Goal: Feedback & Contribution: Submit feedback/report problem

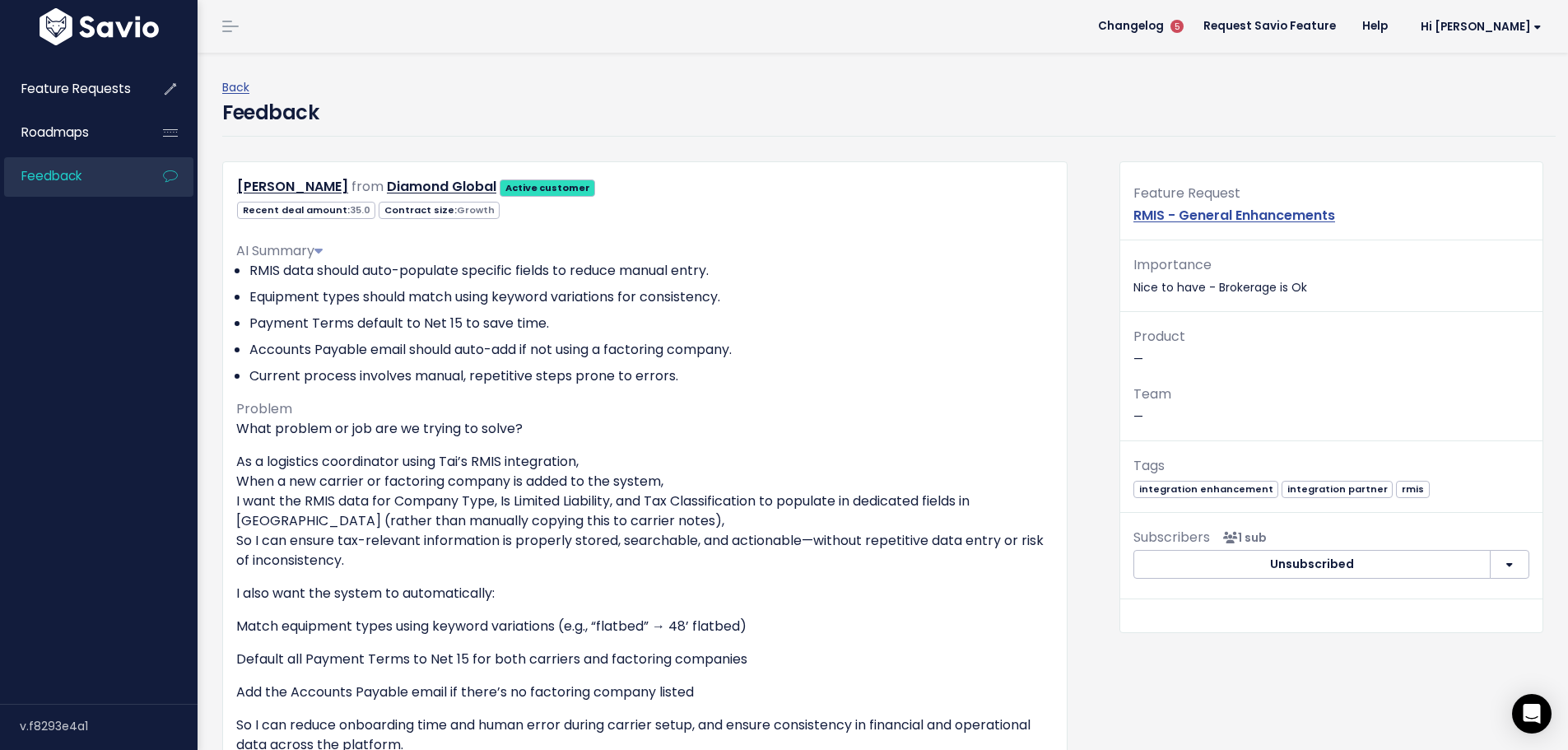
scroll to position [164, 0]
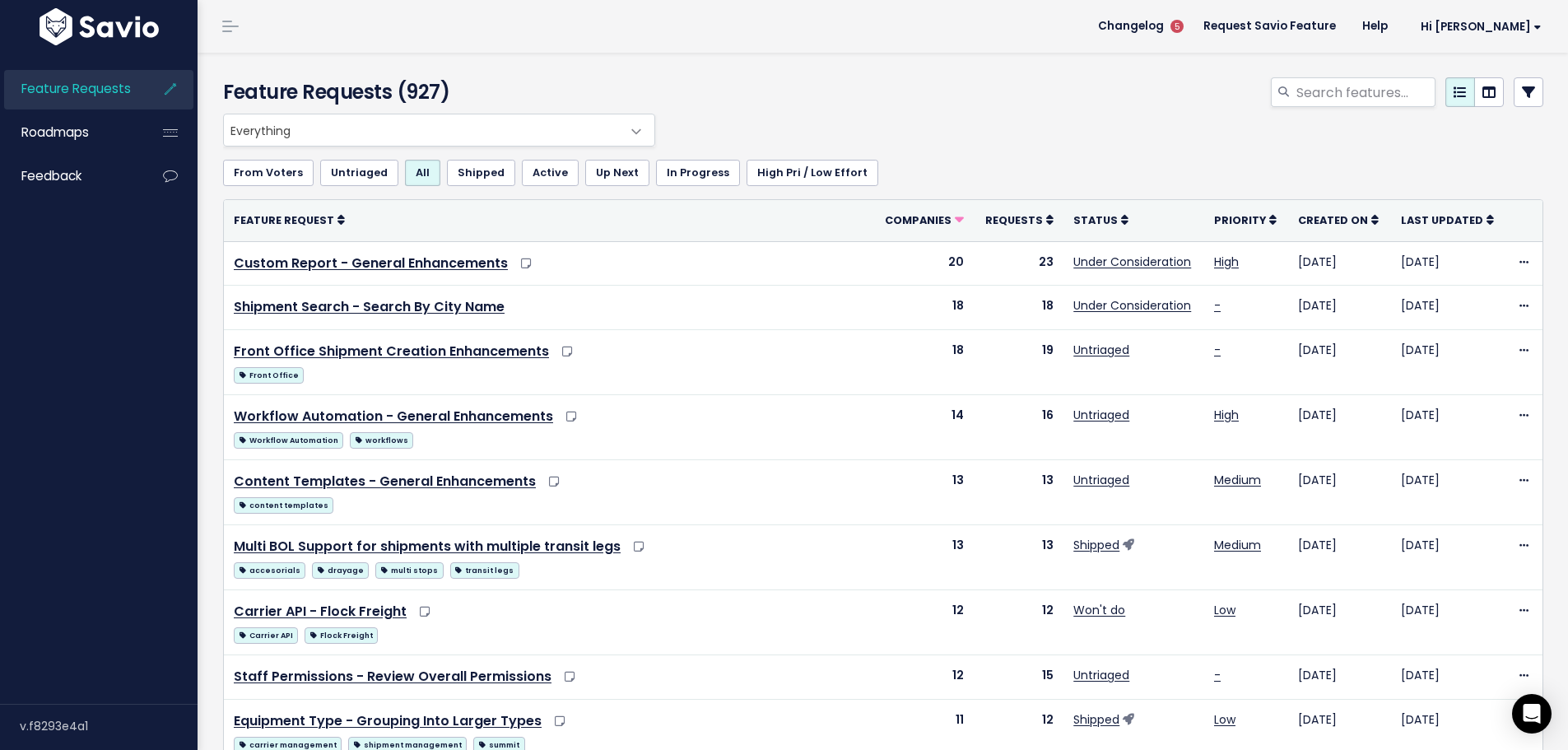
click at [110, 94] on span "Feature Requests" at bounding box center [76, 89] width 109 height 17
click at [111, 21] on img at bounding box center [99, 26] width 128 height 37
click at [130, 26] on img at bounding box center [99, 26] width 128 height 37
click at [79, 134] on span "Roadmaps" at bounding box center [55, 131] width 67 height 17
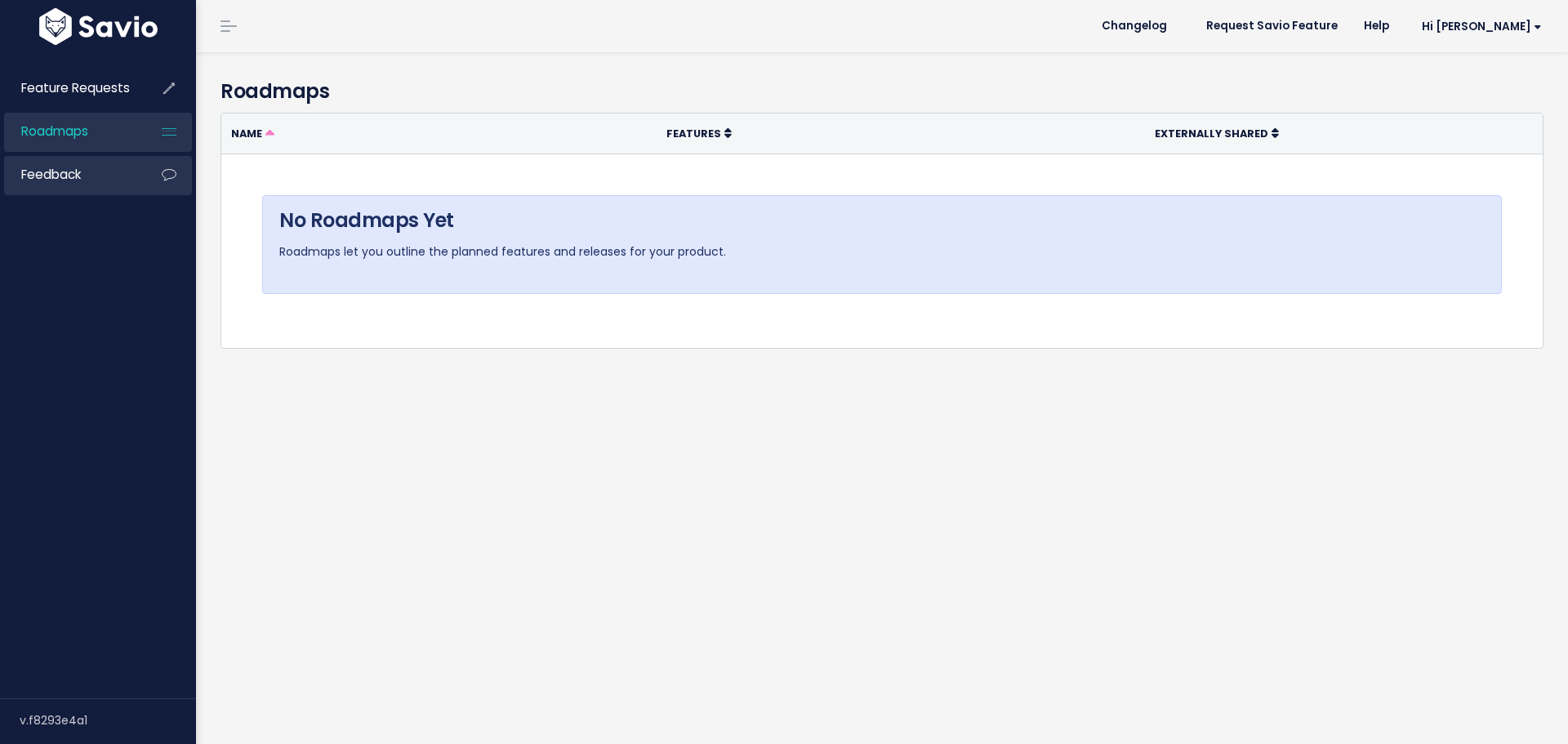
click at [83, 174] on link "Feedback" at bounding box center [70, 175] width 131 height 38
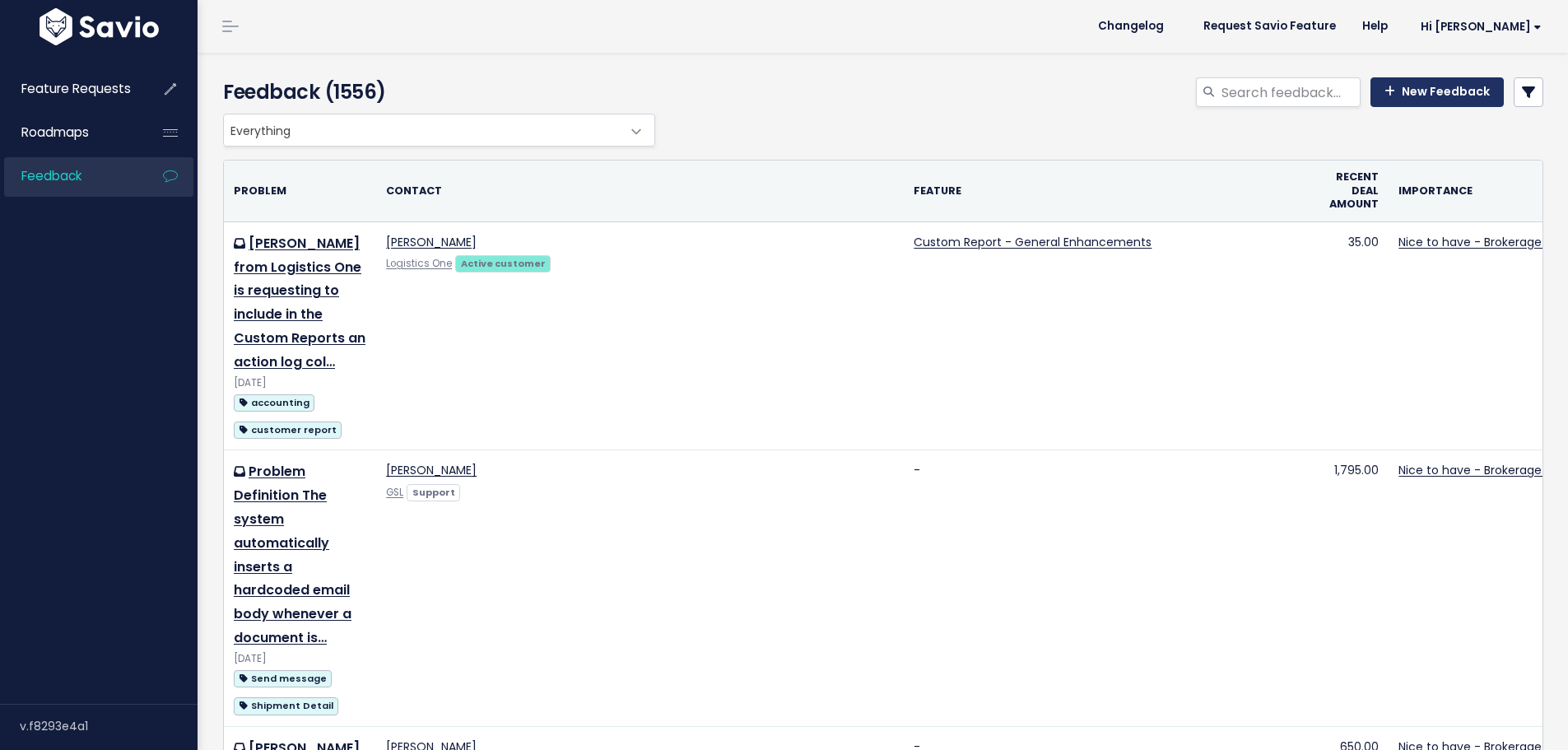
click at [1435, 87] on link "New Feedback" at bounding box center [1437, 92] width 133 height 29
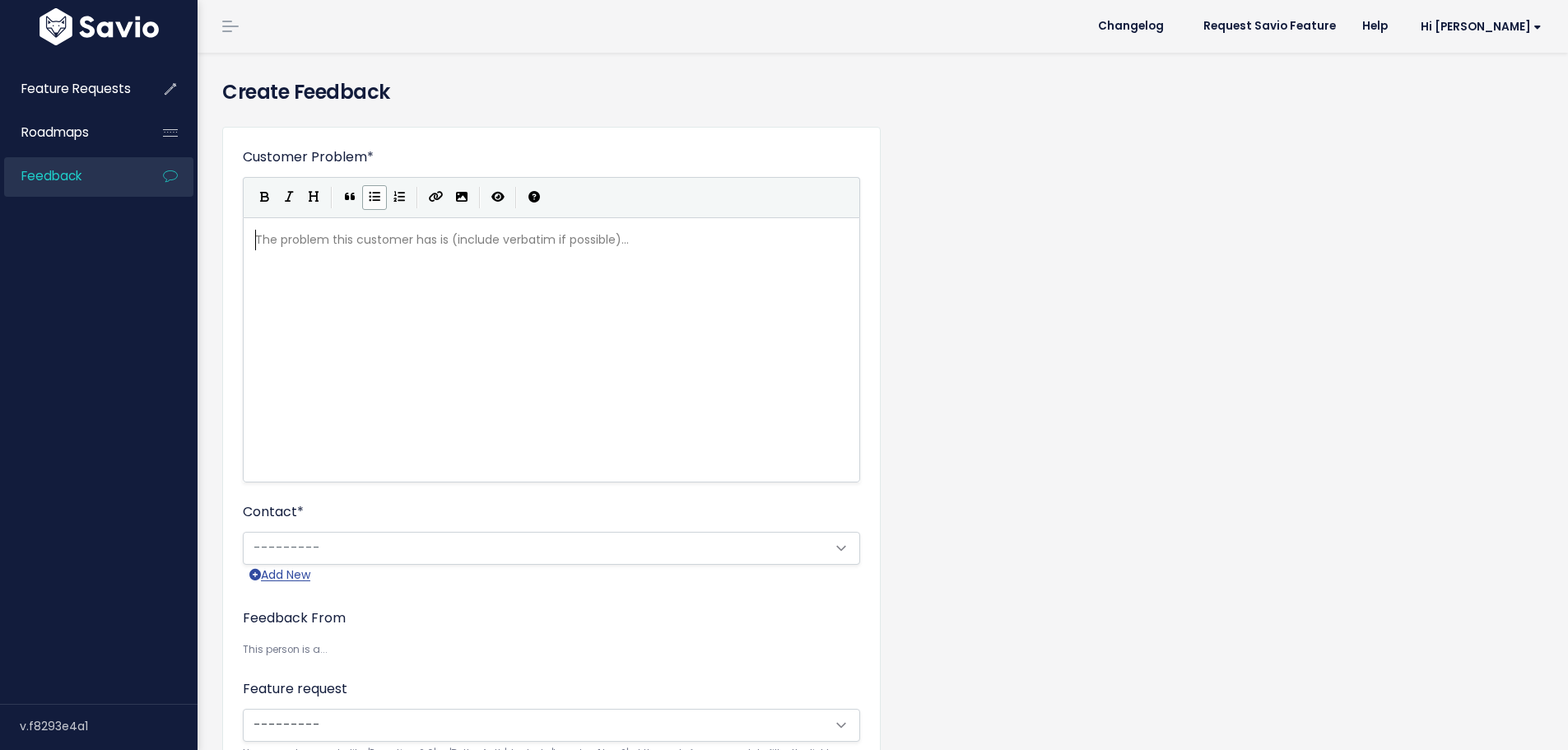
scroll to position [2, 0]
click at [305, 268] on div "The problem this customer has is (include verbatim if possible)... xxxxxxxxxx ​" at bounding box center [572, 370] width 640 height 288
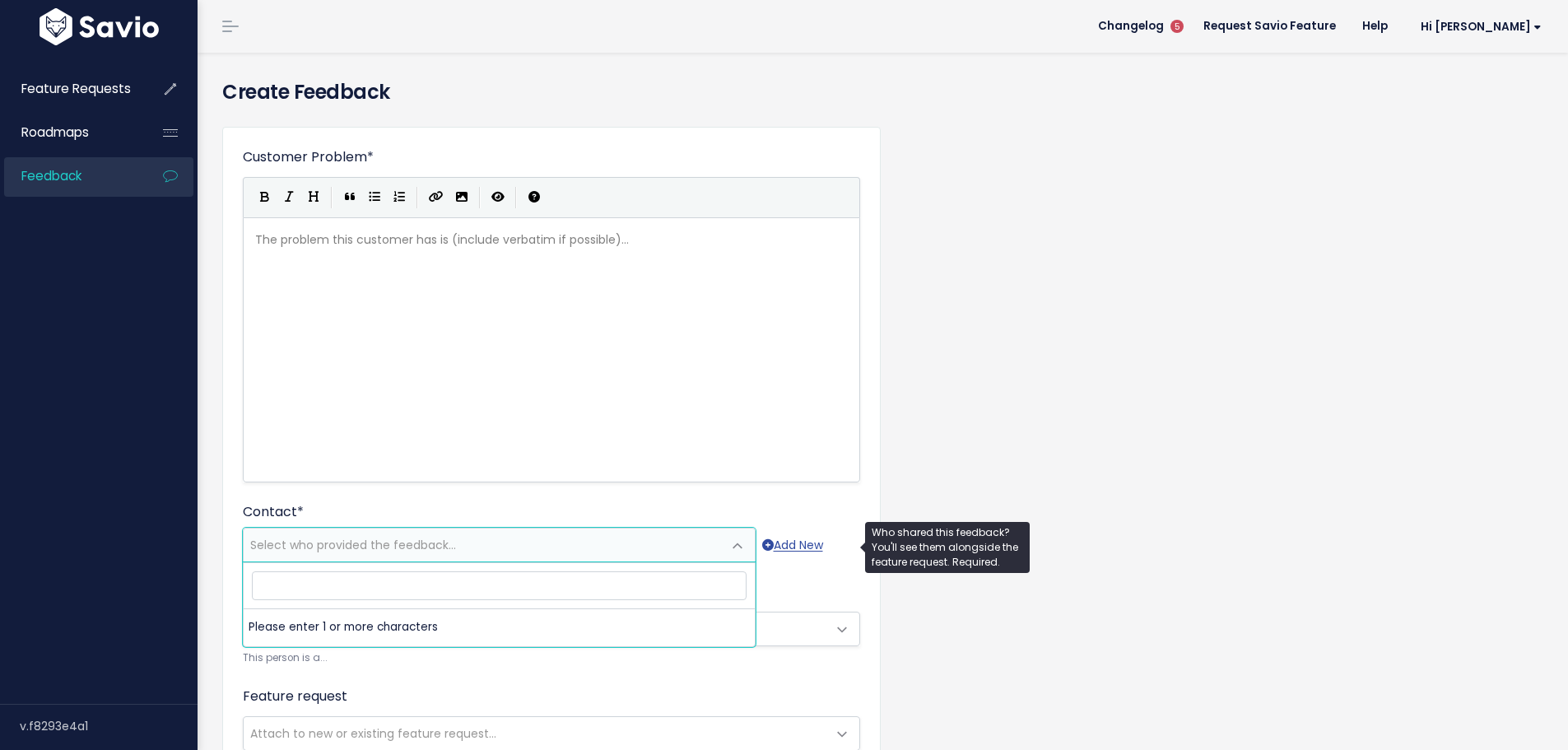
click at [332, 530] on span "Select who provided the feedback..." at bounding box center [483, 545] width 478 height 33
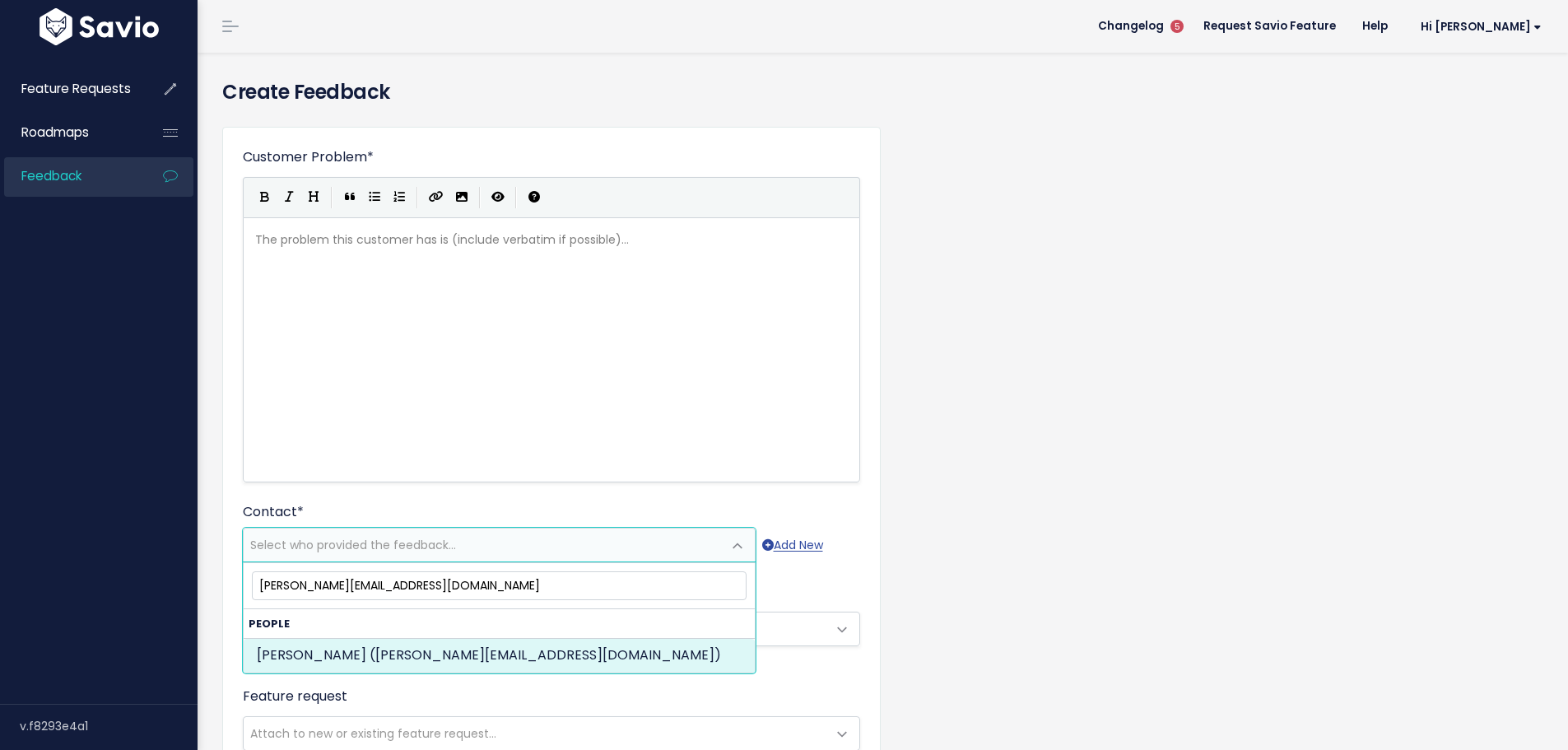
type input "molly@quicktransferinc.com"
select select "ACTIVE"
select select "57073568"
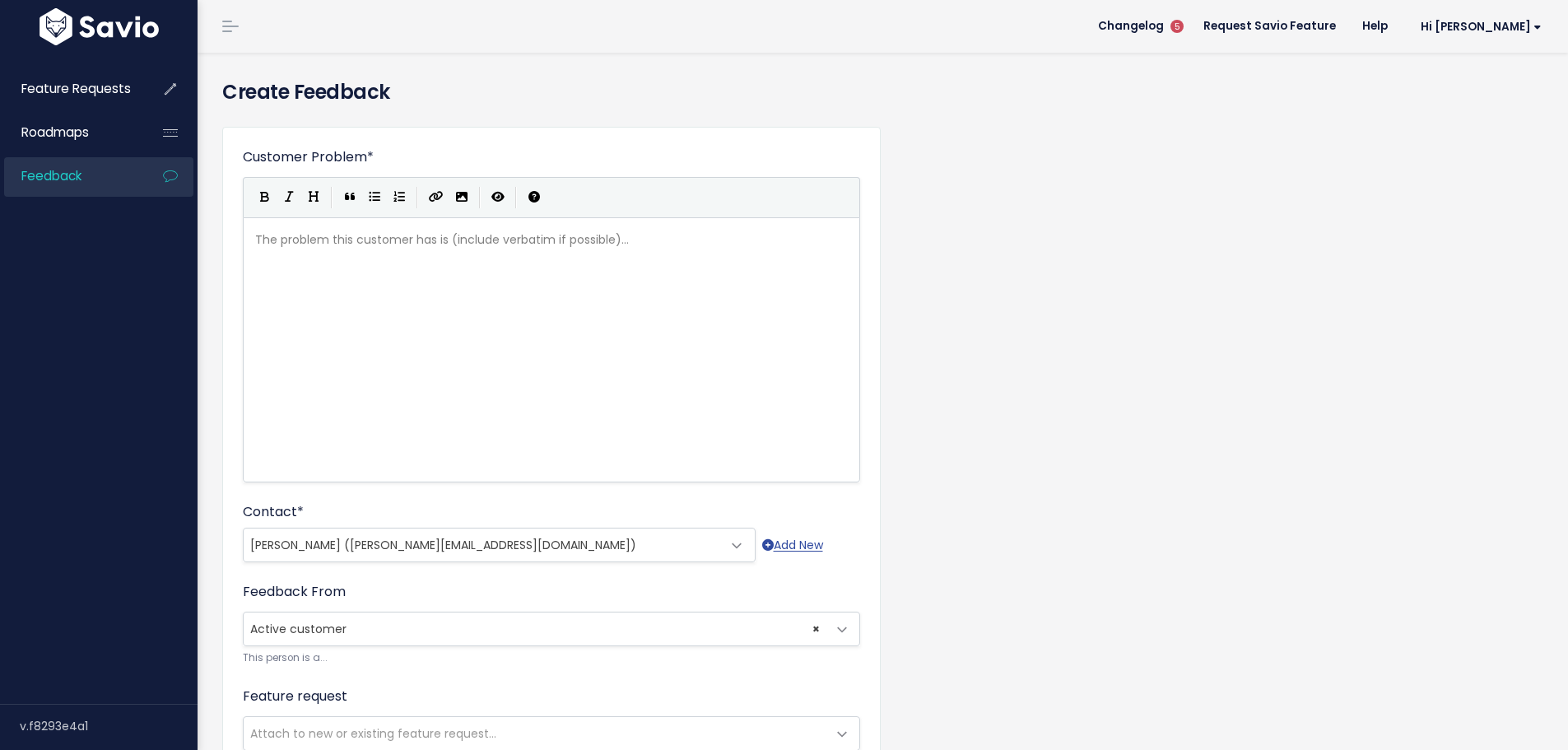
click at [353, 324] on div "The problem this customer has is (include verbatim if possible)... xxxxxxxxxx ​" at bounding box center [572, 370] width 640 height 288
click at [325, 234] on pre "​" at bounding box center [557, 240] width 611 height 21
click at [500, 298] on div "The problem this customer has is (include verbatim if possible)... xxxxxxxxxx ​" at bounding box center [572, 370] width 640 height 288
paste textarea "h"
type textarea "has r"
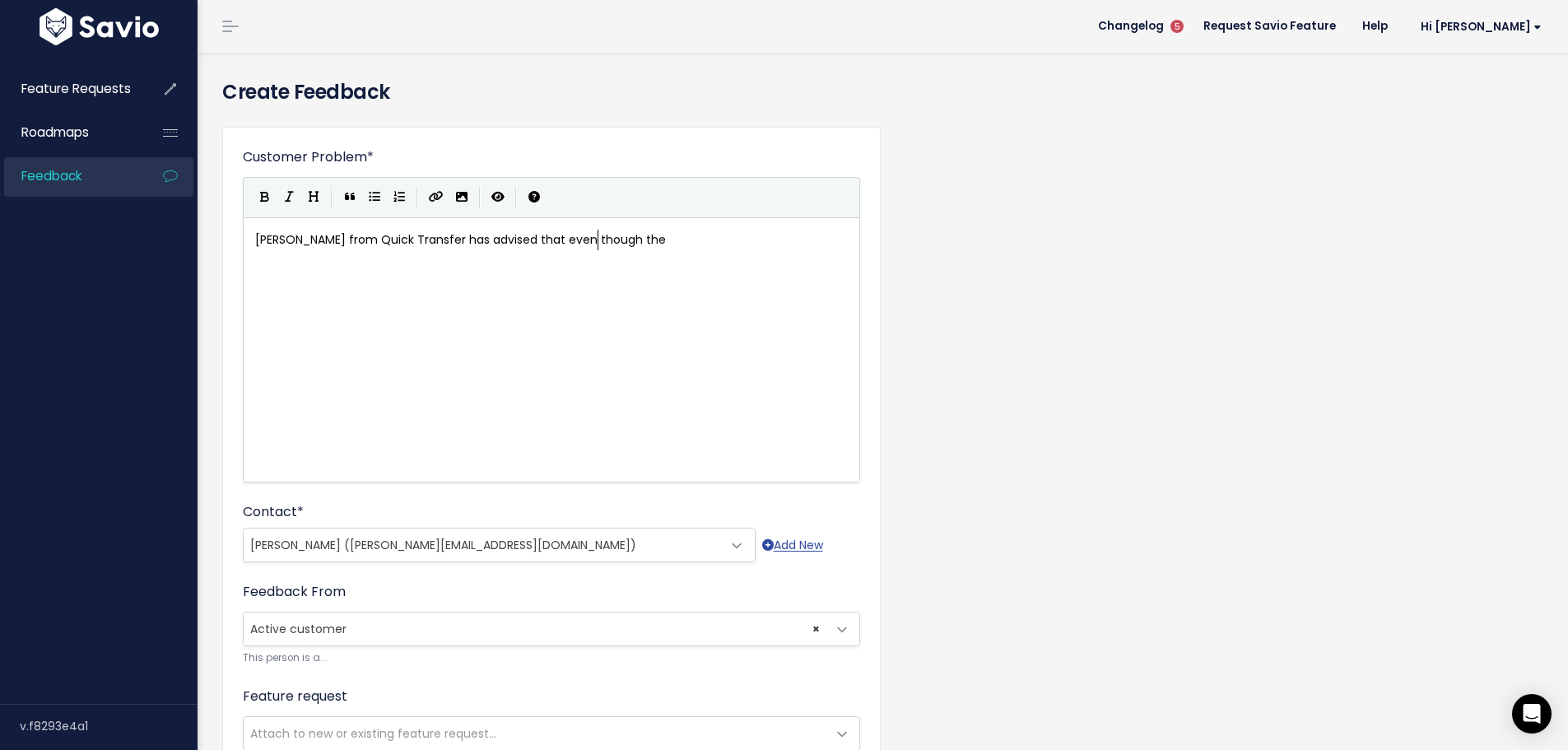
scroll to position [5, 172]
type textarea "advised that even though the"
click at [715, 266] on div "xxxxxxxxxx Molly from Quick Transfer has advised that even though the" at bounding box center [572, 370] width 640 height 288
type textarea "columb"
type textarea "n is available to displa"
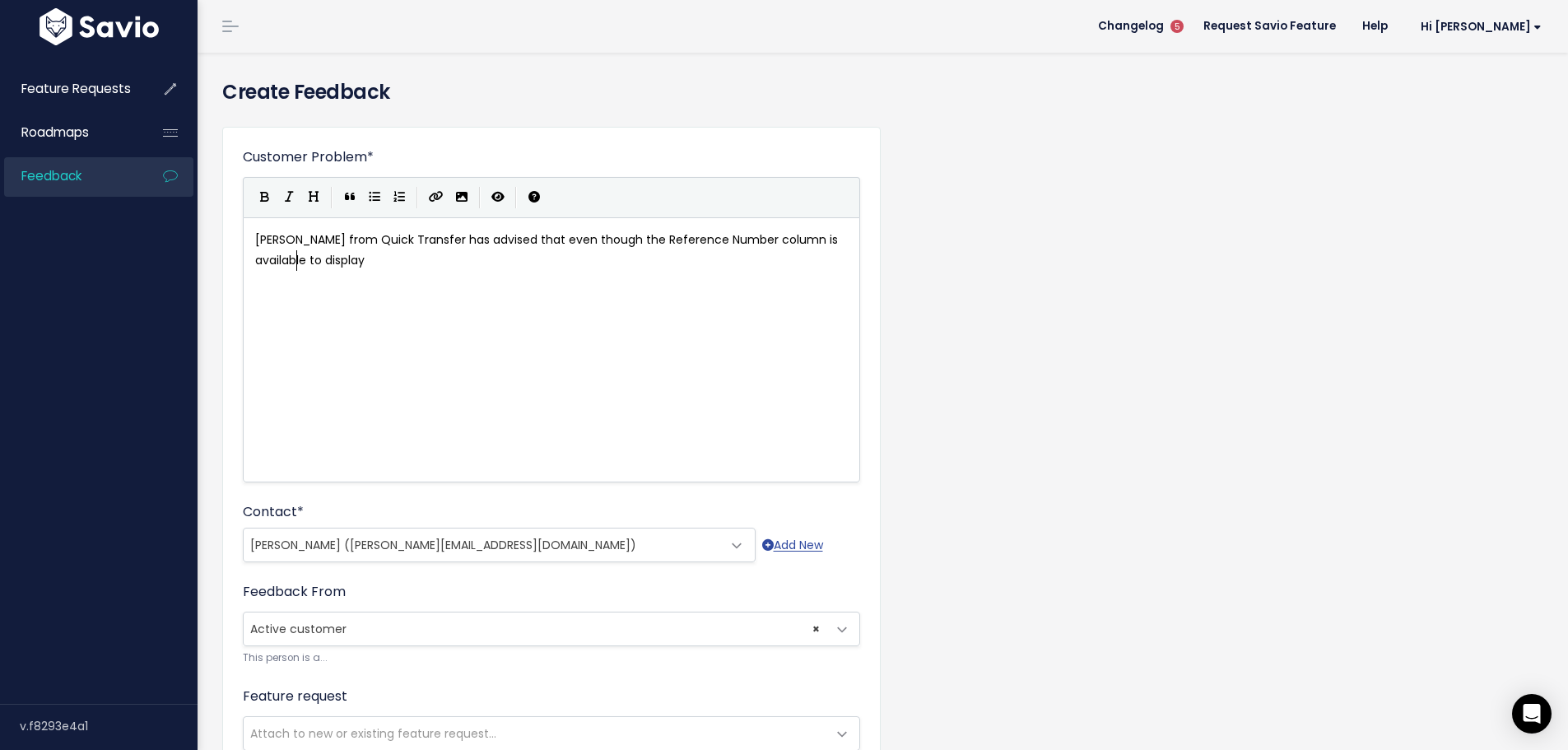
type textarea "y"
type textarea "select as a"
type textarea "sa"
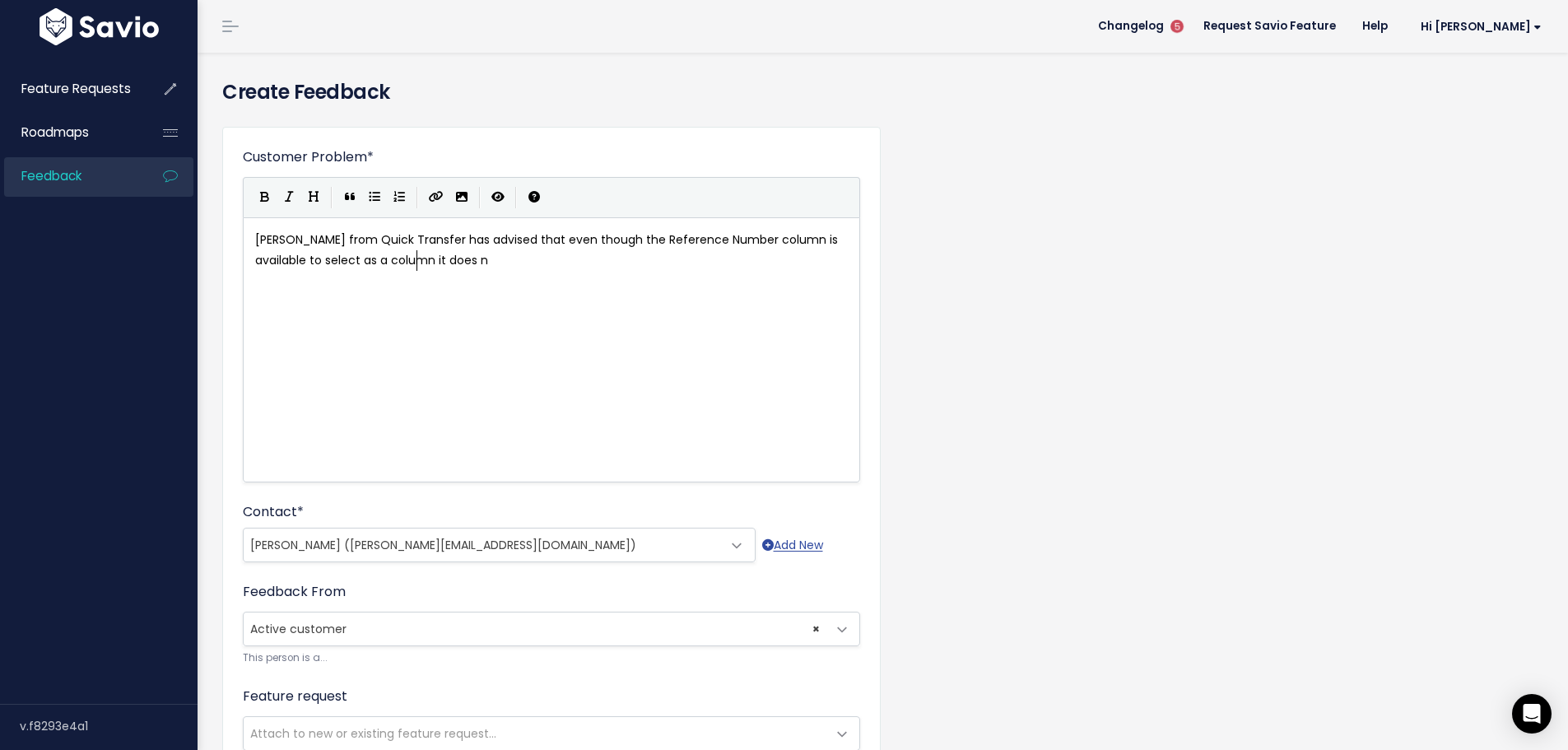
type textarea "a column it does no"
type textarea "t diesp"
type textarea "sl"
type textarea "play. W"
type textarea "We go"
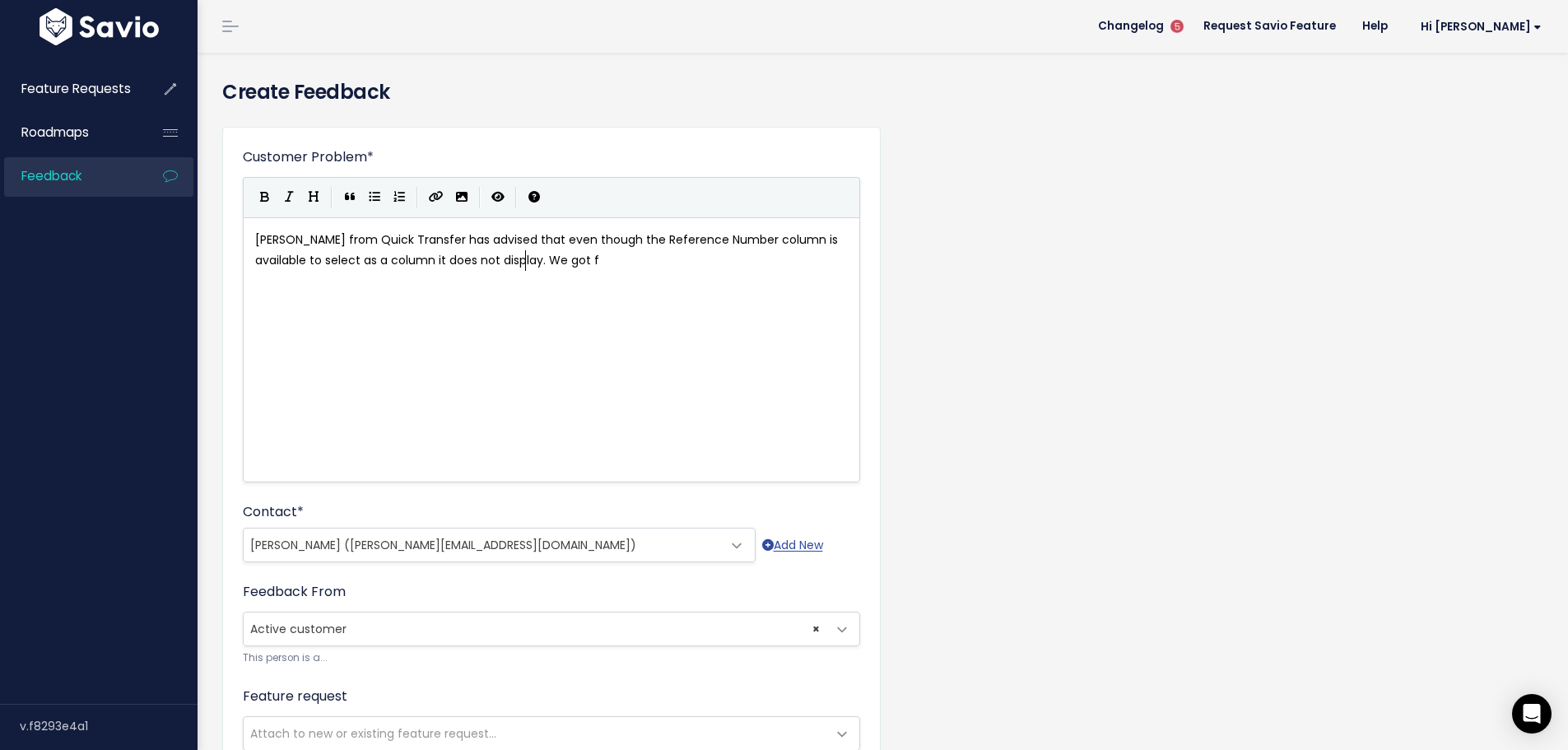
type textarea "t fo"
type textarea "confirmatin"
type textarea "on from Por"
type textarea "roduic"
type textarea "ct avisi"
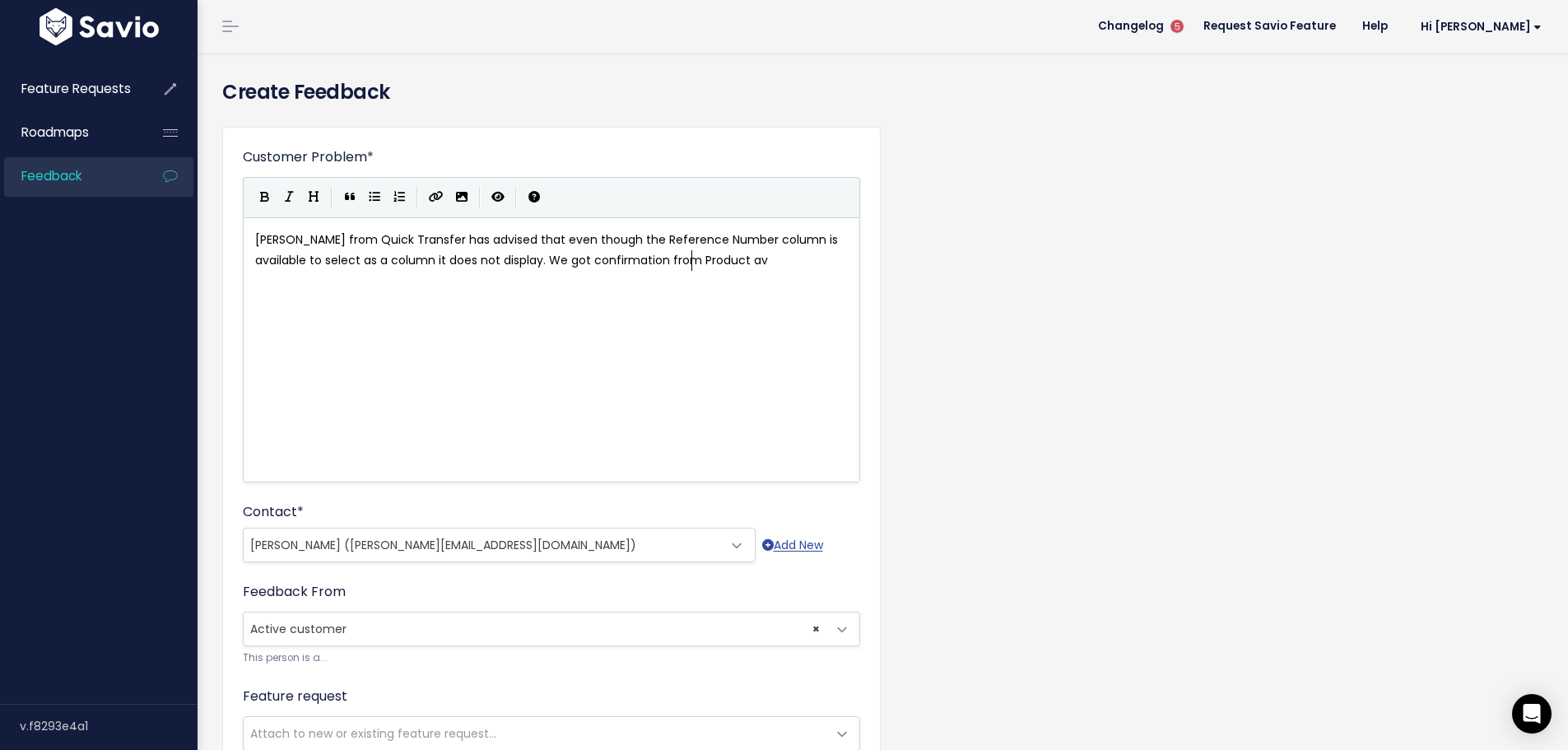
type textarea "d"
type textarea "dvising that only hte"
type textarea "the shipment reference fields will show up as columns in the shipment search"
type textarea "/cpm"
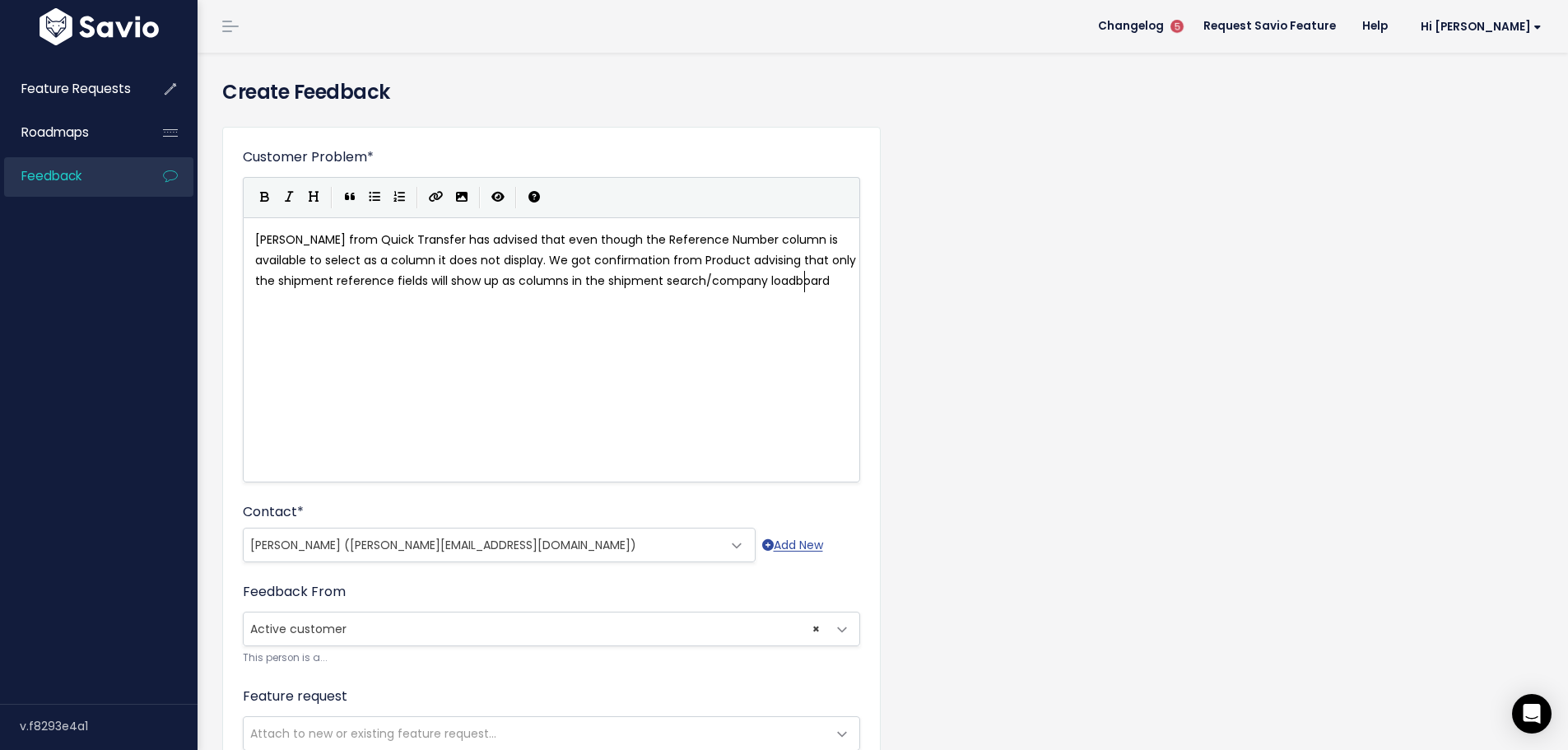
scroll to position [5, 114]
type textarea "ompany loadboard."
click at [758, 237] on span "Molly from Quick Transfer has advised that even though the Reference Number col…" at bounding box center [557, 260] width 604 height 57
type textarea "(stop reference)"
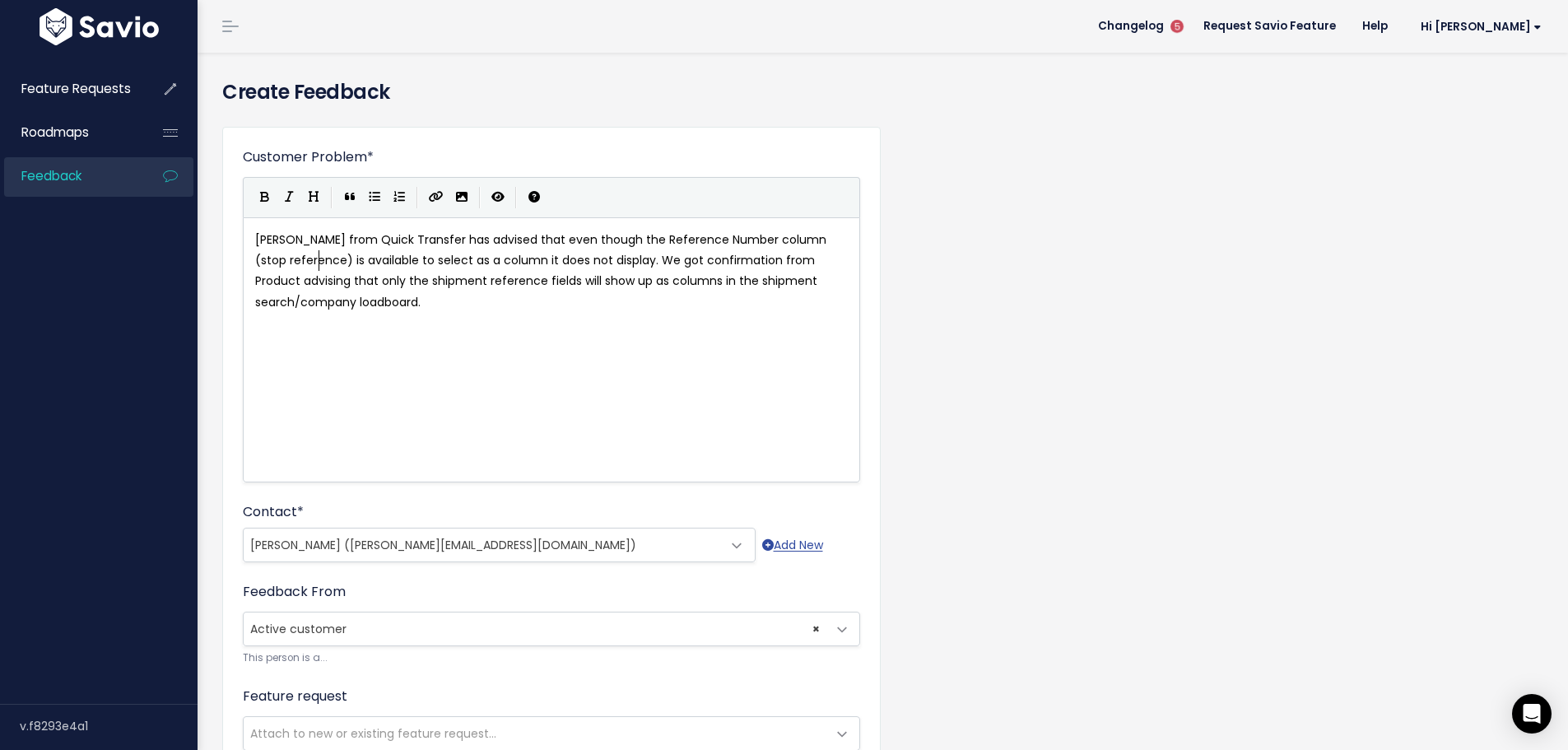
scroll to position [5, 97]
type textarea ")"
click at [513, 256] on span "Molly from Quick Transfer has advised that even though the Reference Number col…" at bounding box center [543, 271] width 575 height 79
type textarea "in the shji"
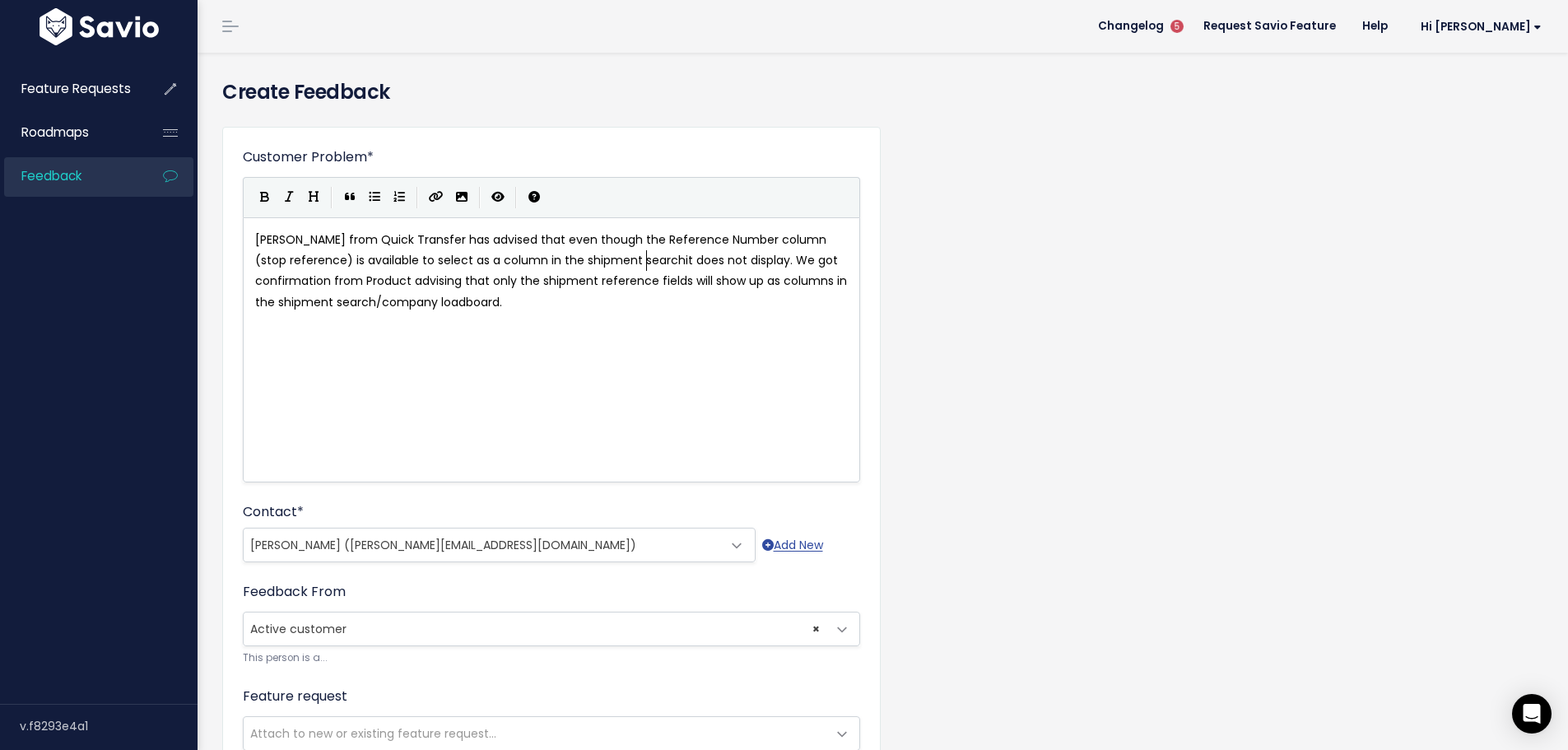
scroll to position [5, 95]
type textarea "ipment search p"
type textarea "/company loadboard pages"
type textarea ","
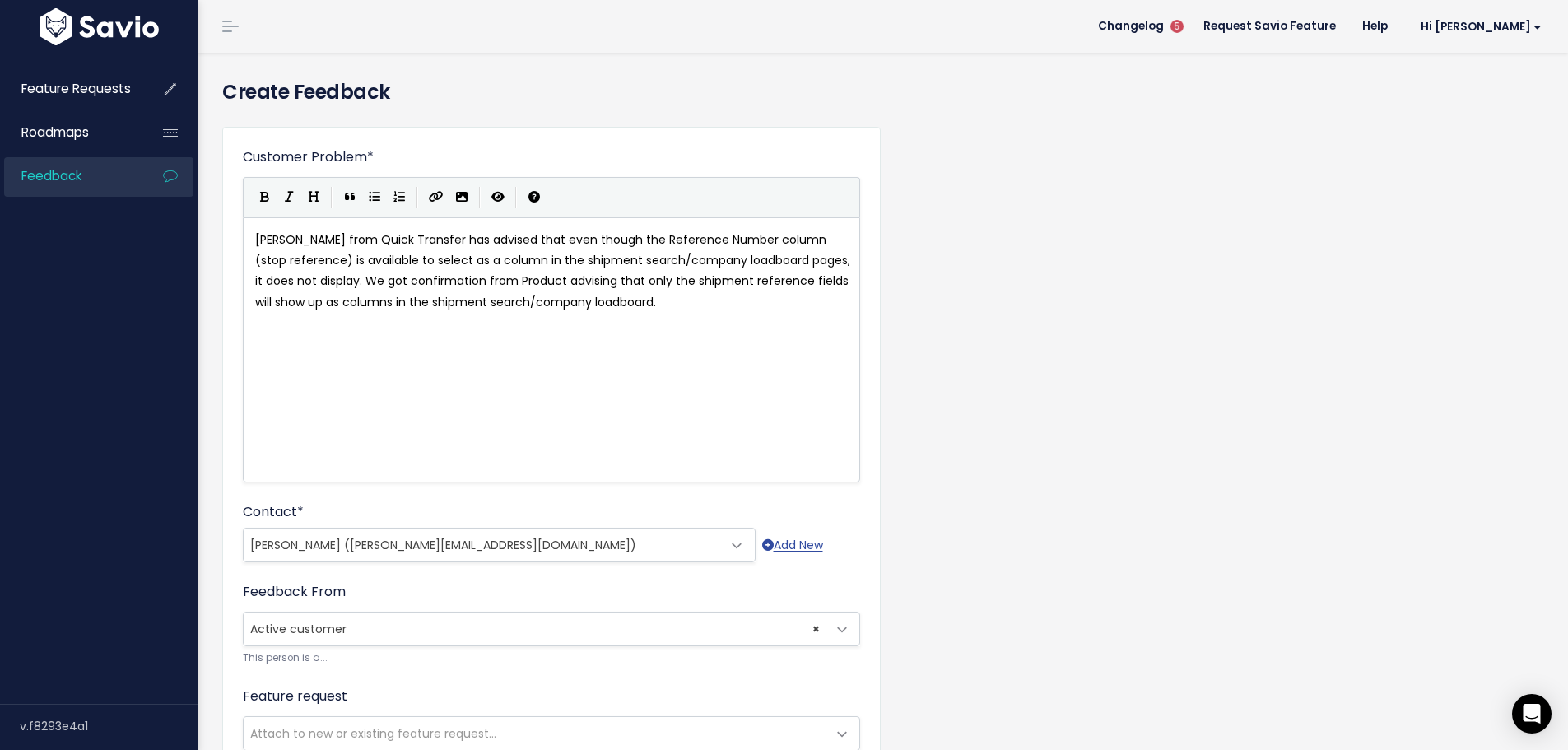
click at [348, 285] on span "Molly from Quick Transfer has advised that even though the Reference Number col…" at bounding box center [555, 271] width 598 height 79
type textarea "a"
type textarea "as"
type textarea "fter selecting it"
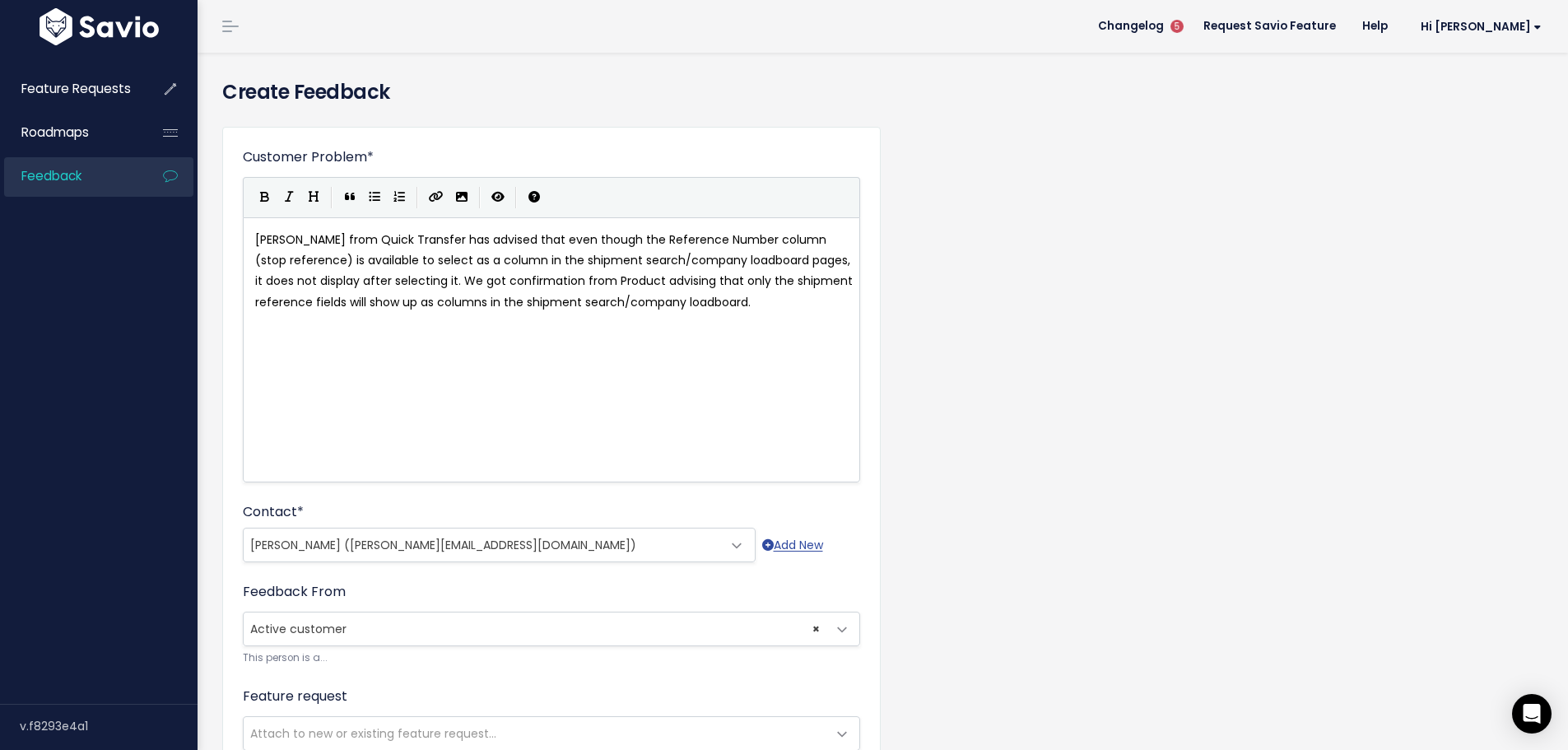
click at [798, 298] on pre "Molly from Quick Transfer has advised that even though the Reference Number col…" at bounding box center [557, 271] width 611 height 83
type textarea "They would lime"
type textarea "ke that reference along with others that are"
type textarea "to display as a colun"
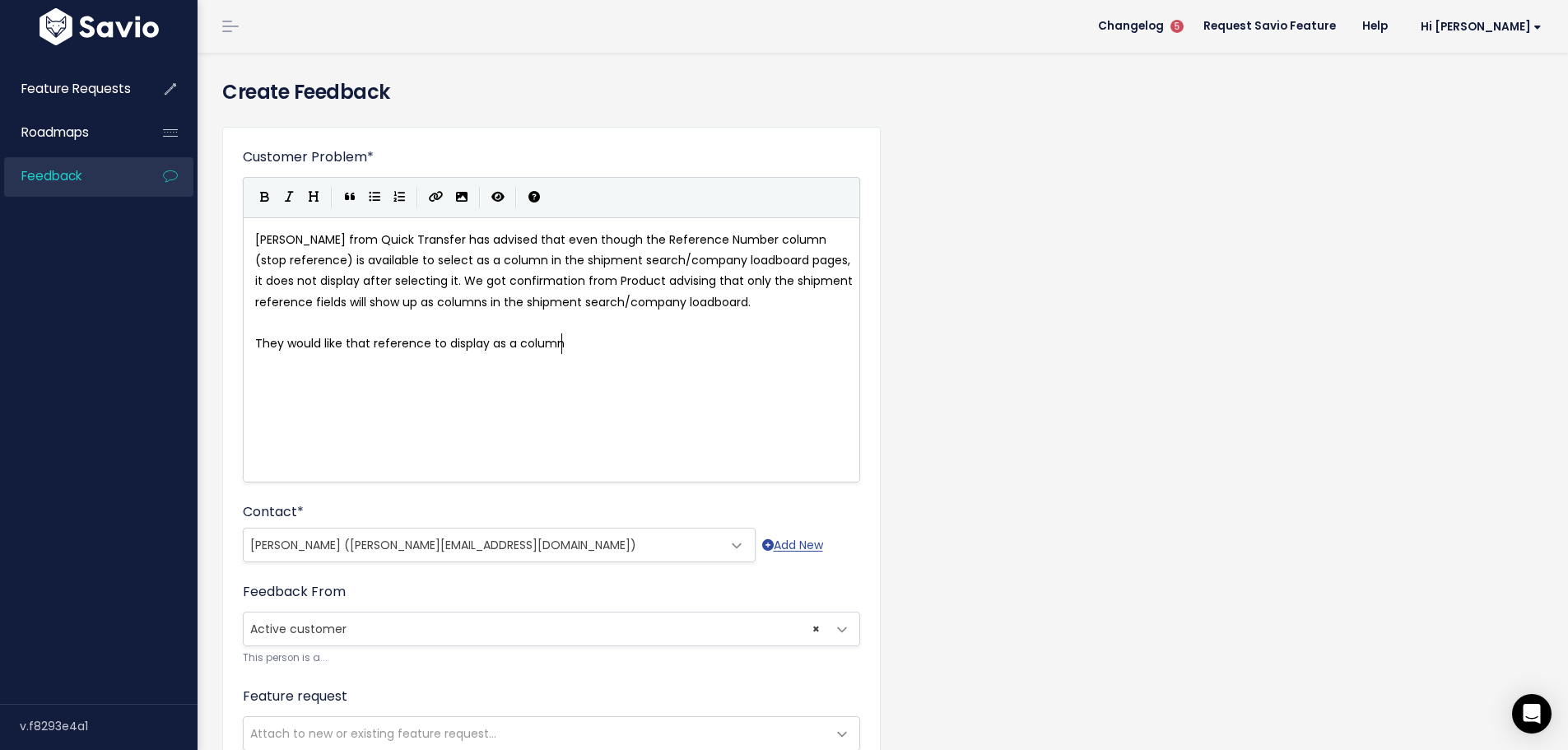
type textarea "mnif"
type textarea "if selected as it helps with the"
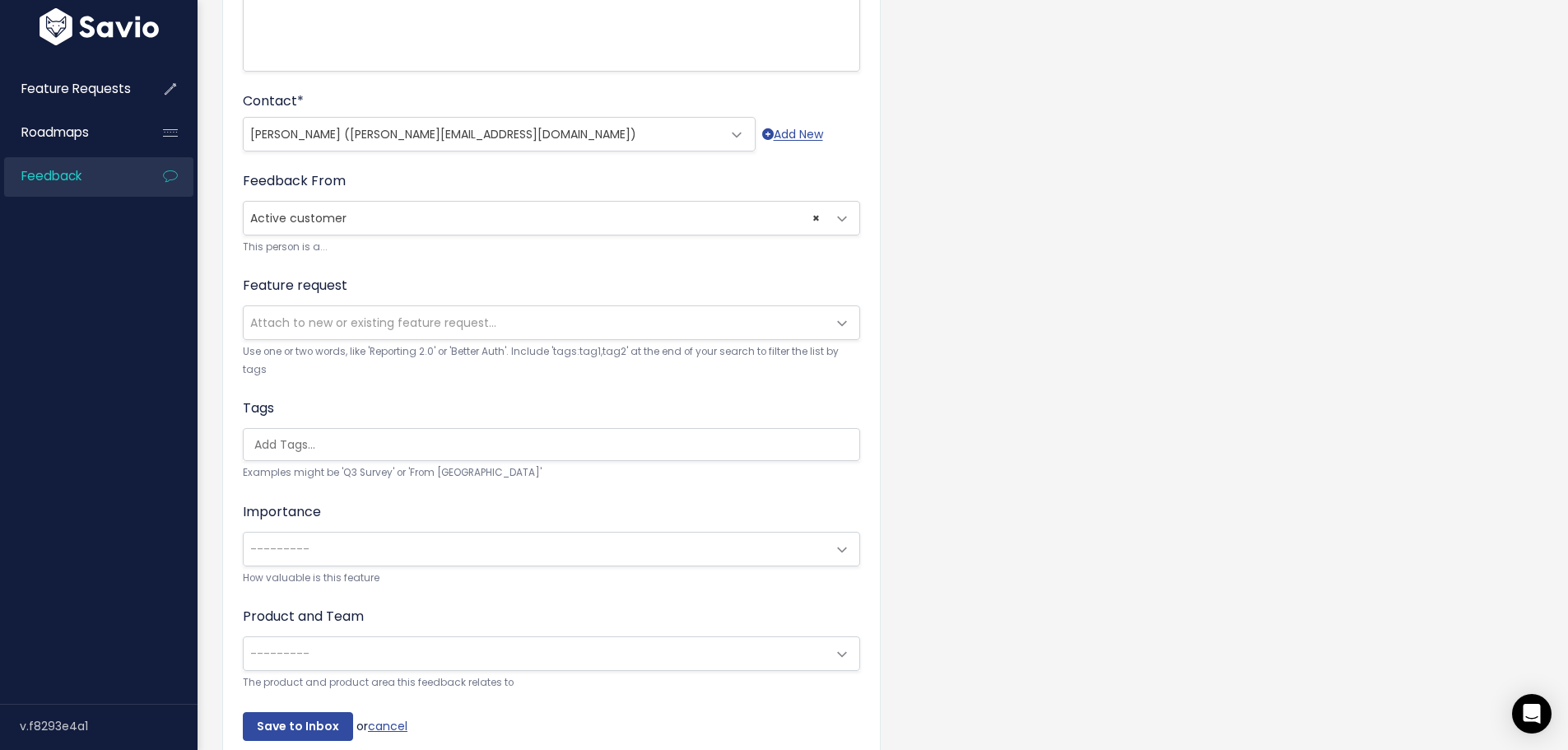
scroll to position [411, 0]
type textarea "ir reporting."
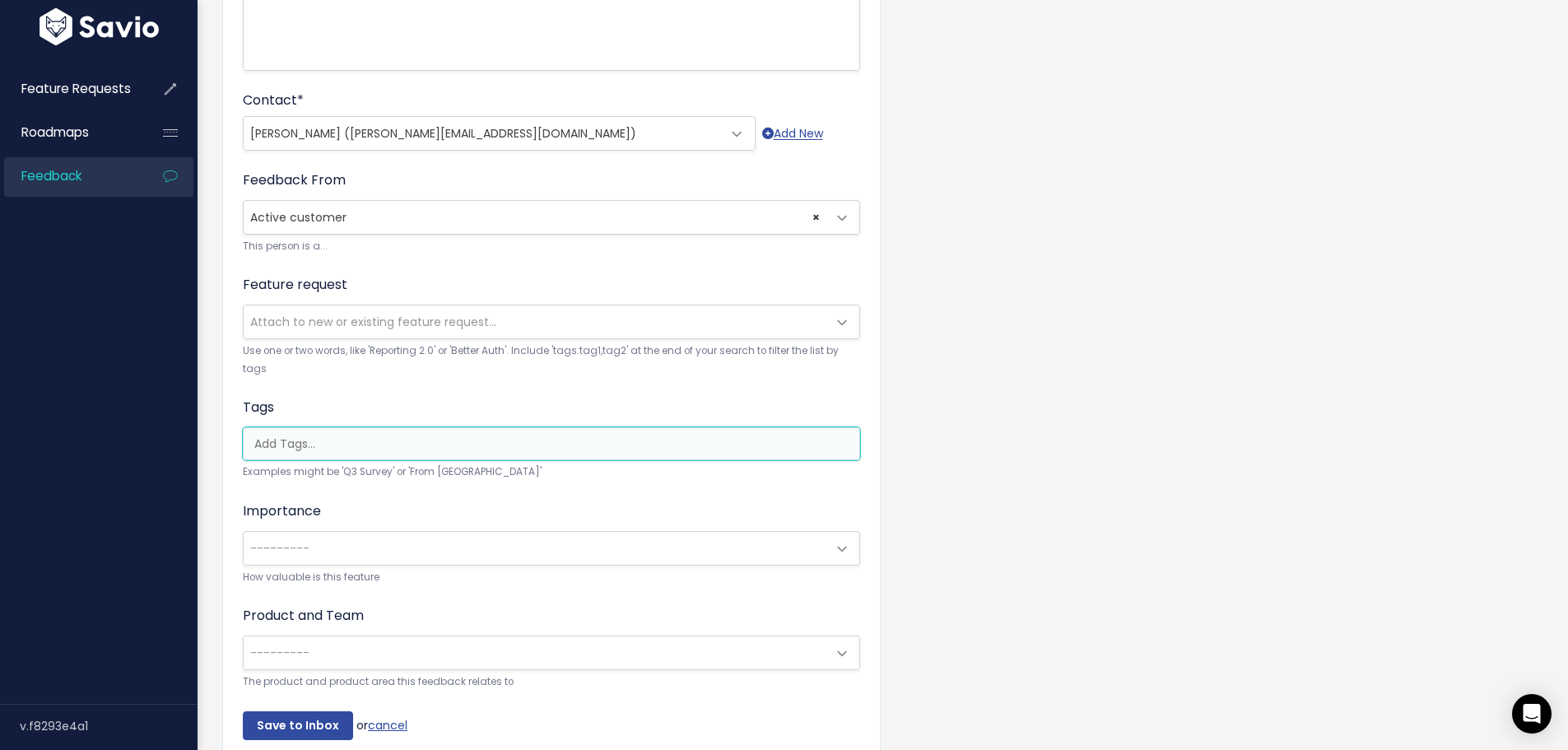
click at [282, 451] on input "search" at bounding box center [556, 443] width 616 height 17
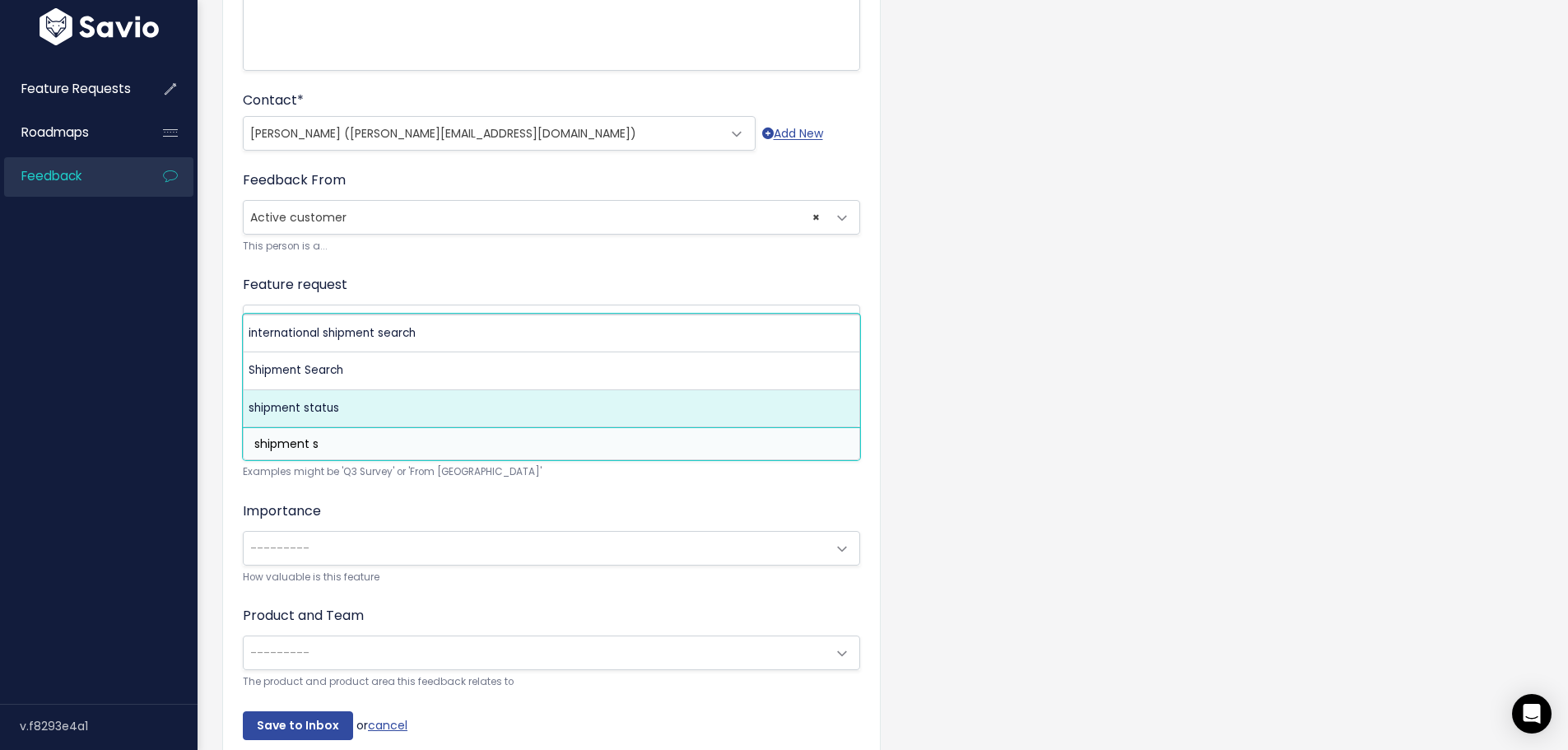
type input "shipment s"
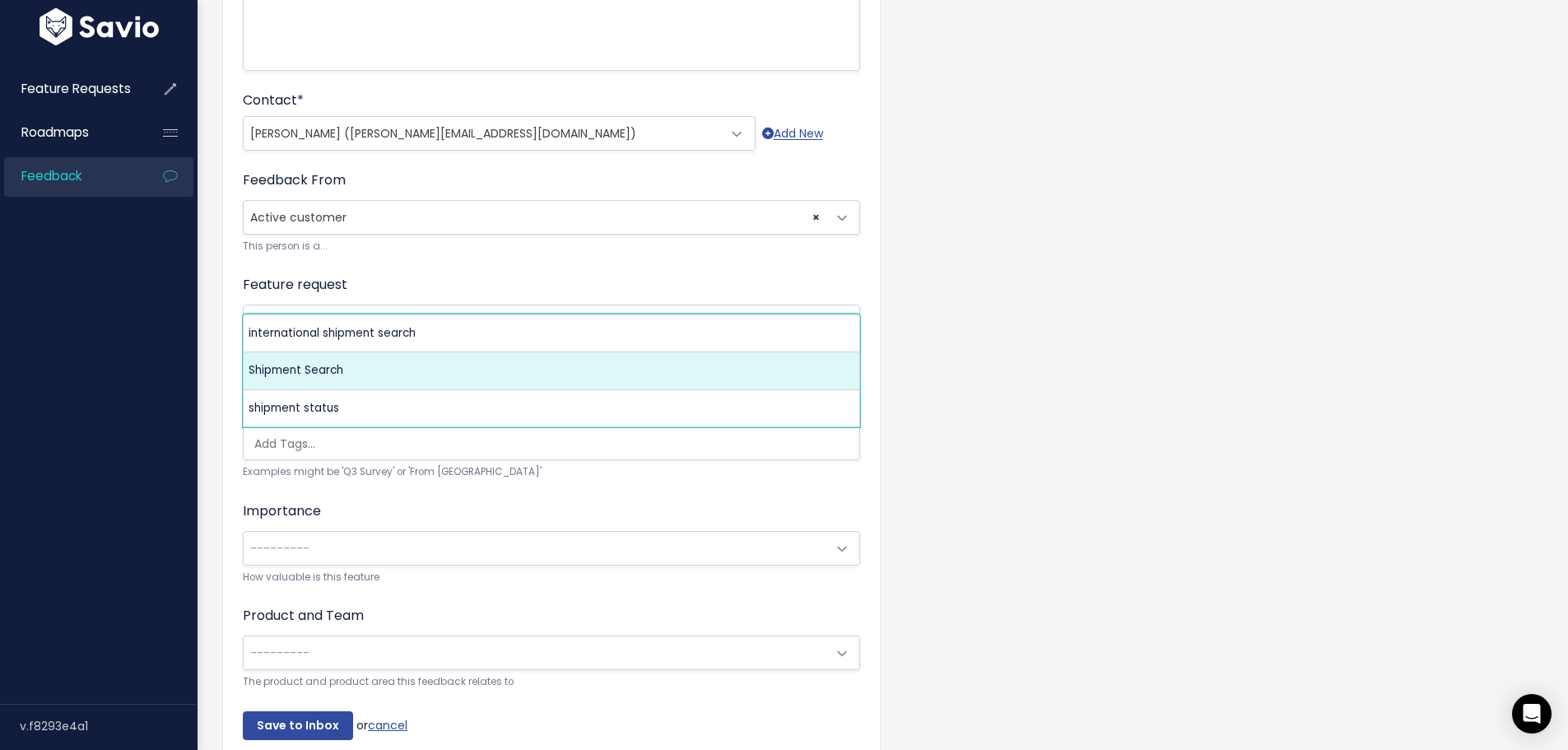
select select "5070"
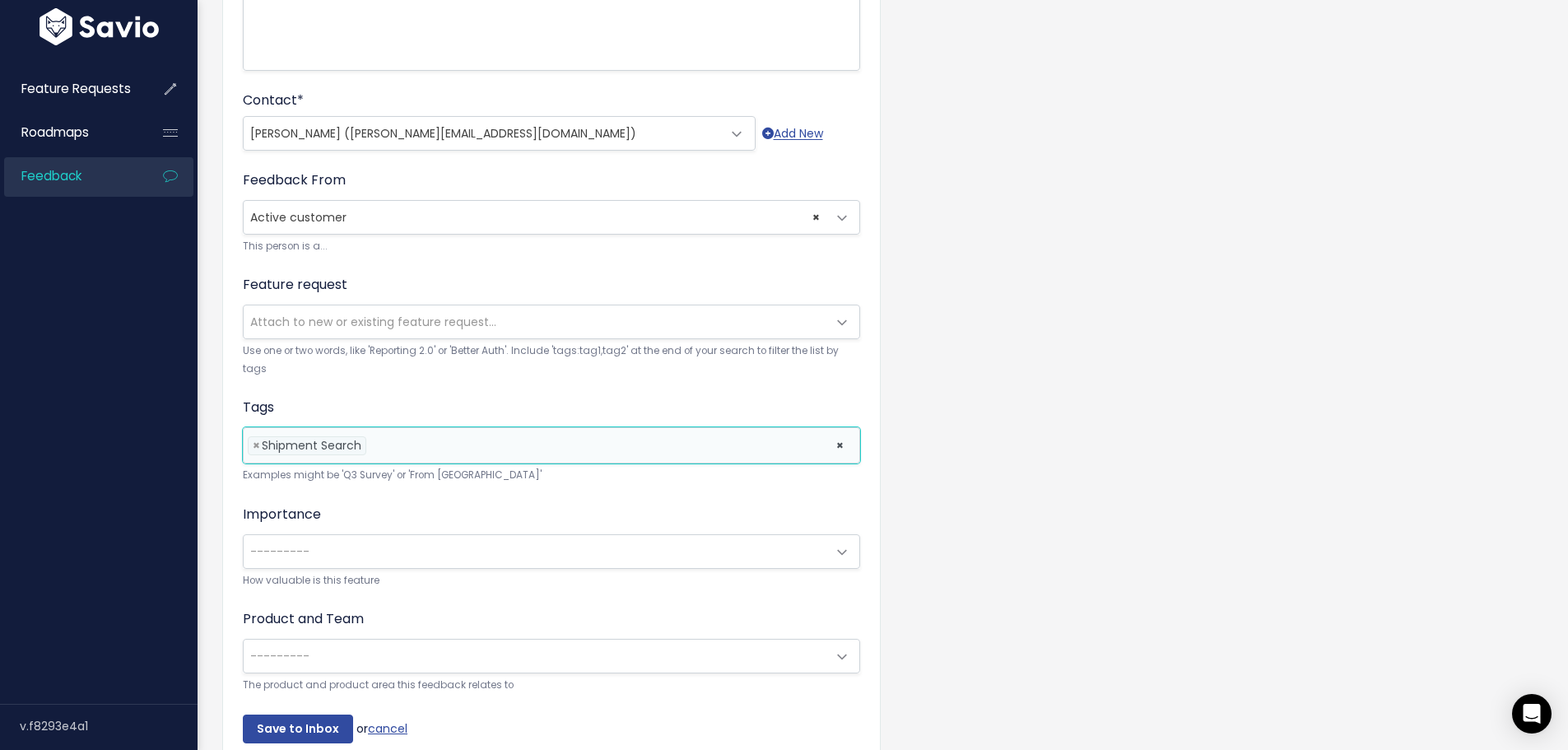
click at [372, 448] on input "search" at bounding box center [375, 445] width 9 height 17
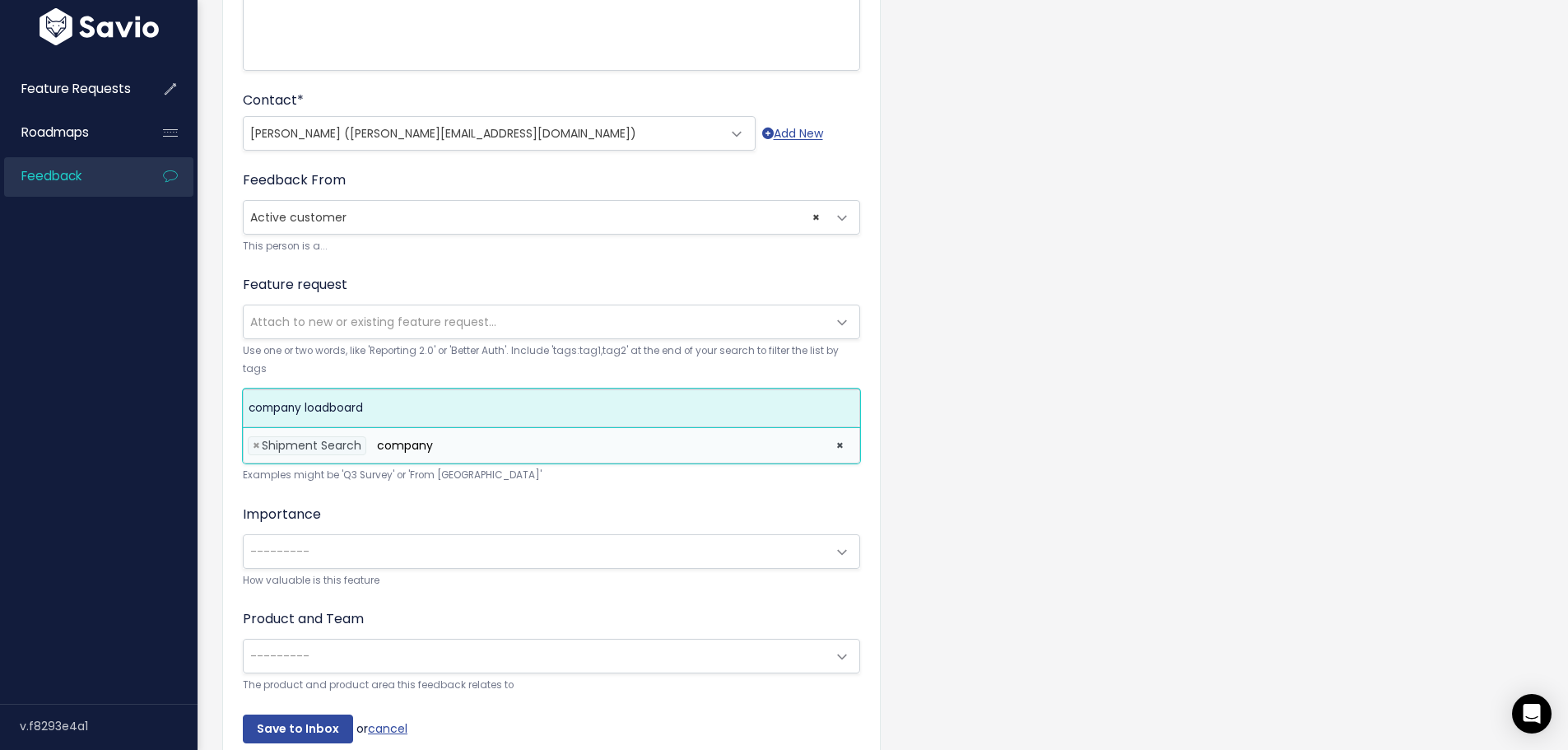
type input "company"
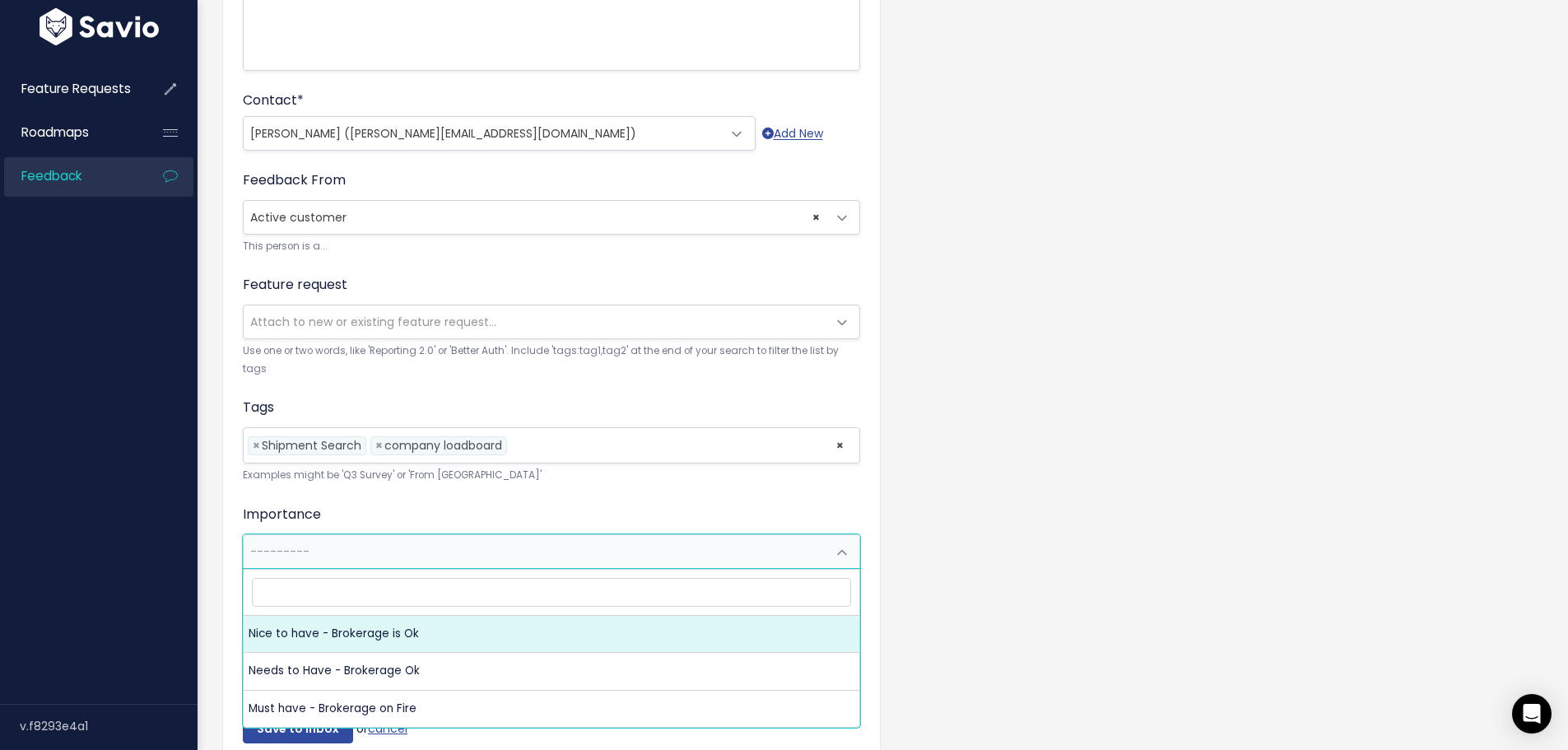
click at [278, 545] on span "---------" at bounding box center [279, 551] width 59 height 16
select select "NICE_TO_HAVE"
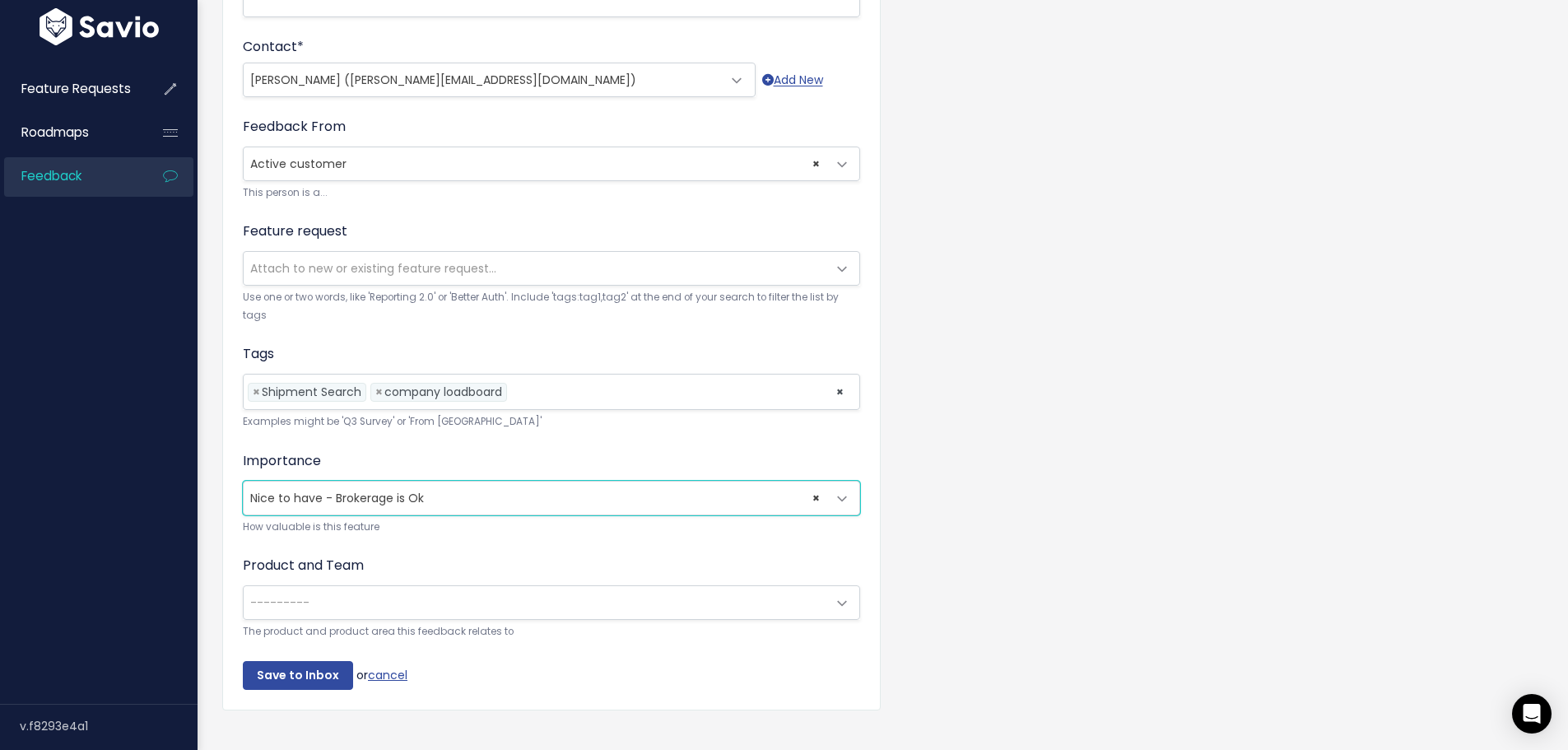
scroll to position [494, 0]
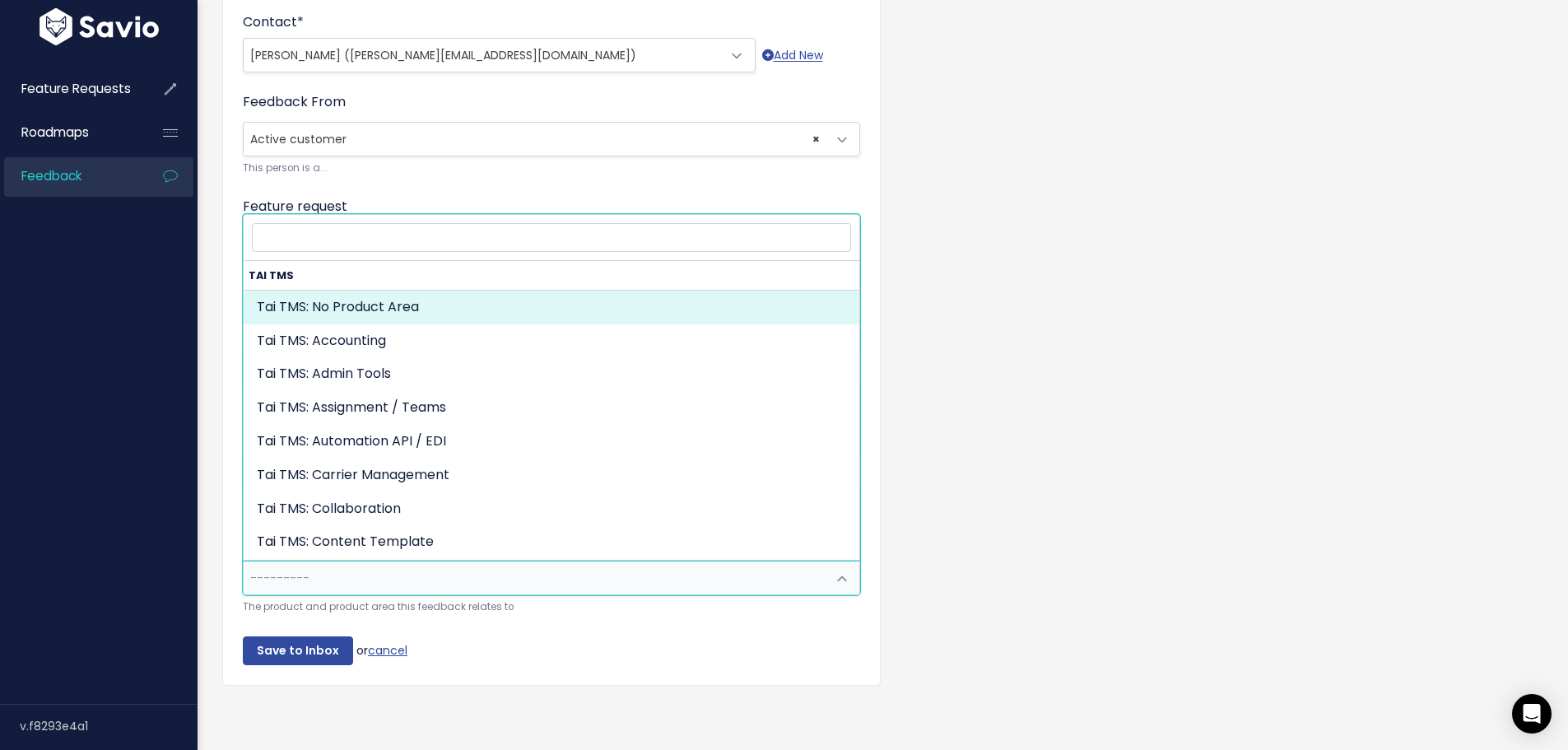
click at [286, 571] on span "---------" at bounding box center [279, 578] width 59 height 16
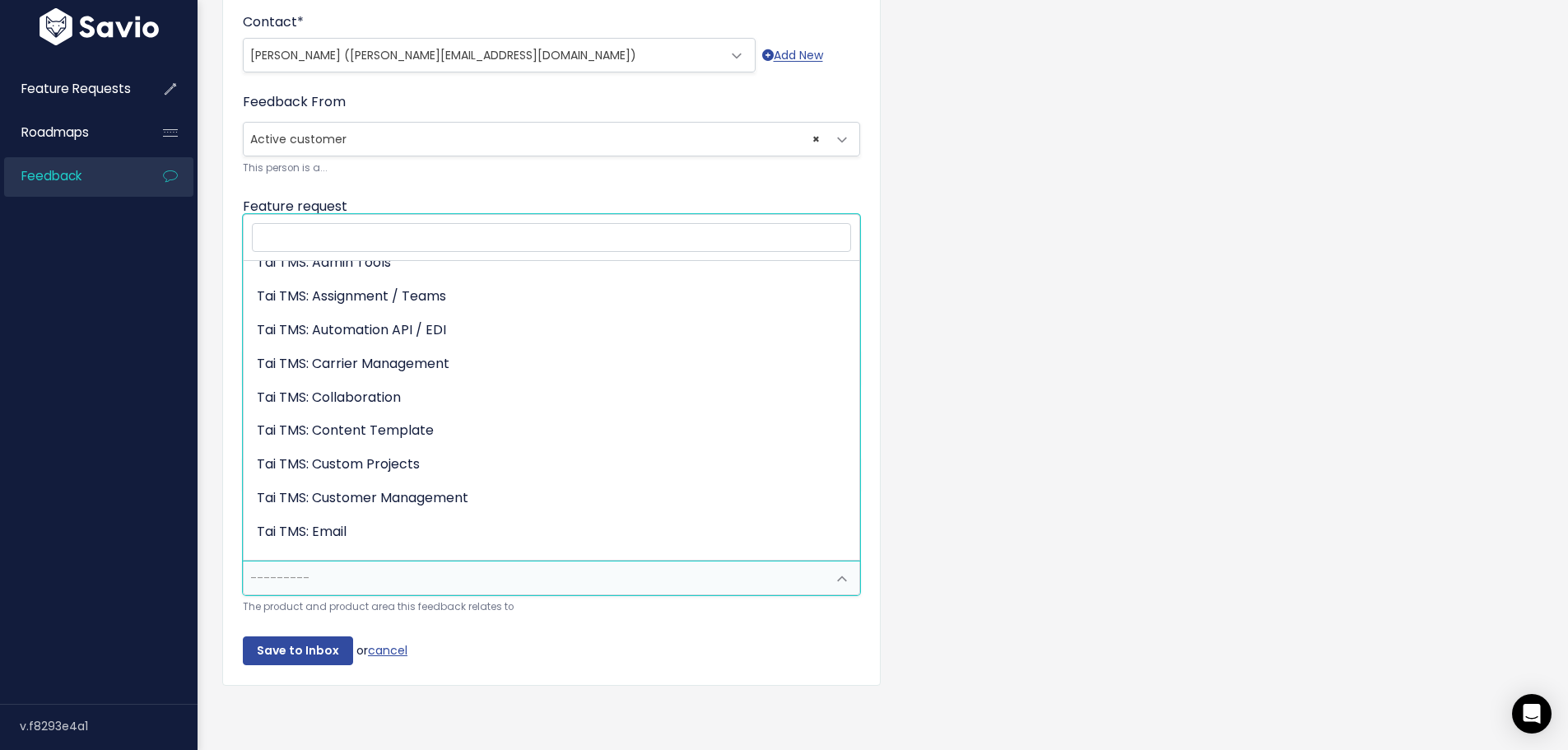
scroll to position [0, 0]
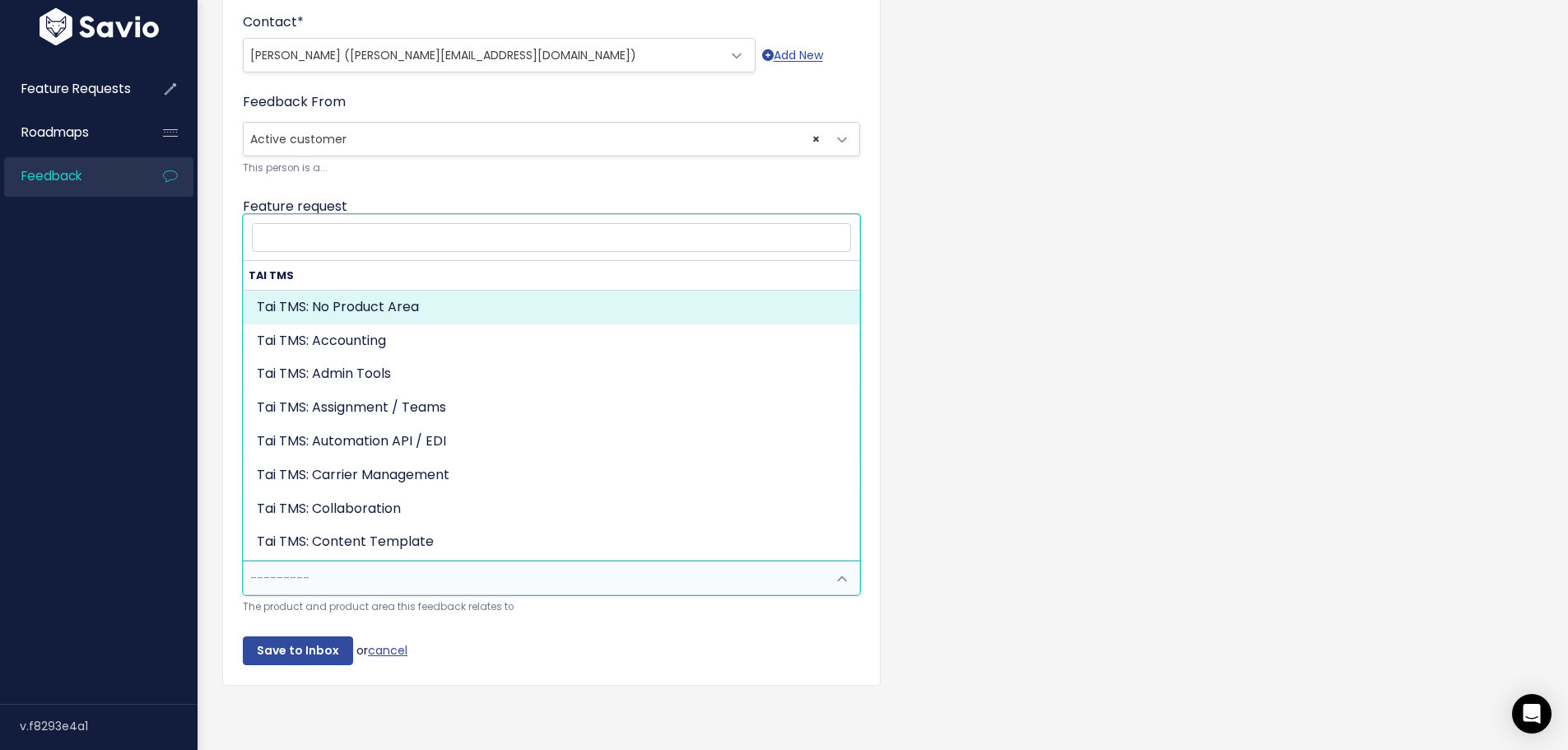
select select "MAIN:"
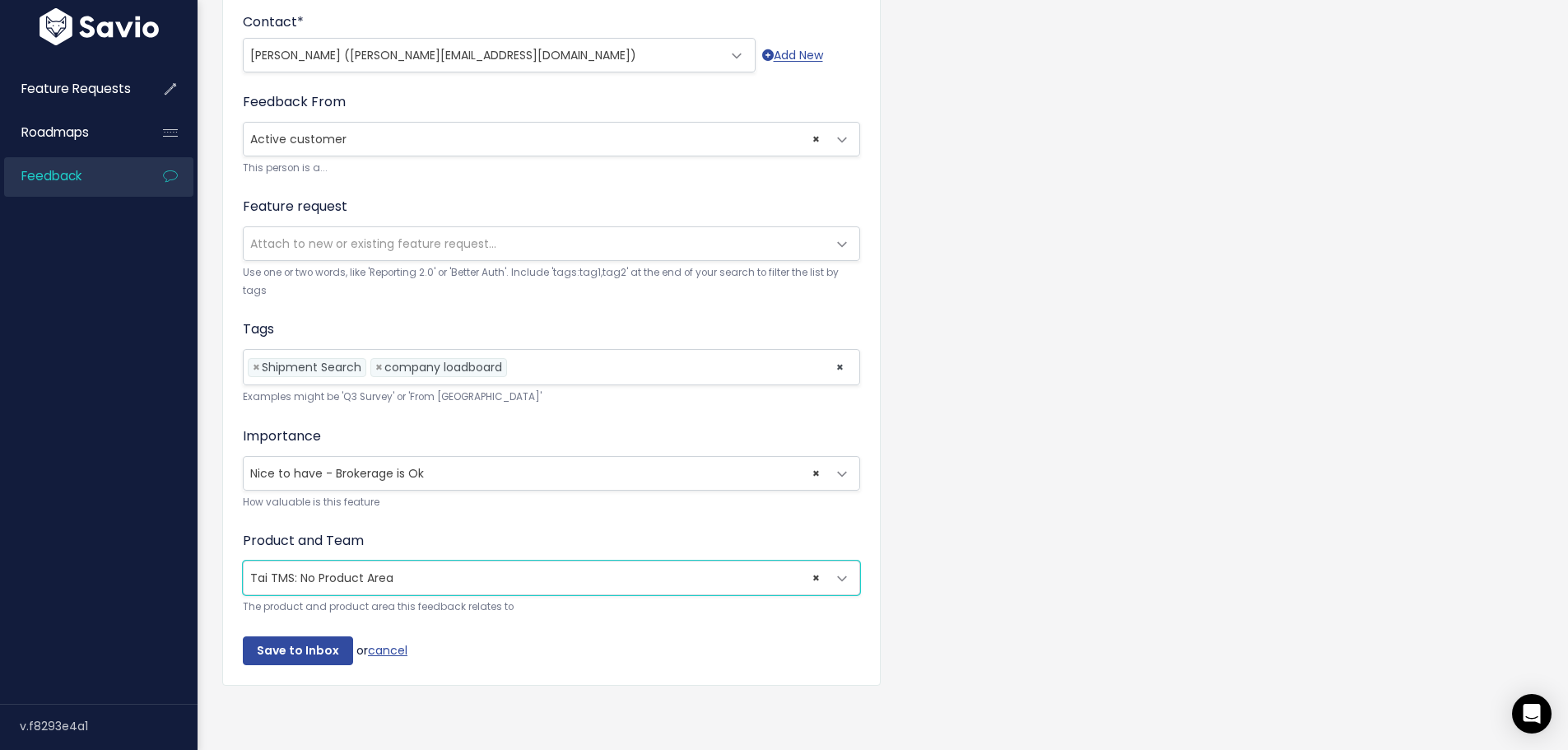
scroll to position [502, 0]
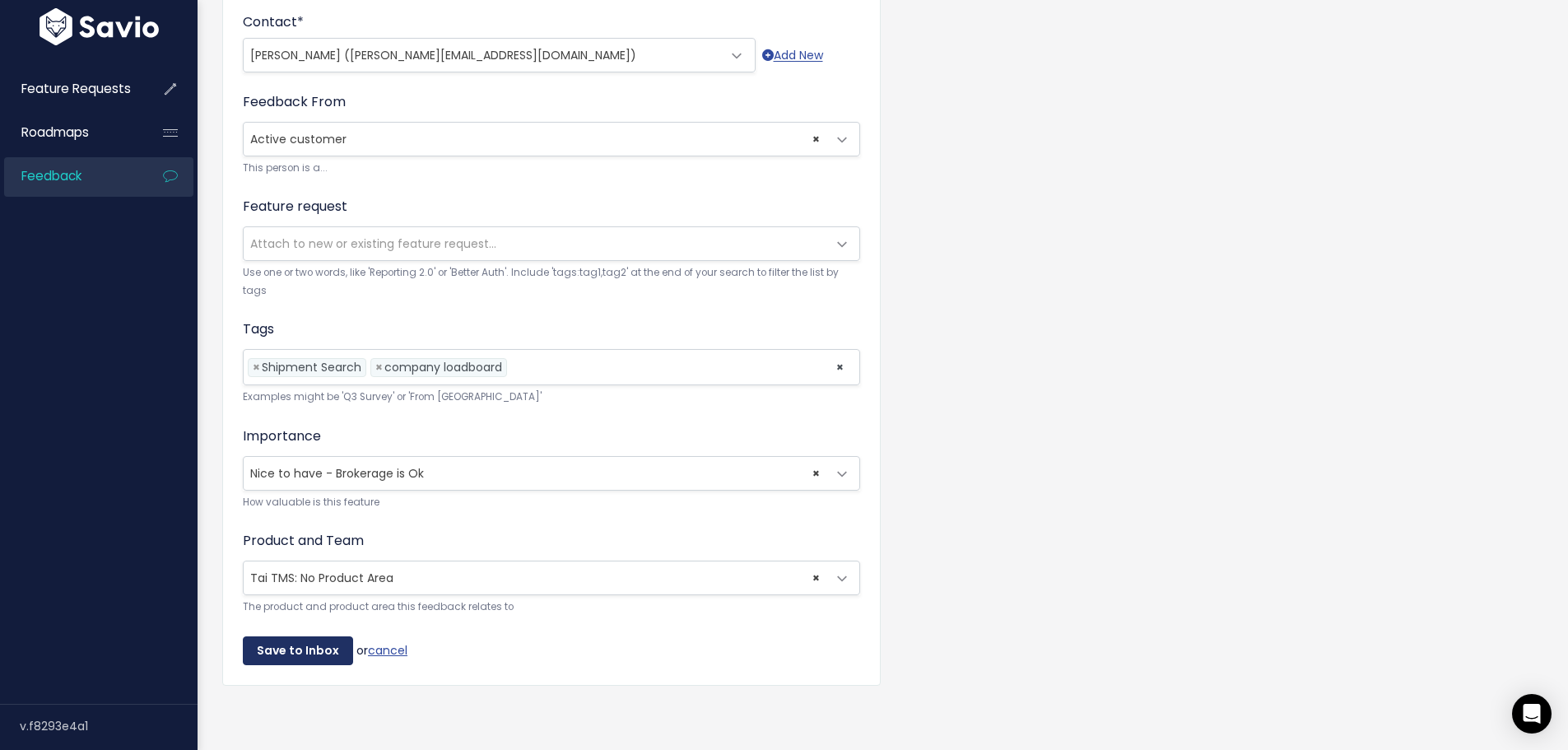
click at [298, 636] on input "Save to Inbox" at bounding box center [297, 651] width 110 height 29
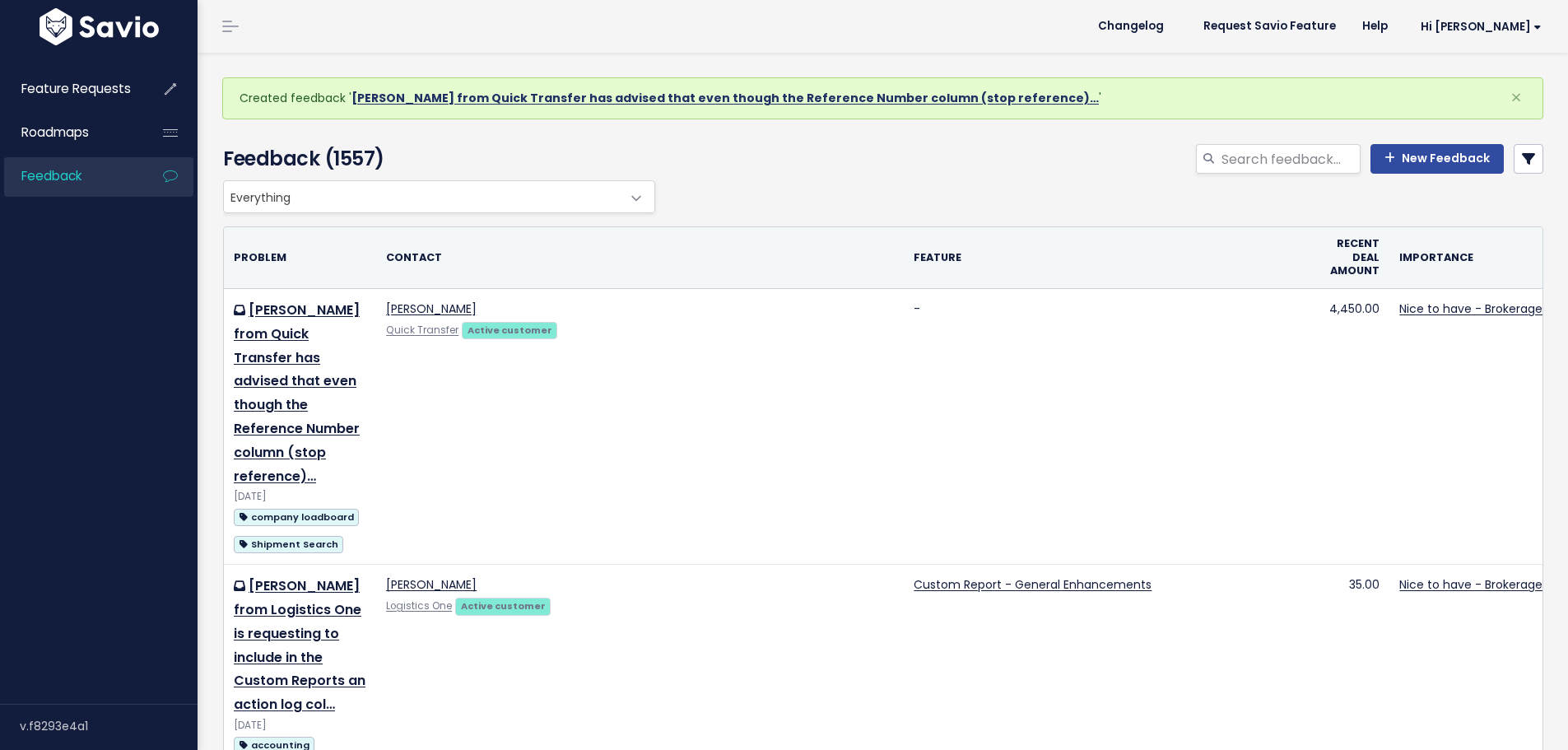
click at [457, 99] on link "[PERSON_NAME] from Quick Transfer has advised that even though the Reference Nu…" at bounding box center [724, 98] width 747 height 16
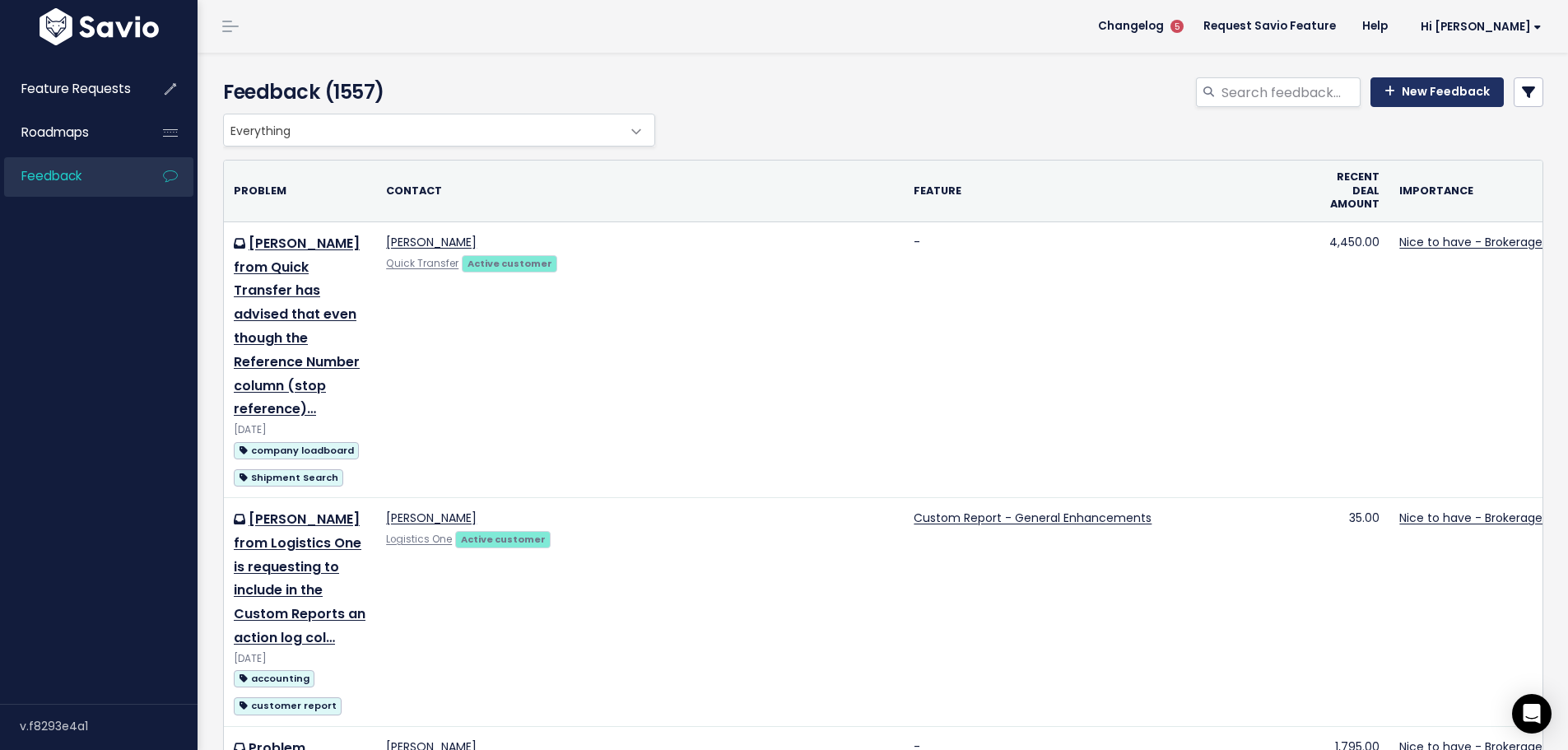
click at [1392, 86] on link "New Feedback" at bounding box center [1437, 92] width 133 height 29
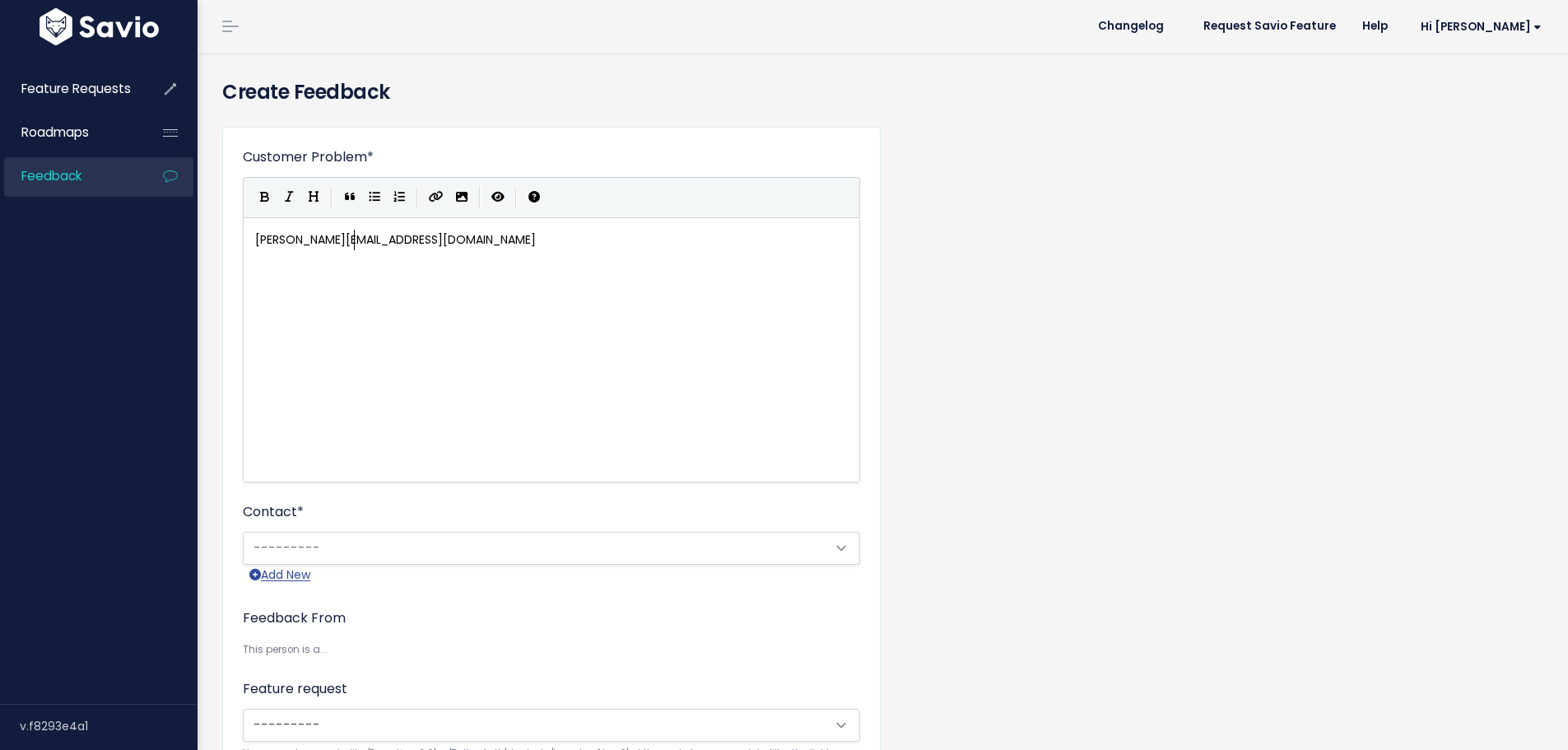
scroll to position [2, 0]
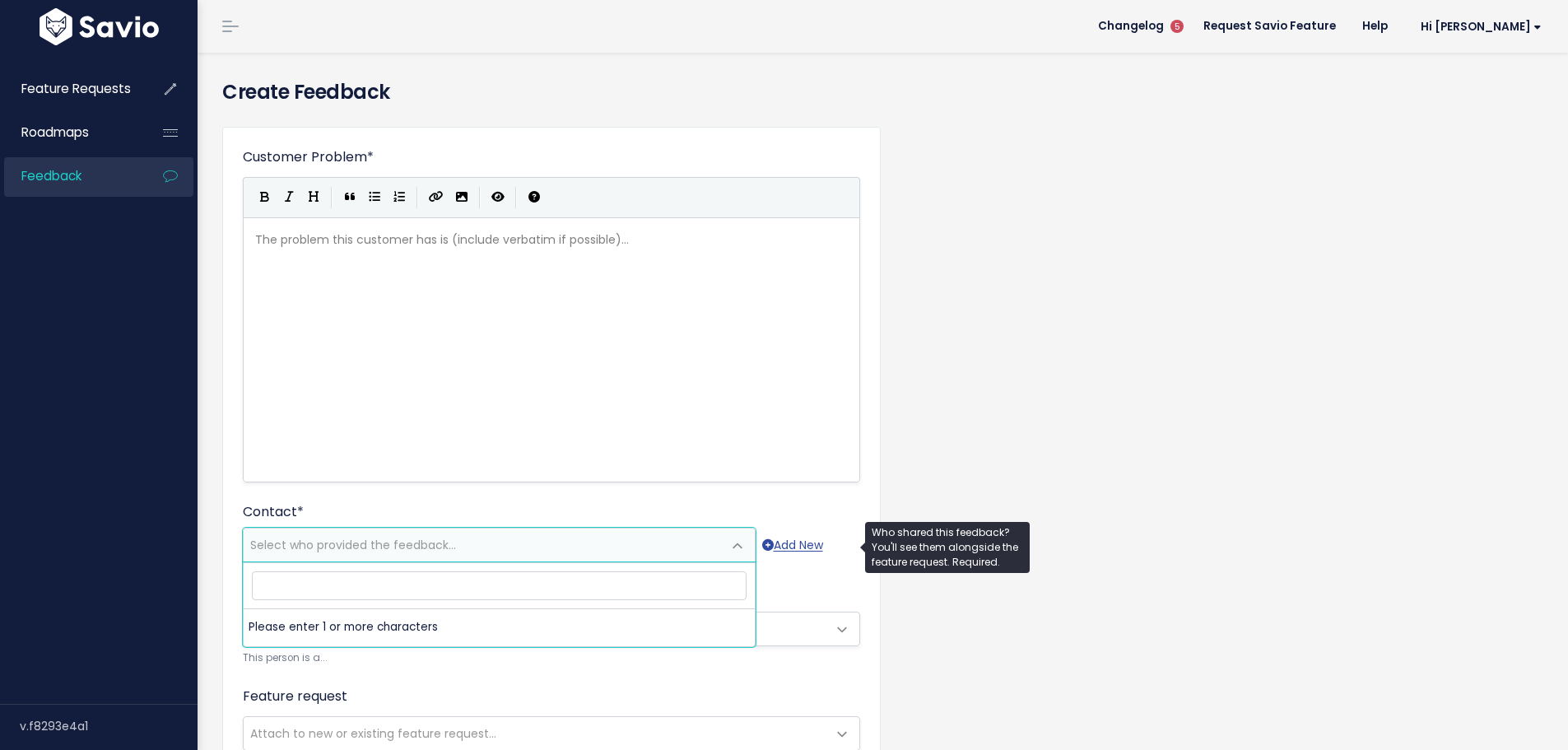
click at [299, 538] on span "Select who provided the feedback..." at bounding box center [353, 545] width 206 height 16
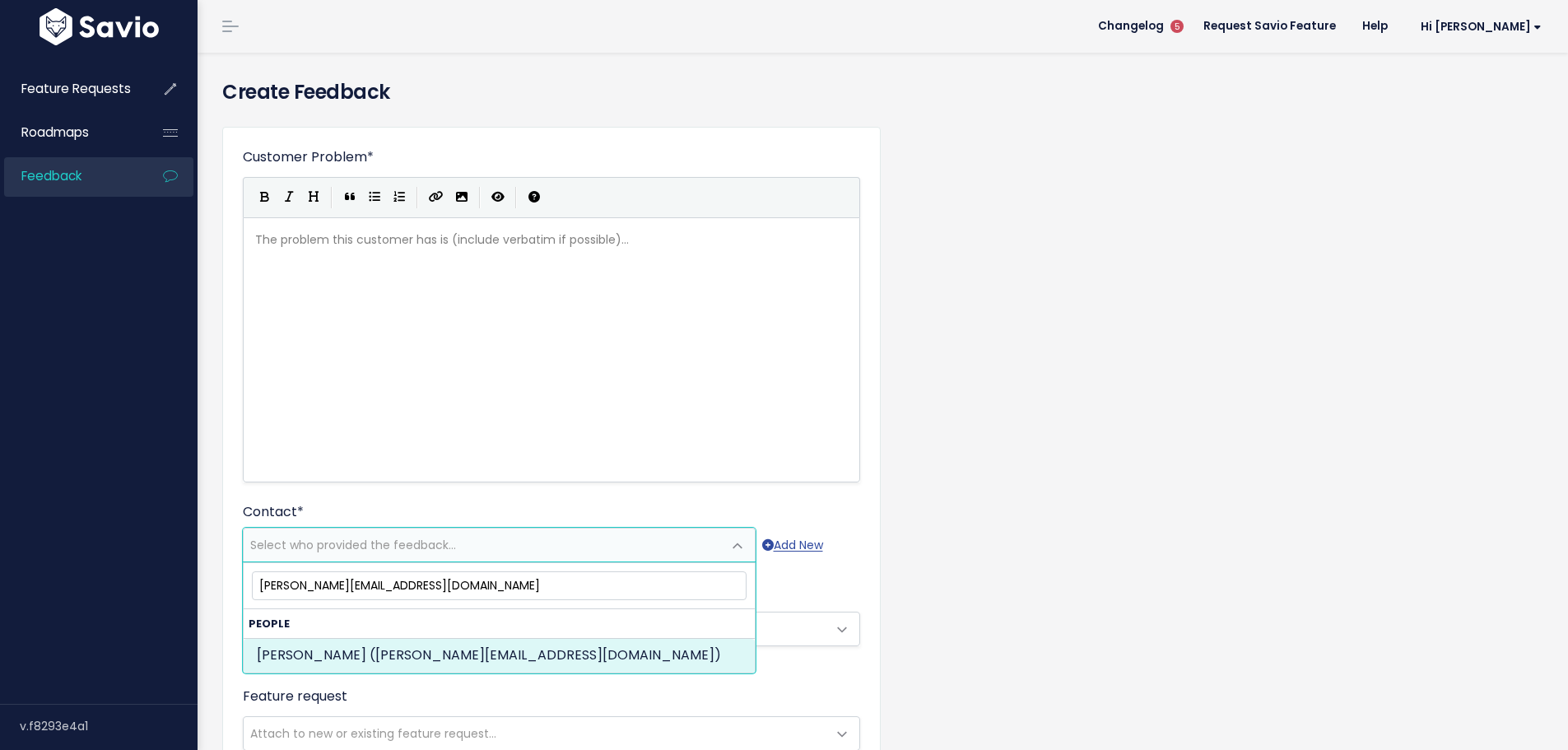
type input "[PERSON_NAME][EMAIL_ADDRESS][DOMAIN_NAME]"
select select "ACTIVE"
select select "21700969"
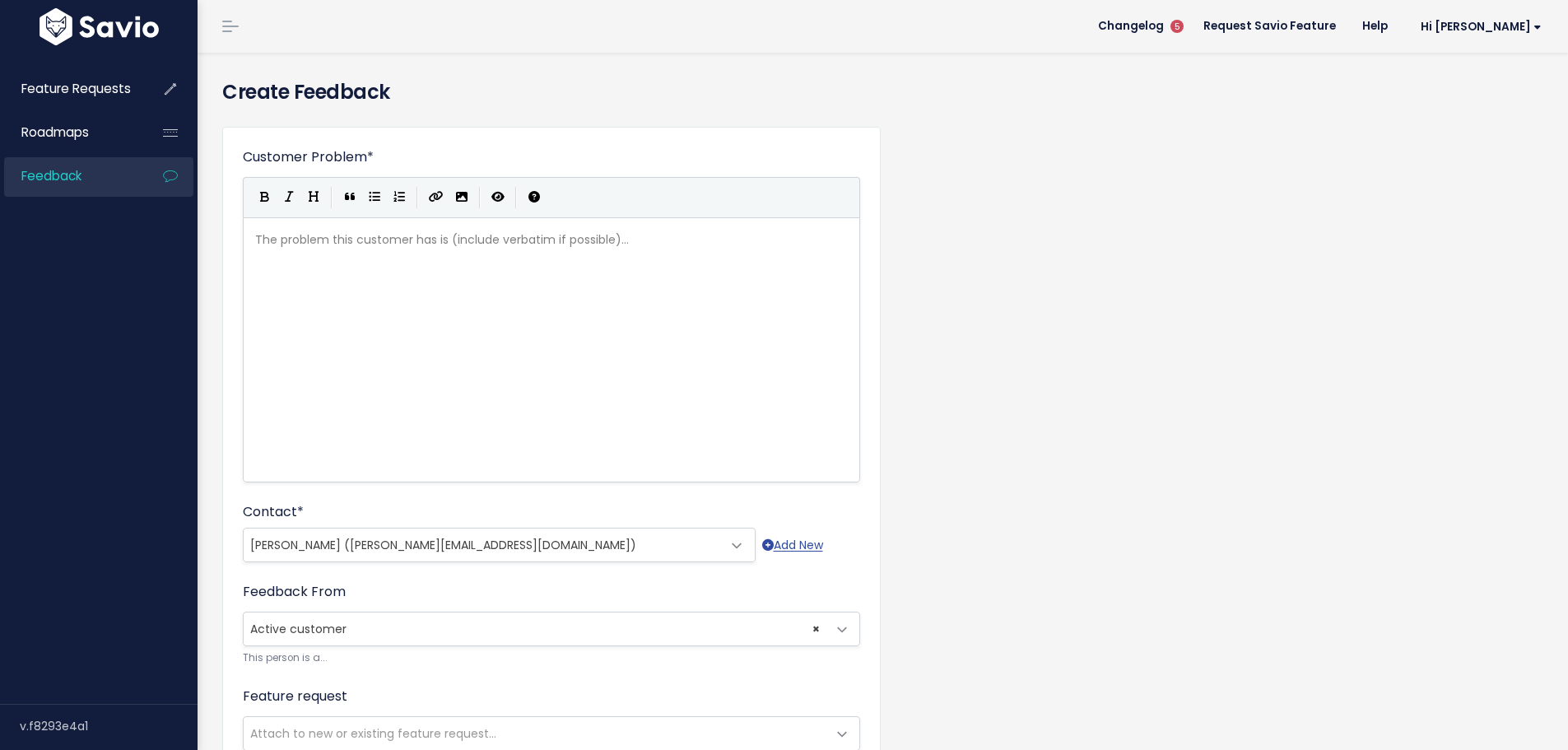
click at [287, 629] on span "× Active customer" at bounding box center [535, 629] width 583 height 33
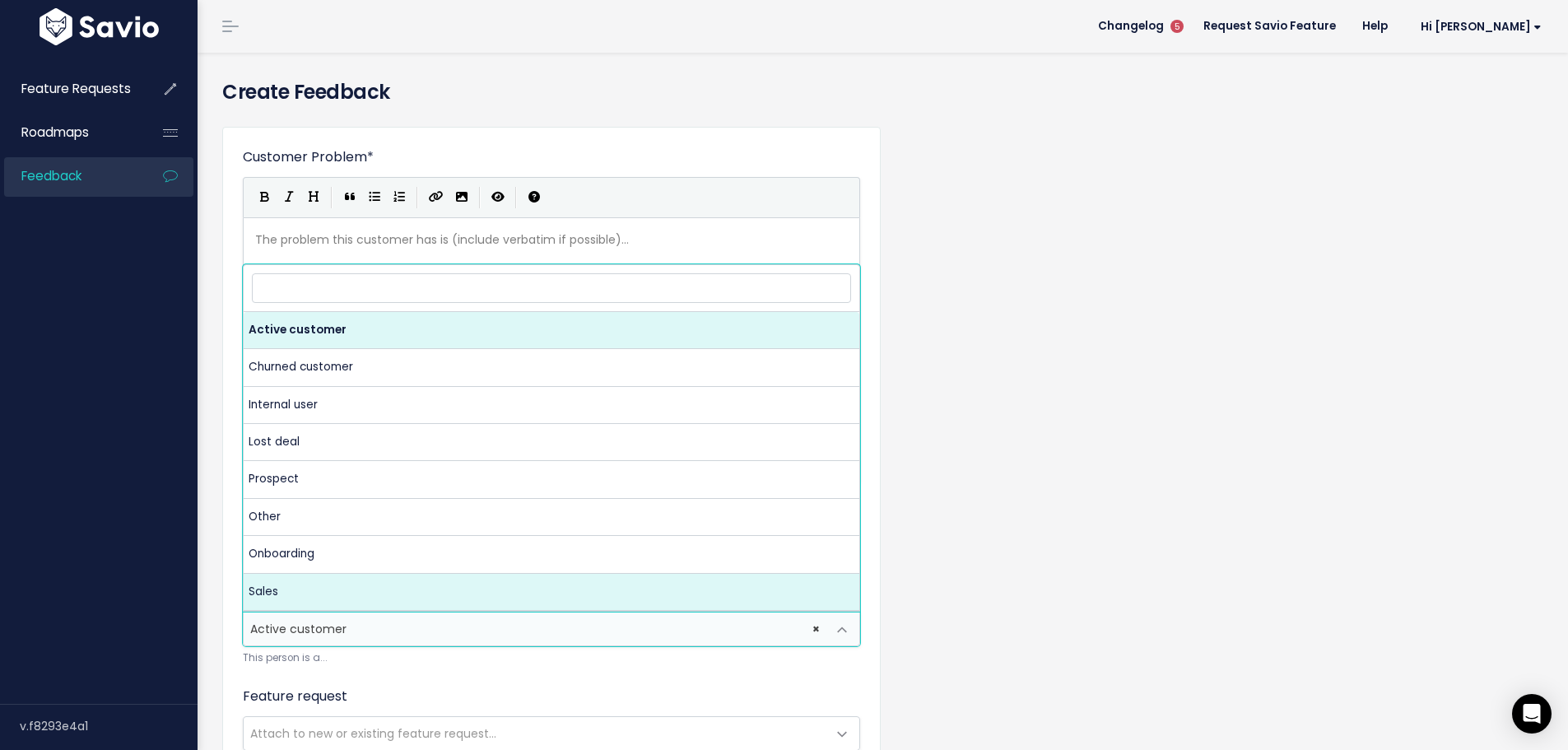
click at [211, 602] on div "Customer Problem * | | | | The problem this customer has is (include verbatim i…" at bounding box center [882, 662] width 1345 height 1097
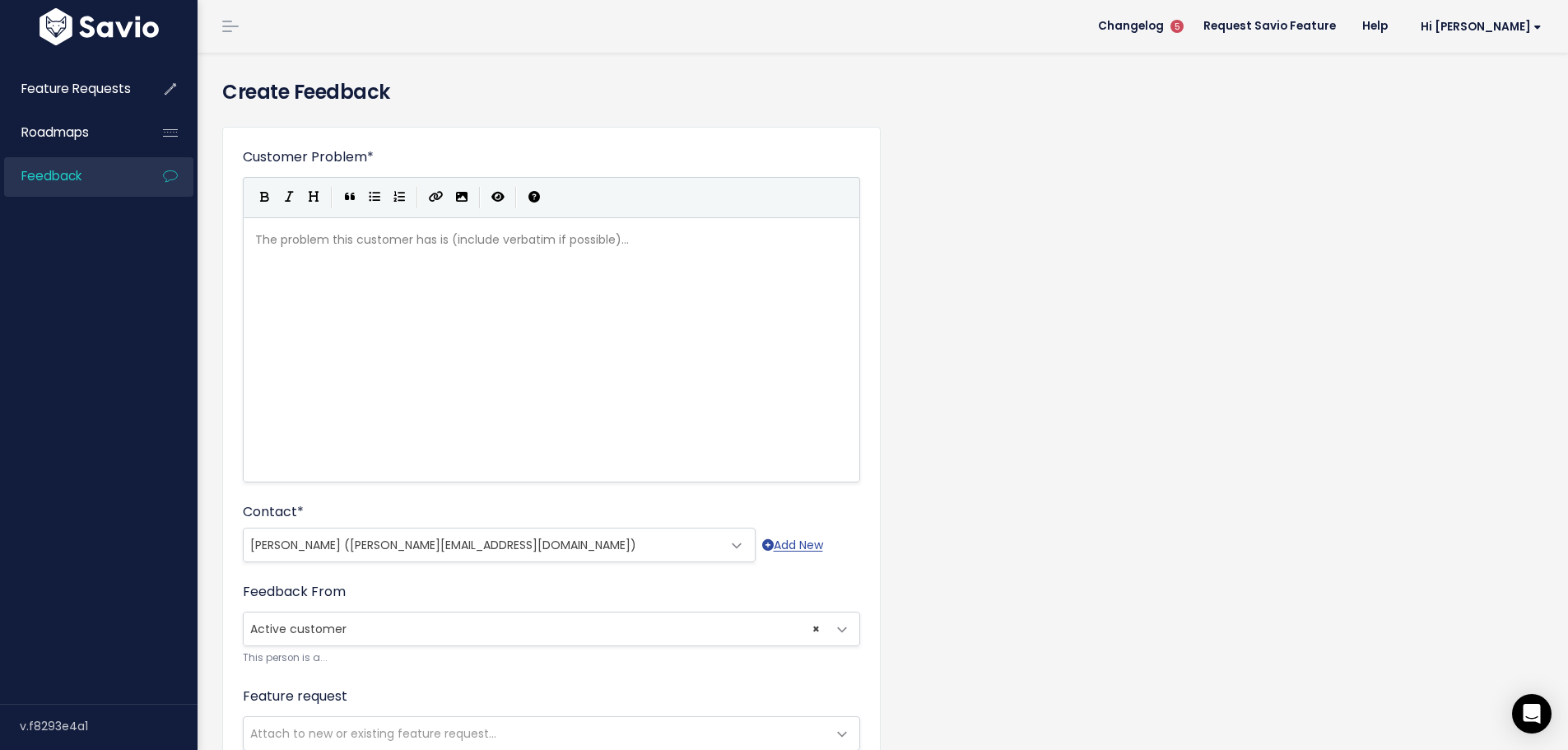
click at [313, 285] on div "The problem this customer has is (include verbatim if possible)... xxxxxxxxxx ​" at bounding box center [572, 370] width 640 height 288
click at [316, 332] on div "The problem this customer has is (include verbatim if possible)... xxxxxxxxxx ​" at bounding box center [572, 370] width 640 height 288
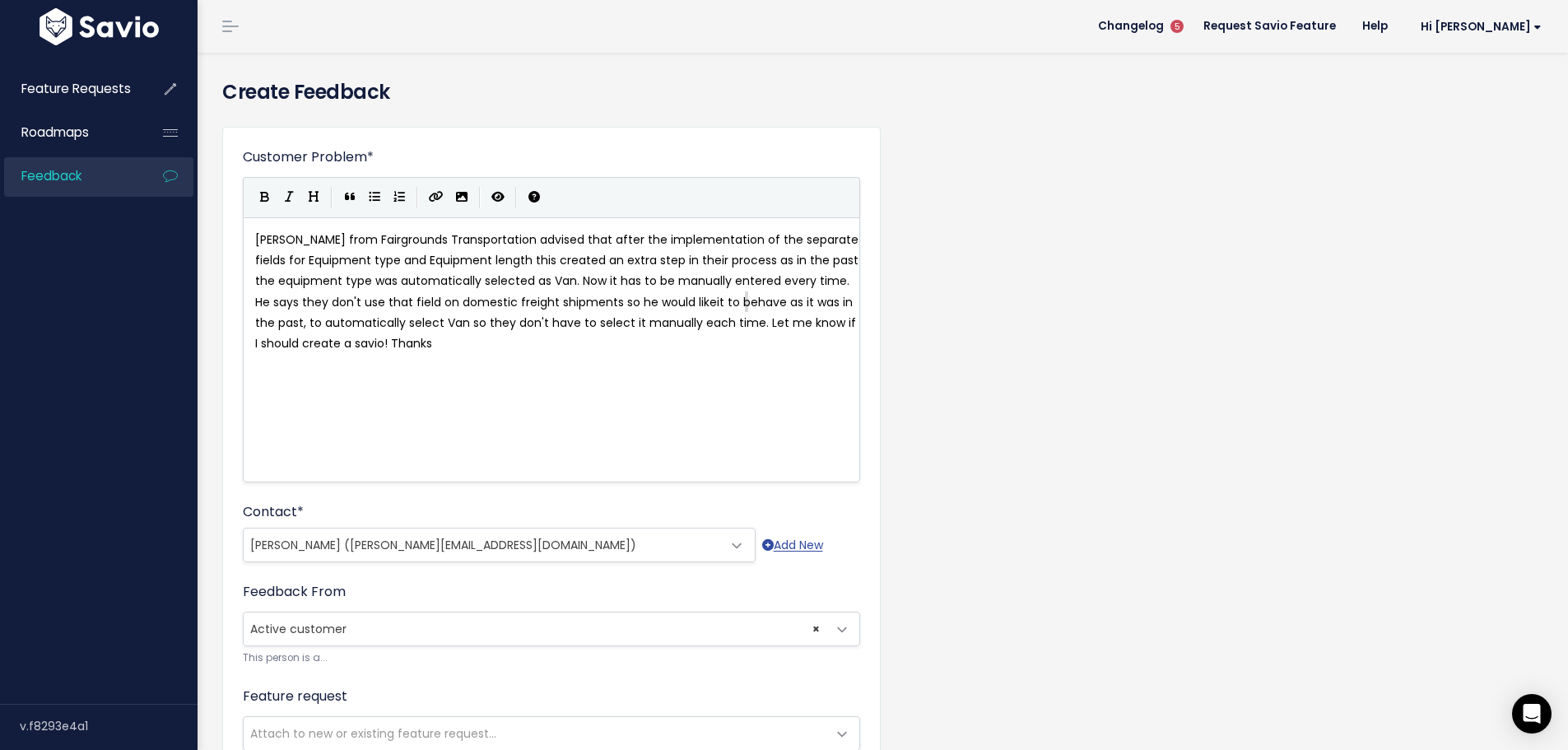
type textarea "it to behave as it was in the past, to automatically select Van so they don't h…"
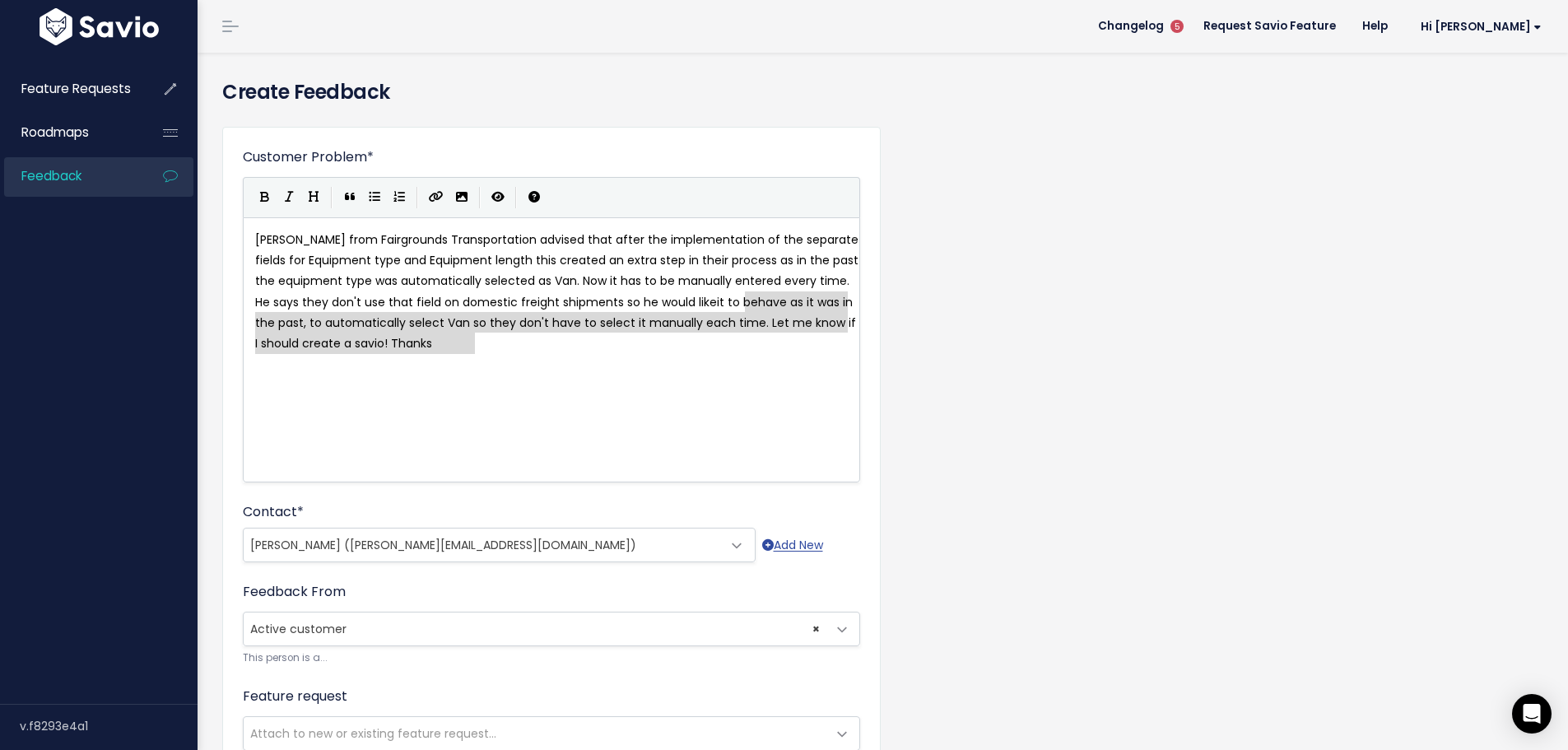
drag, startPoint x: 745, startPoint y: 298, endPoint x: 797, endPoint y: 349, distance: 72.8
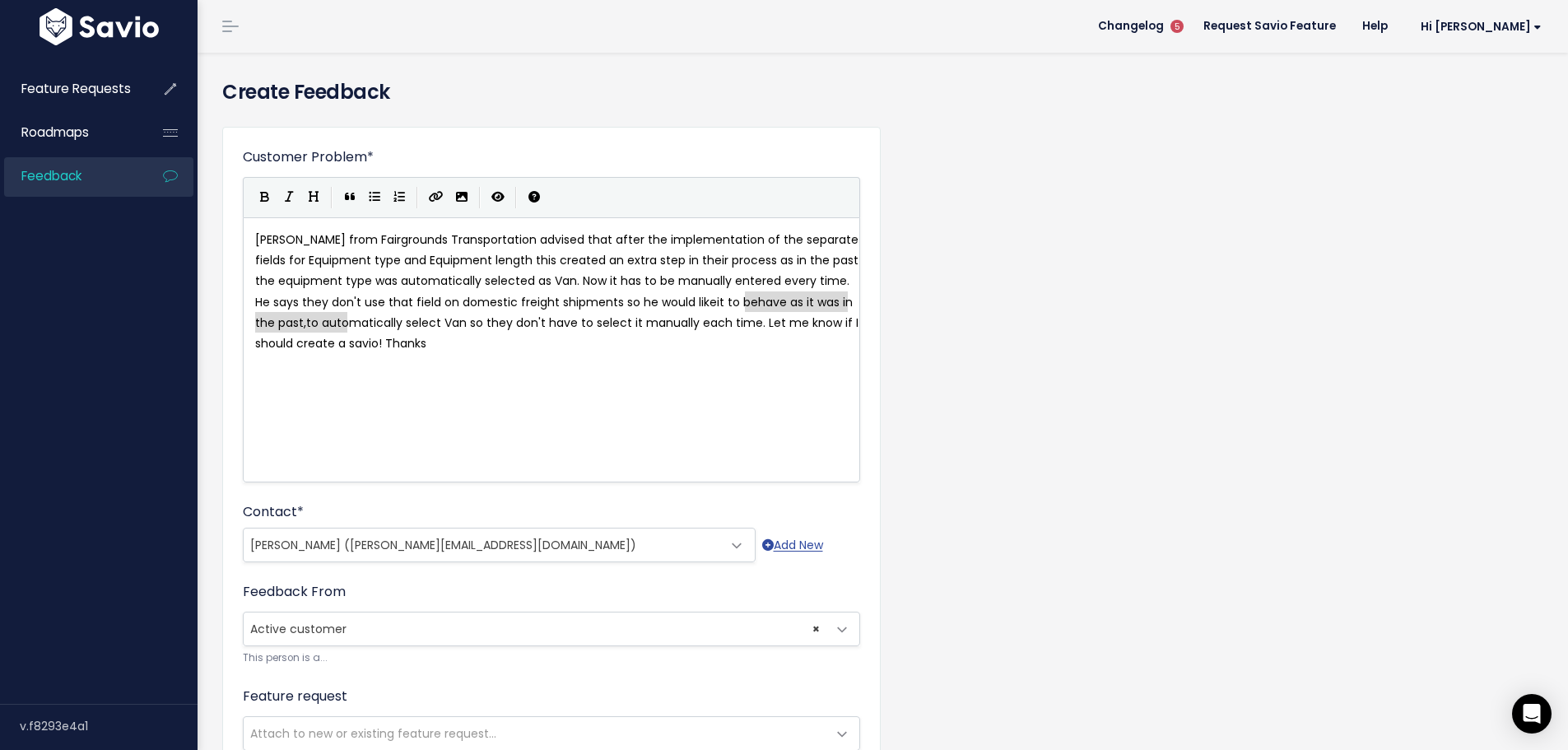
drag, startPoint x: 744, startPoint y: 299, endPoint x: 349, endPoint y: 331, distance: 396.3
type textarea "to be able to select the defaul"
type textarea "t trailer type"
type textarea "re"
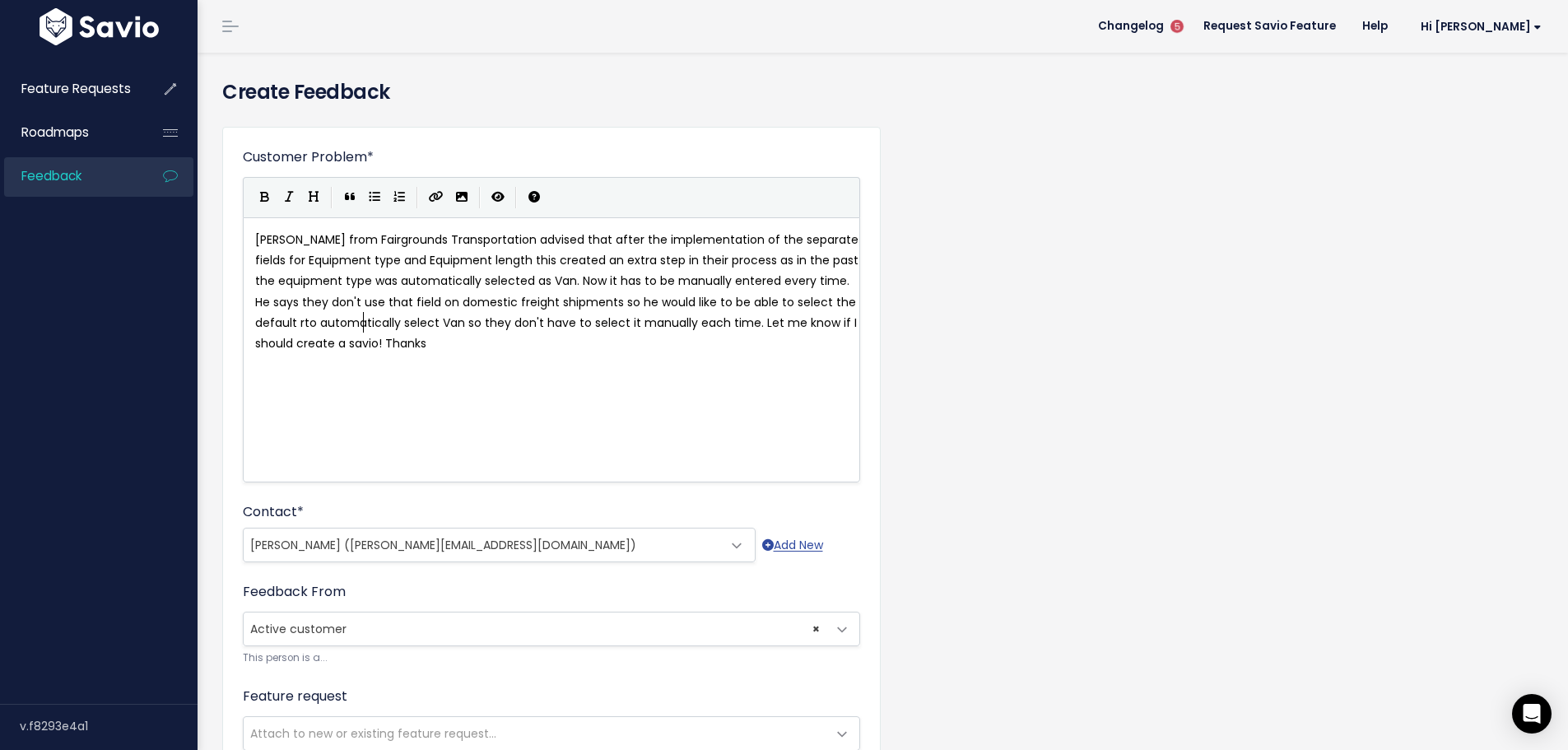
type textarea "requ"
type textarea "equu"
type textarea "io"
type textarea "pment tye"
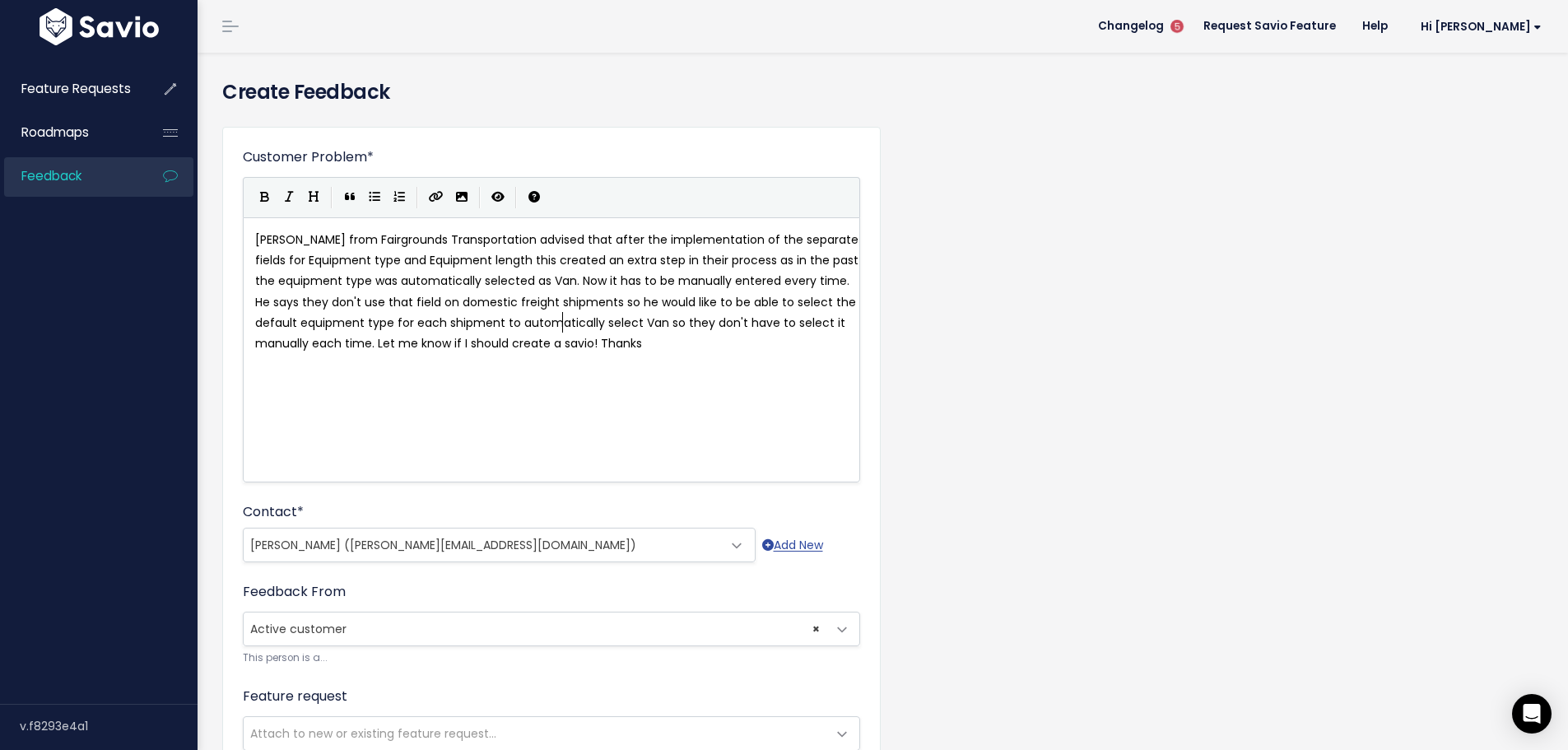
type textarea "pe for each shipment y"
type textarea "type"
type textarea "w if I should create a savio! Thanks"
type textarea "Let me know if I should create a savio! Thanks"
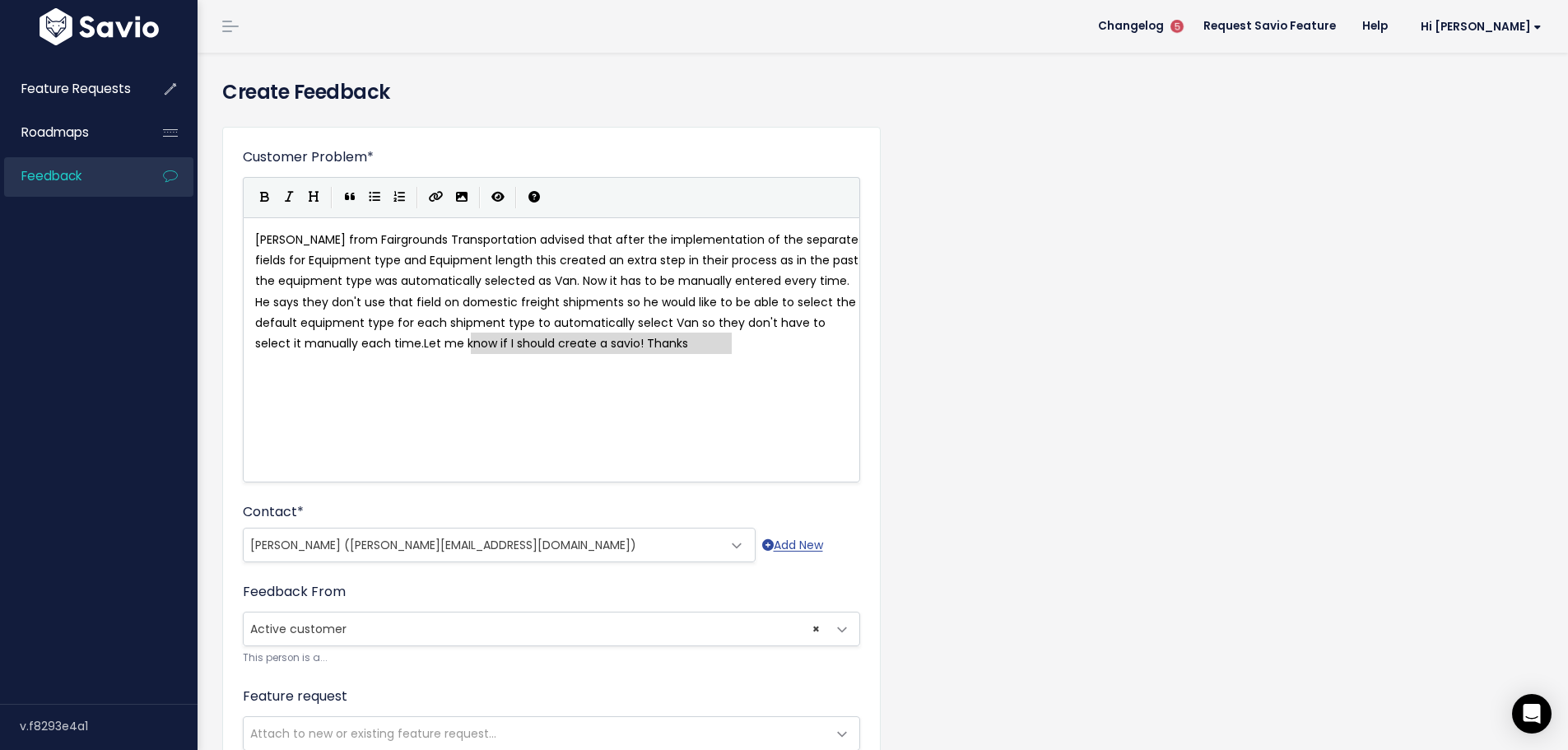
drag, startPoint x: 758, startPoint y: 343, endPoint x: 472, endPoint y: 349, distance: 286.1
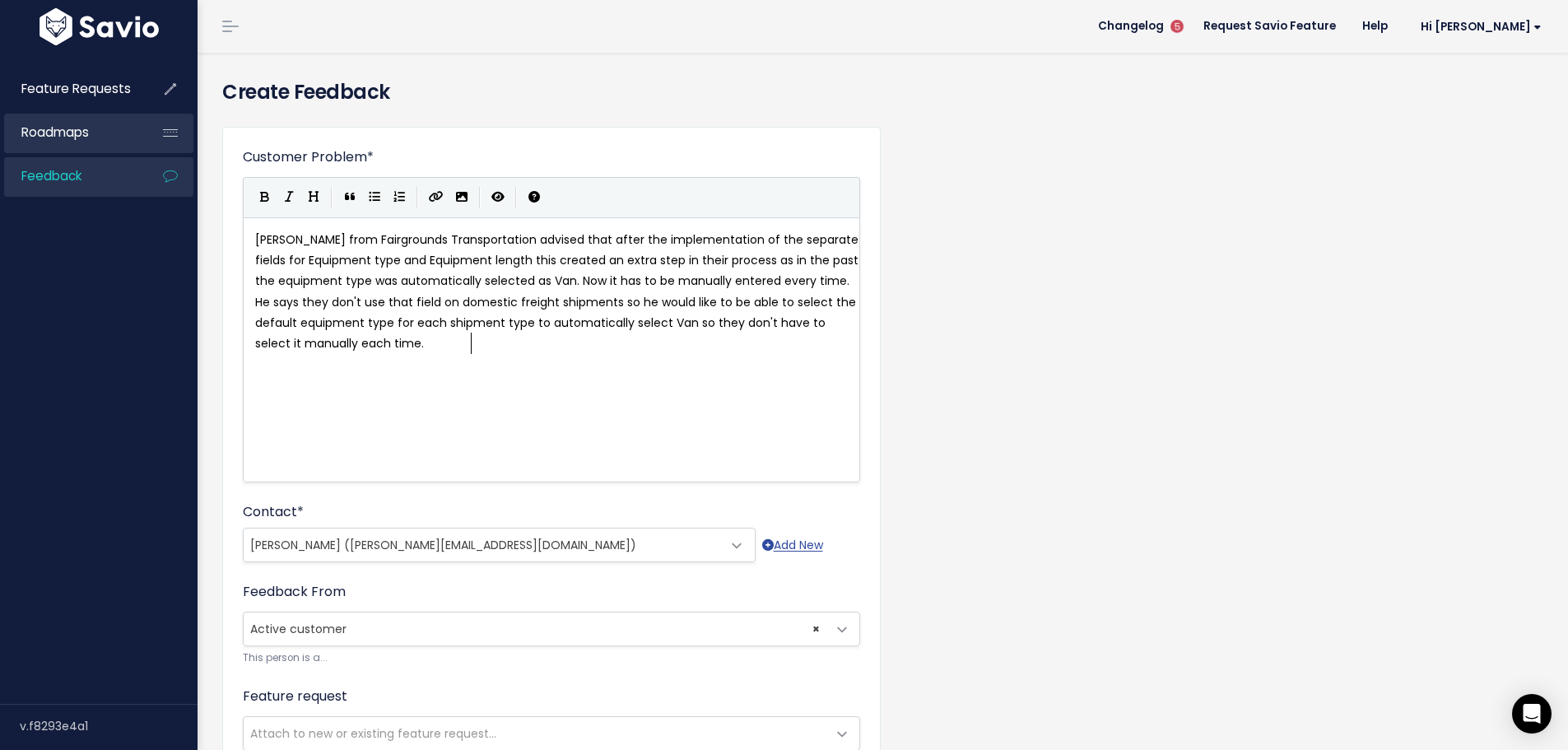
drag, startPoint x: 503, startPoint y: 354, endPoint x: 165, endPoint y: 143, distance: 398.5
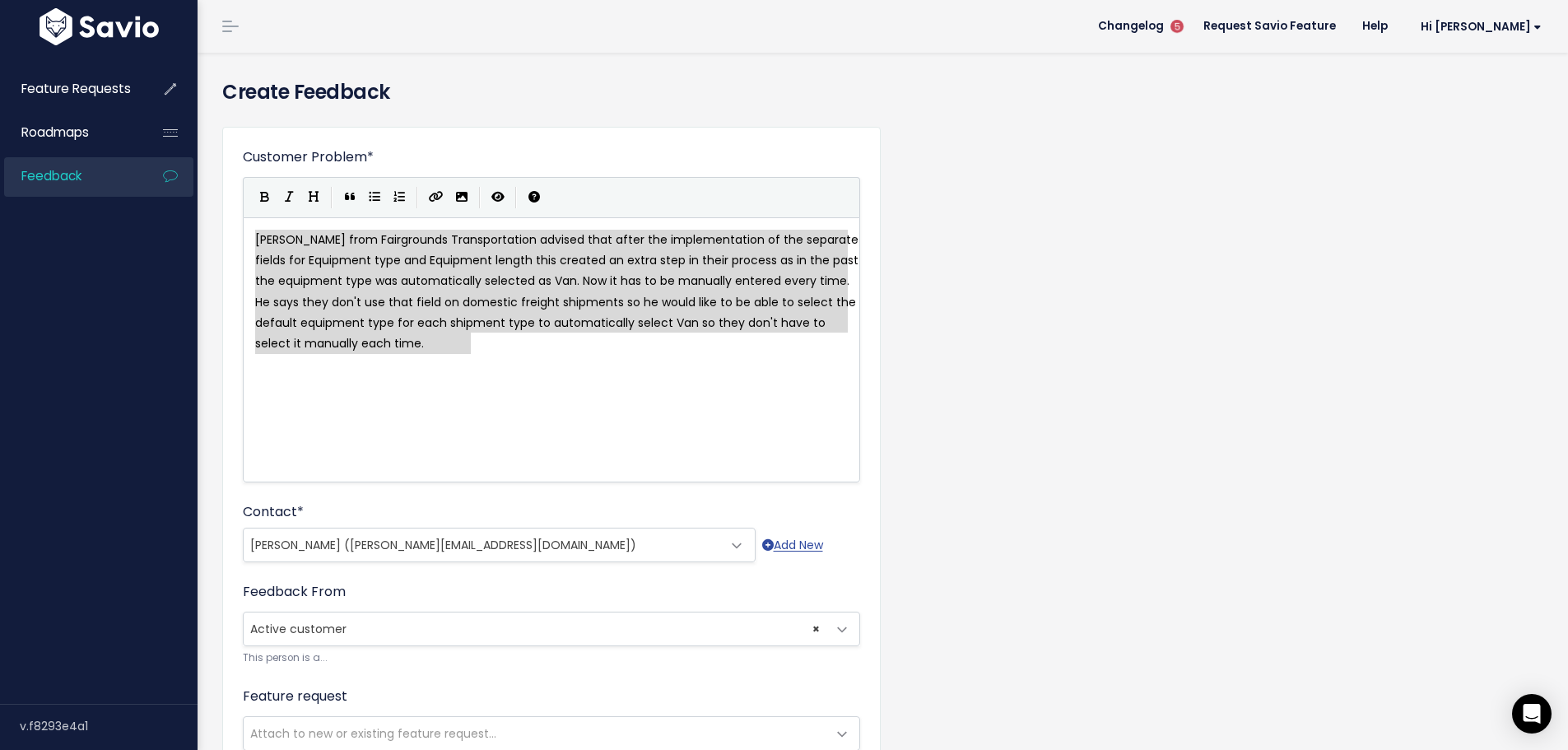
type textarea "Jeff Cribbs from Fairgrounds Transportation advised that after the implementati…"
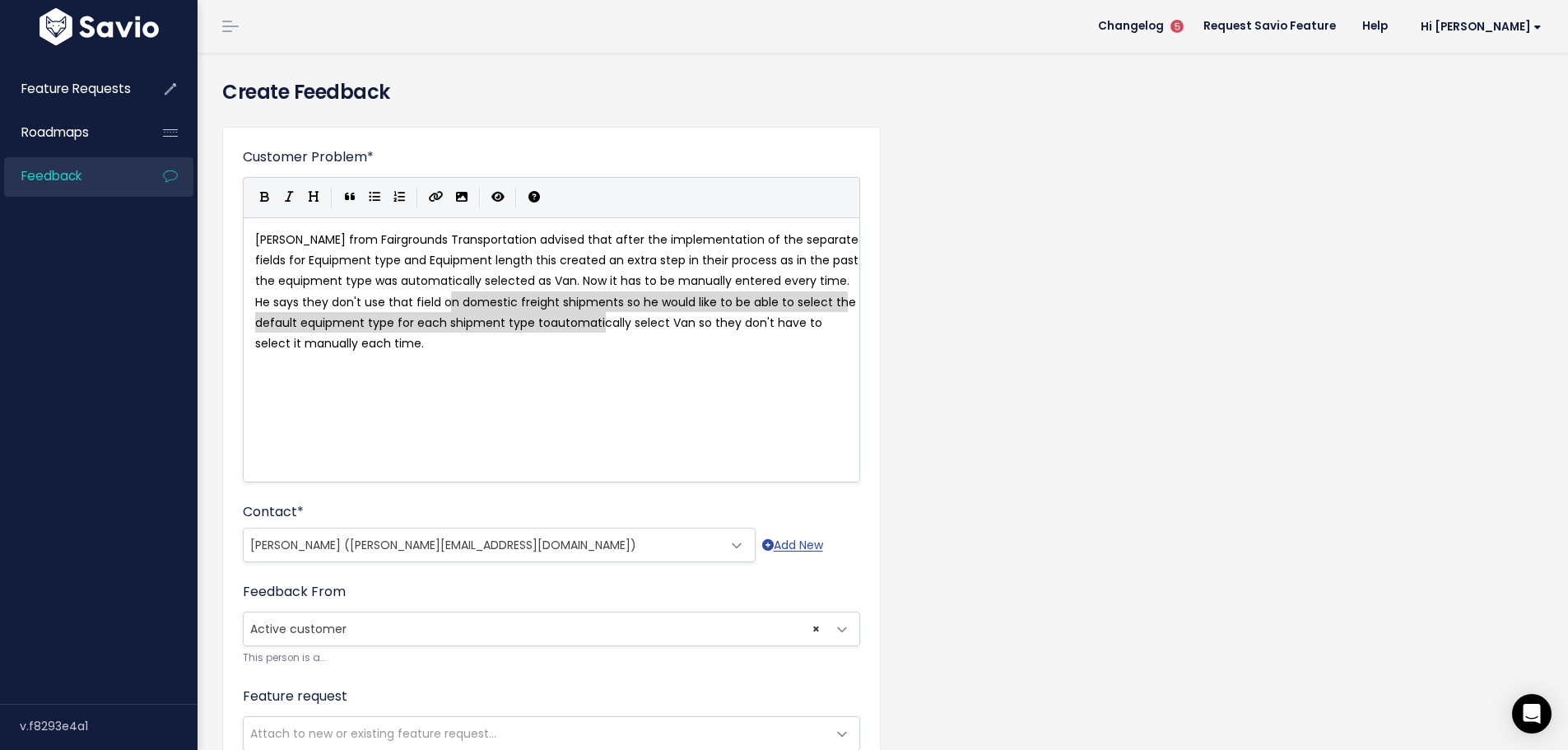
type textarea "eld on domestic freight shipments so he would like to be able to select the def…"
drag, startPoint x: 451, startPoint y: 302, endPoint x: 616, endPoint y: 343, distance: 170.0
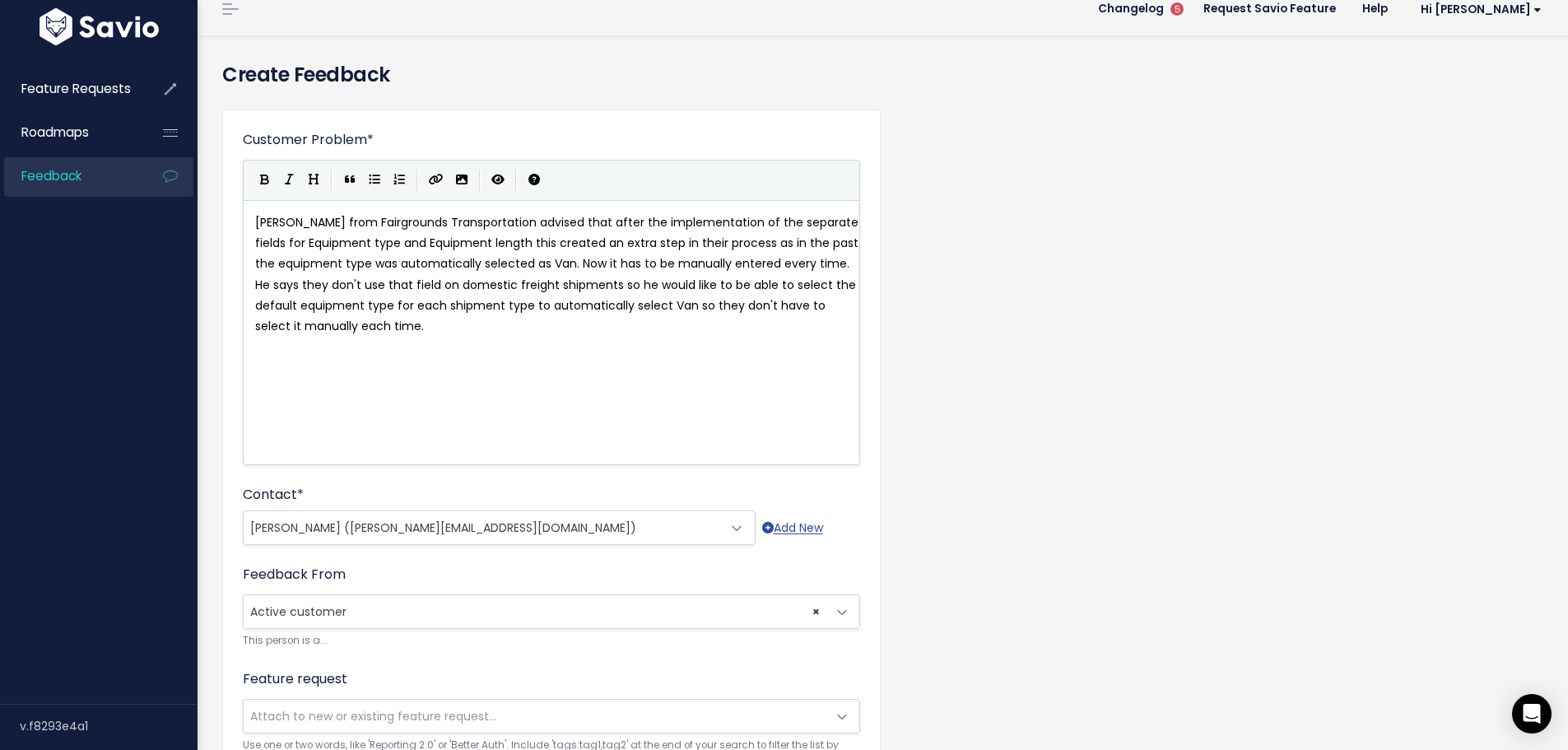
scroll to position [0, 0]
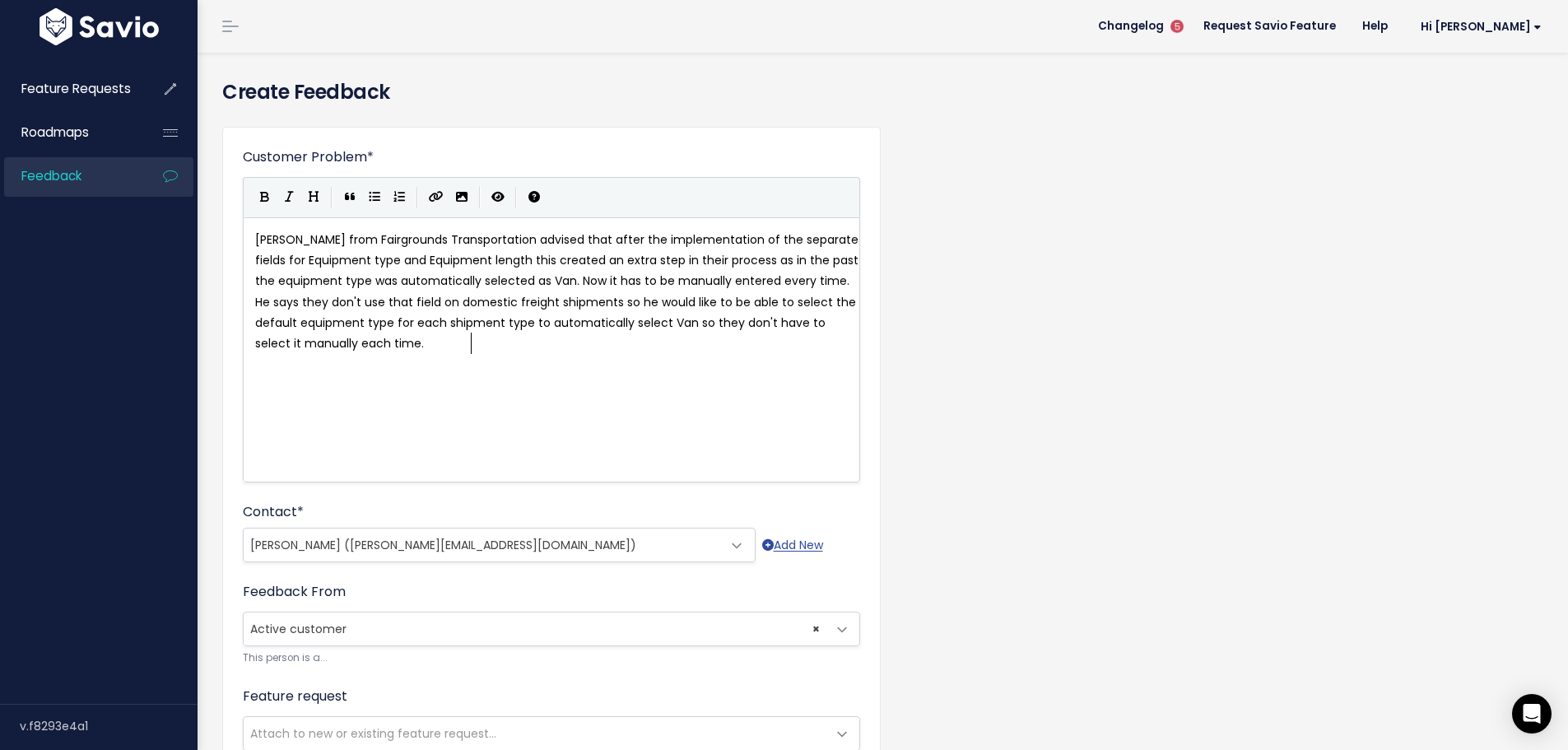
type textarea "Jeff Cribbs from Fairgrounds Transportation advised that after the implementati…"
drag, startPoint x: 529, startPoint y: 379, endPoint x: -13, endPoint y: 69, distance: 624.4
click at [0, 69] on html "Feature Requests Roadmaps Feedback ×" at bounding box center [784, 375] width 1568 height 750
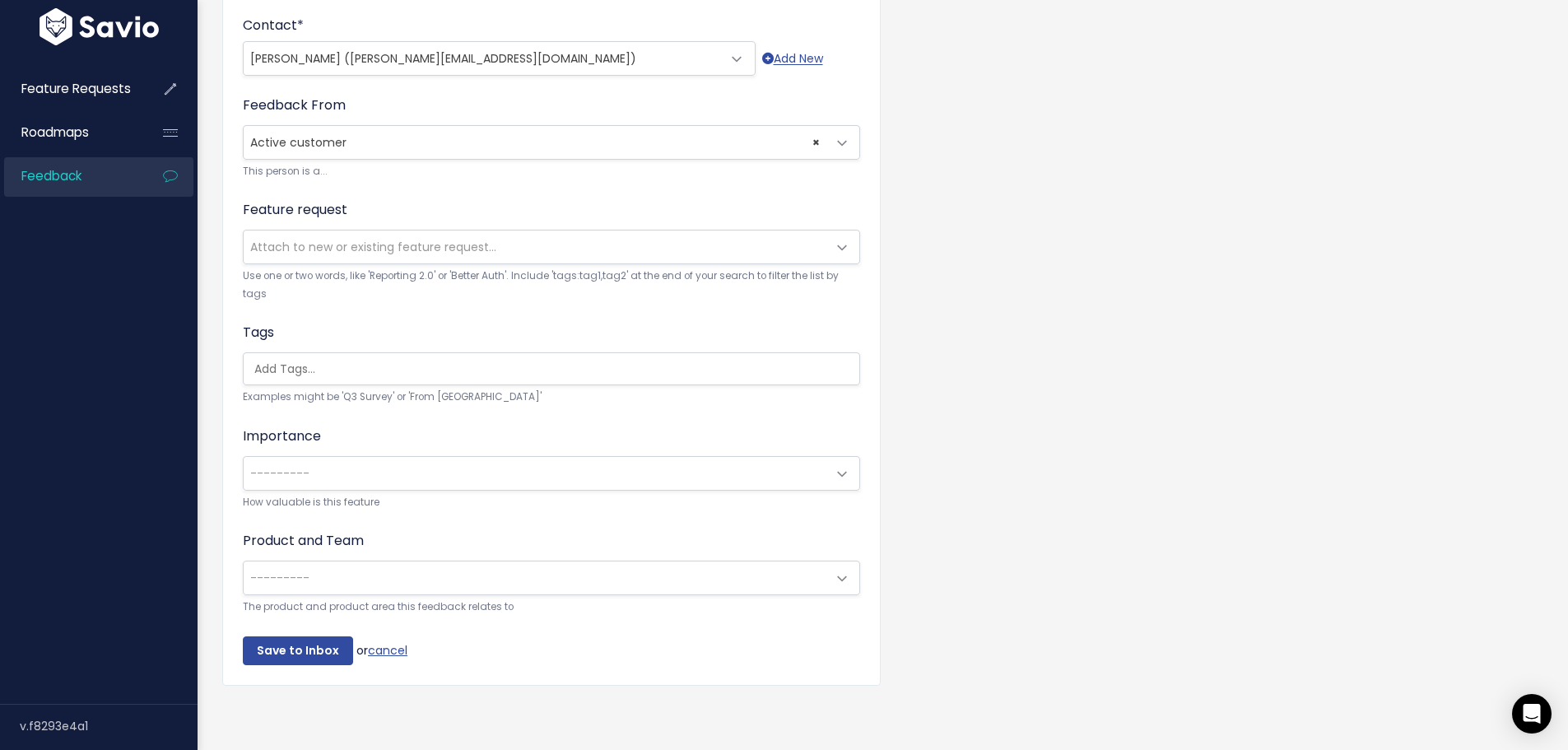
scroll to position [499, 0]
click at [292, 360] on input "search" at bounding box center [556, 369] width 616 height 17
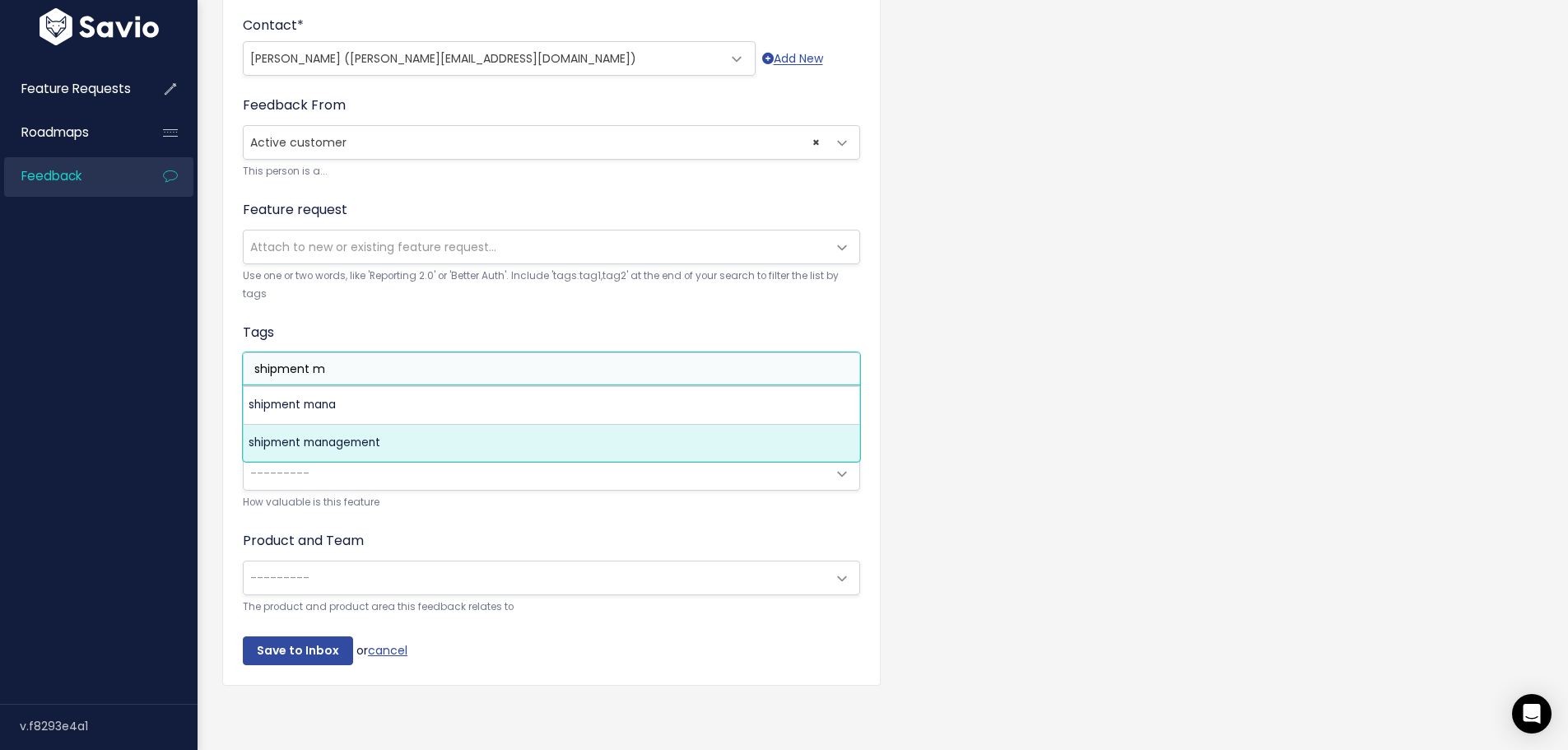
type input "shipment m"
select select "5374"
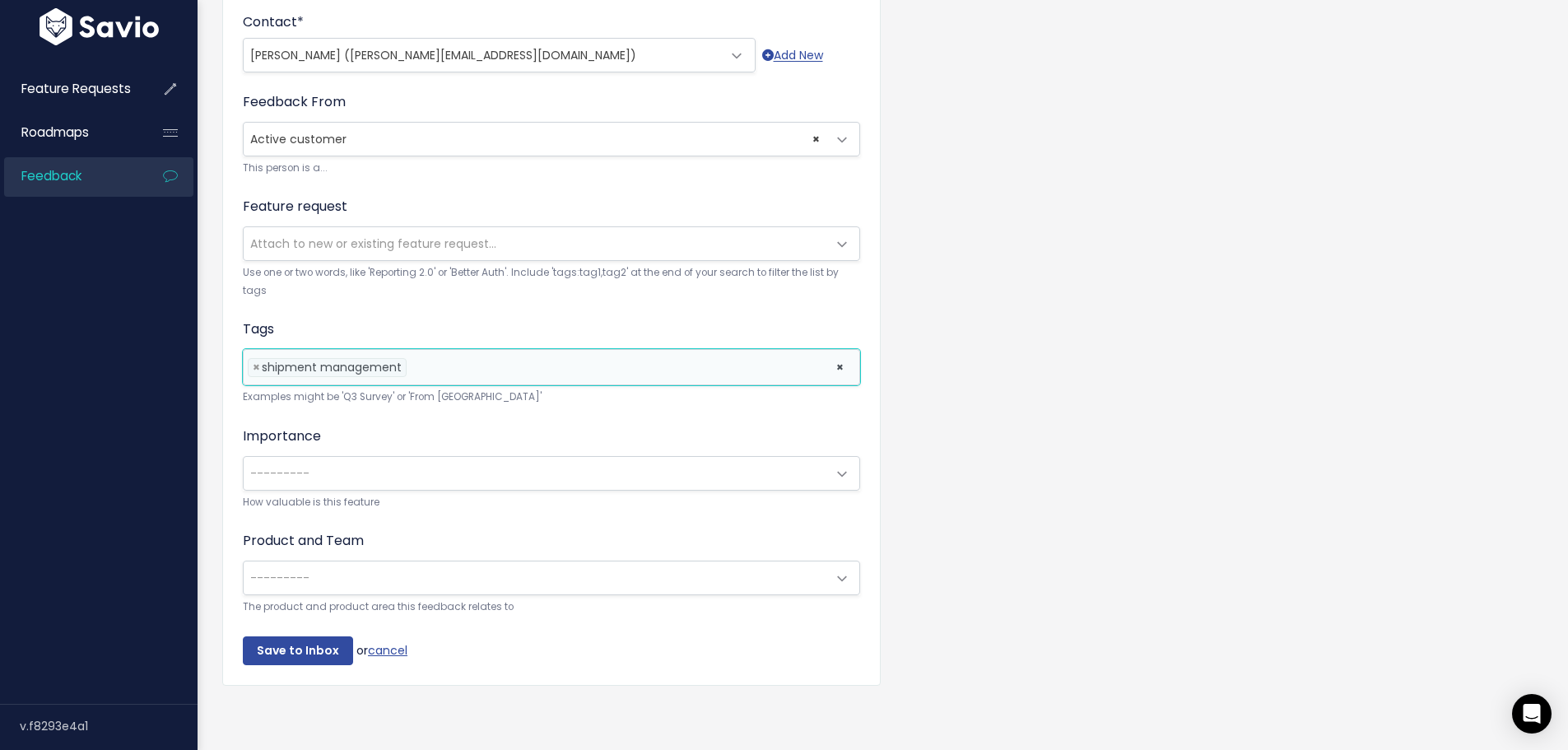
click at [293, 465] on span "---------" at bounding box center [279, 474] width 59 height 16
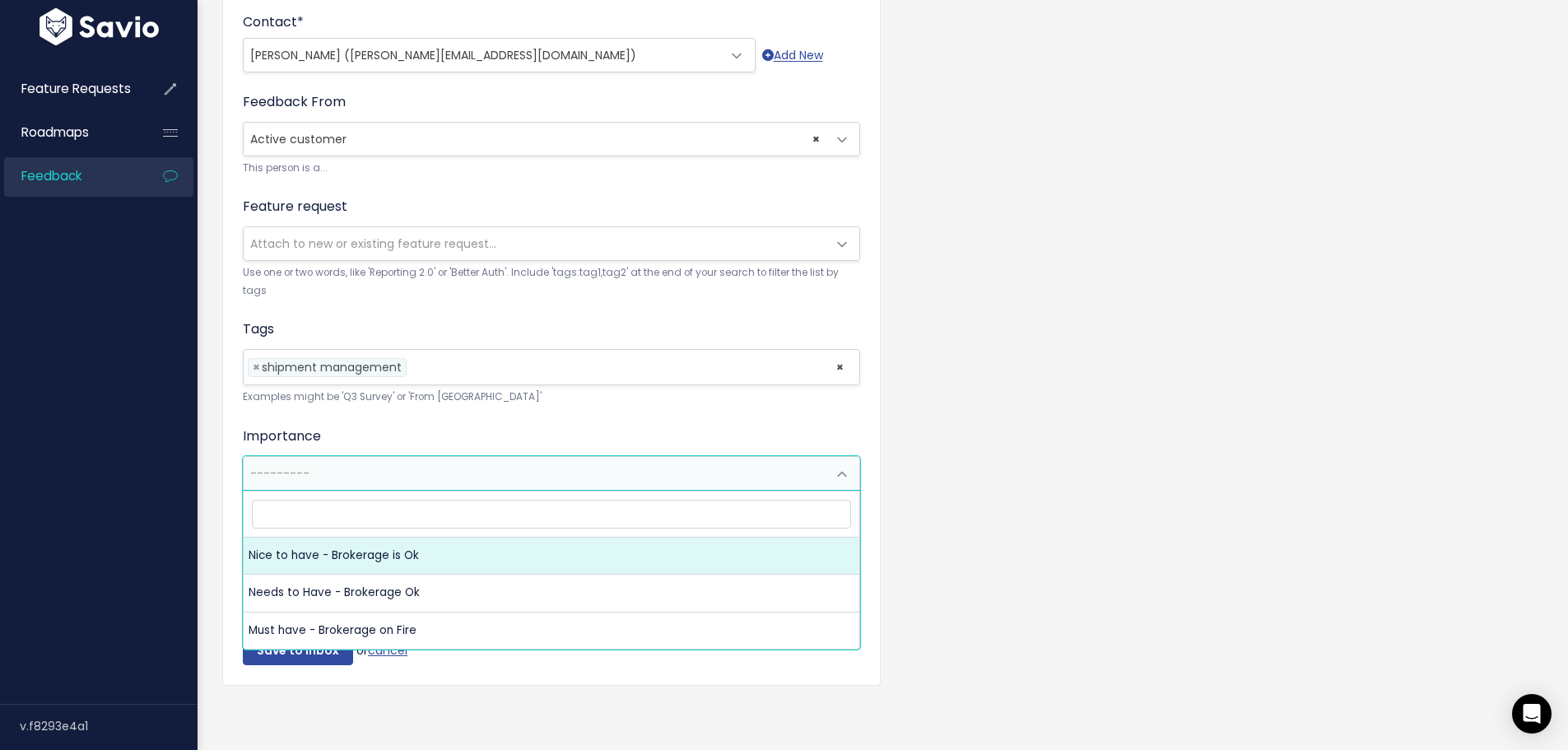
select select "NICE_TO_HAVE"
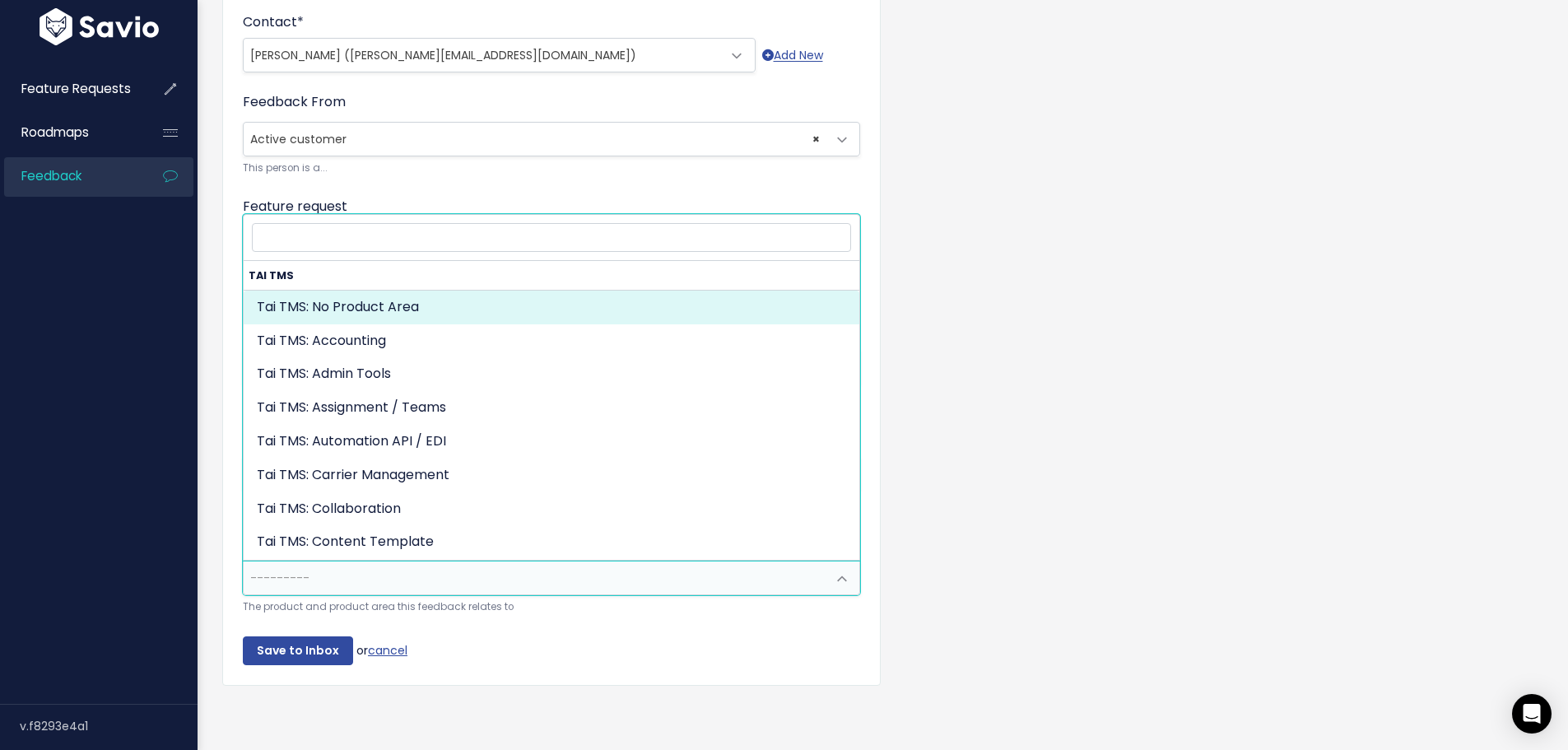
click at [264, 577] on span "---------" at bounding box center [279, 578] width 59 height 16
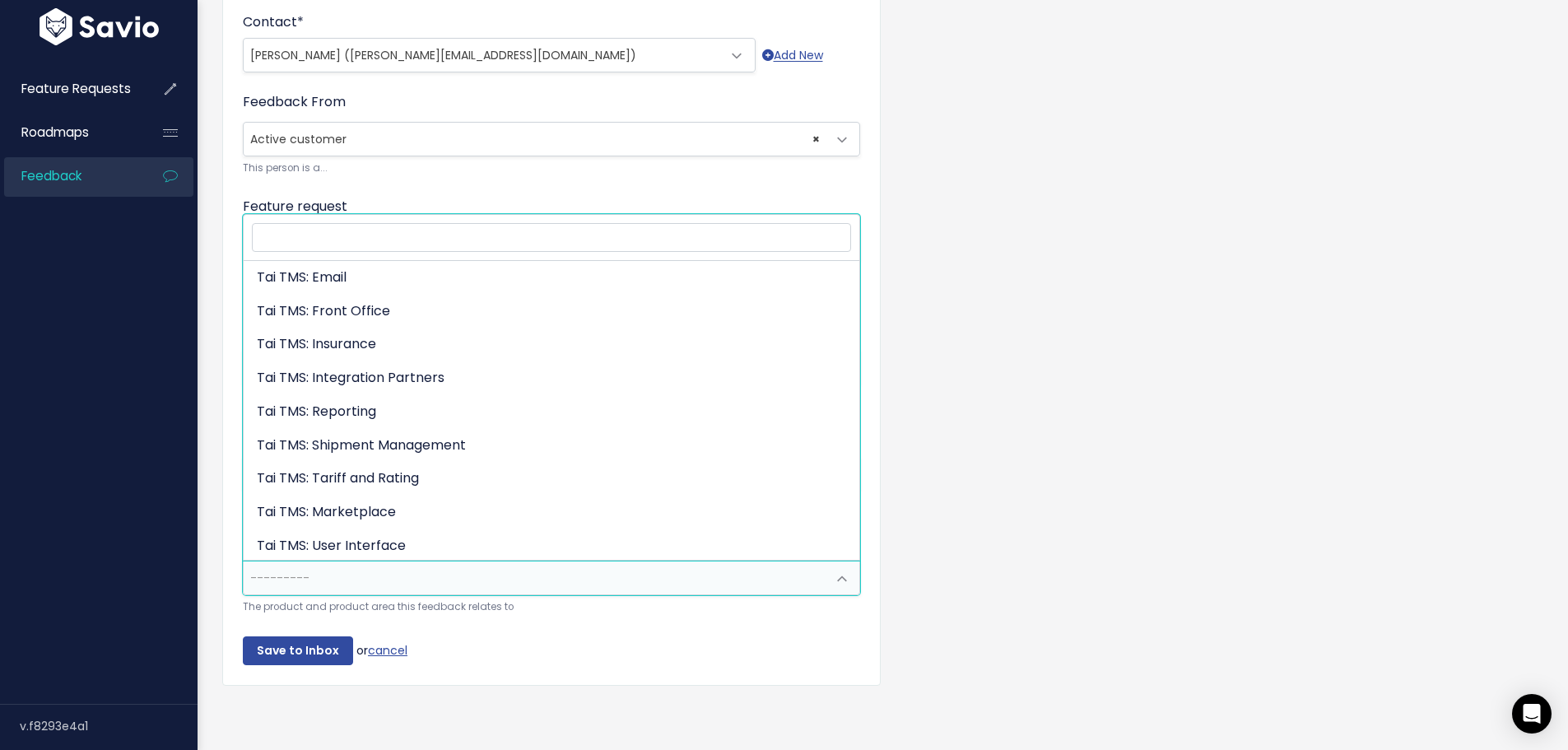
scroll to position [369, 0]
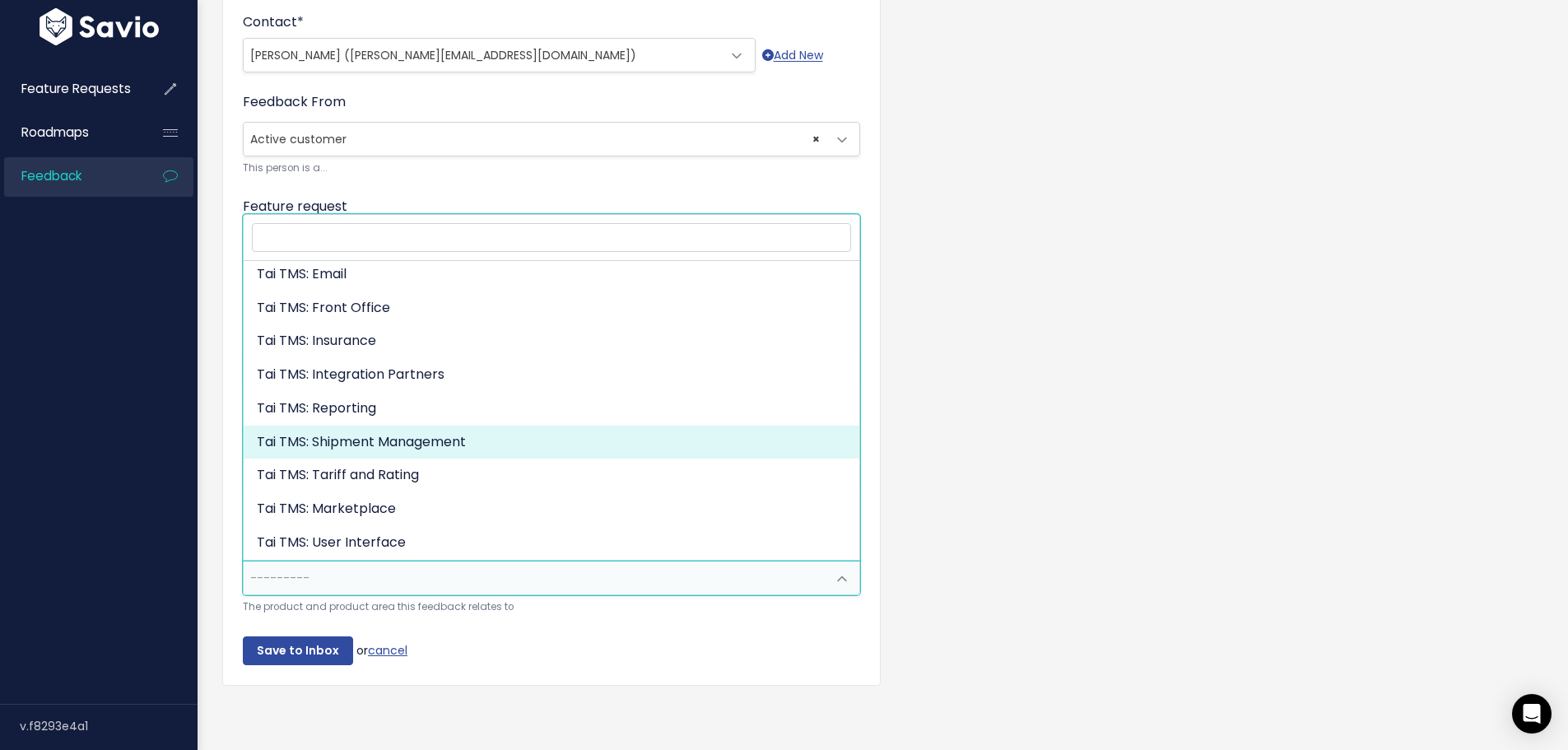
select select "MAIN:SHIPMENT_MANAGEMENT"
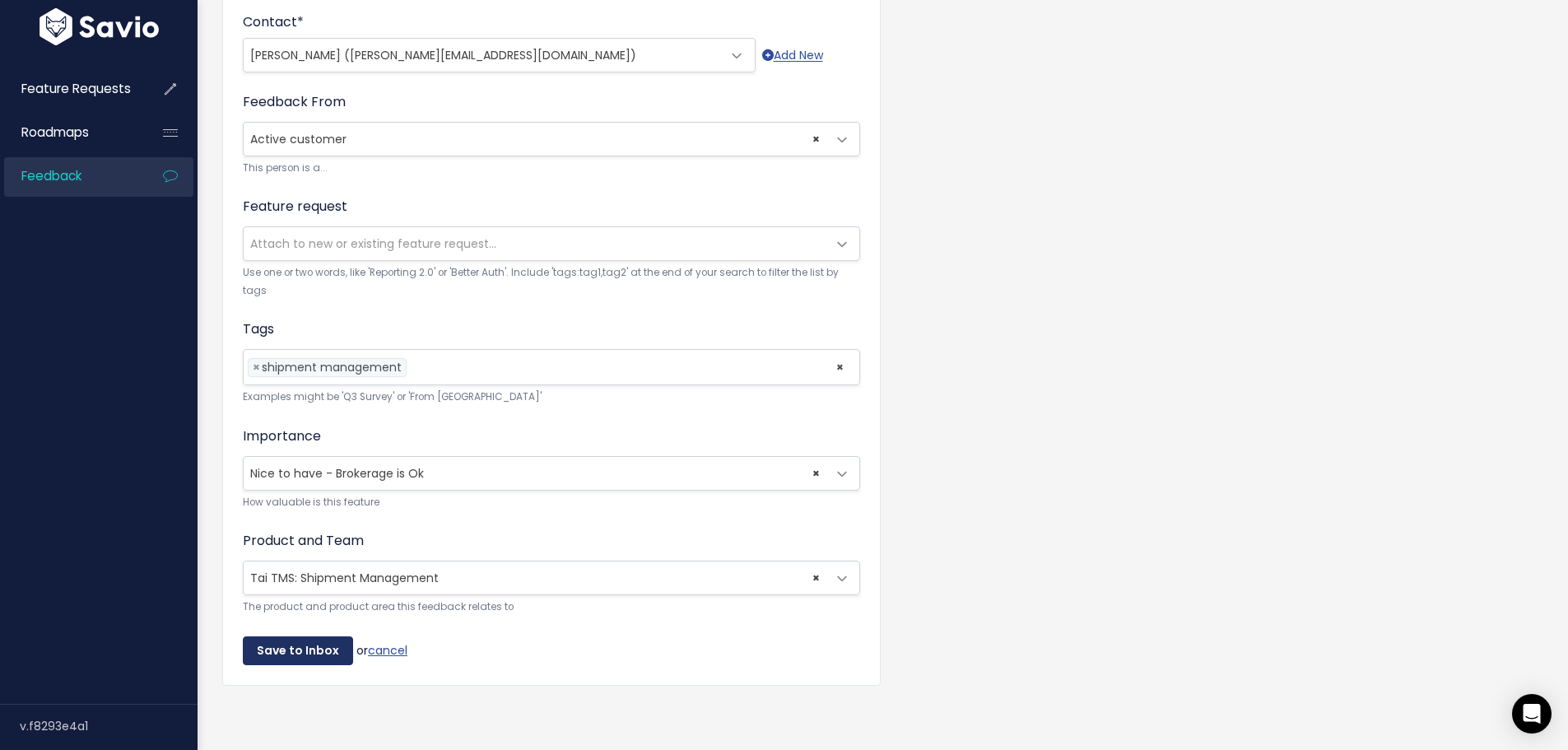
click at [290, 642] on input "Save to Inbox" at bounding box center [297, 651] width 110 height 29
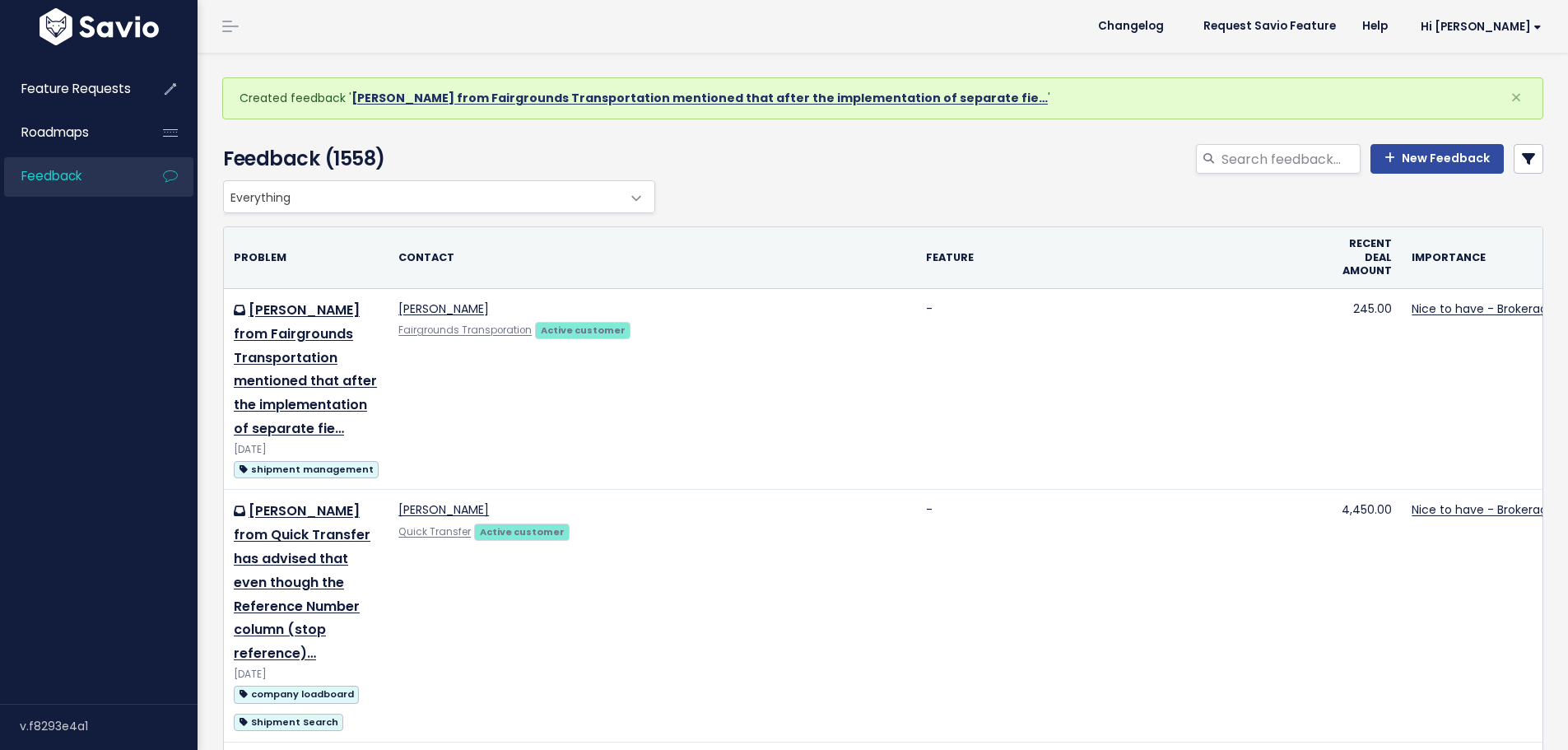
click at [430, 96] on link "[PERSON_NAME] from Fairgrounds Transportation mentioned that after the implemen…" at bounding box center [699, 98] width 696 height 16
